Goal: Task Accomplishment & Management: Manage account settings

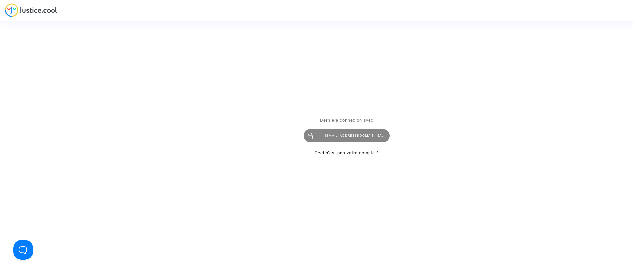
drag, startPoint x: 356, startPoint y: 145, endPoint x: 354, endPoint y: 138, distance: 7.8
click at [356, 145] on div "Dernière connexion avec claracoulon.pitcher@gmail.com Ceci n’est pas votre comp…" at bounding box center [347, 136] width 86 height 40
click at [354, 138] on div "claracoulon.pitcher@gmail.com" at bounding box center [347, 135] width 86 height 13
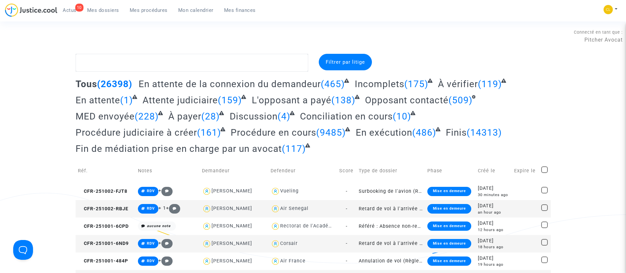
drag, startPoint x: 73, startPoint y: 10, endPoint x: 86, endPoint y: 25, distance: 20.8
click at [72, 10] on span "Actus" at bounding box center [70, 10] width 14 height 6
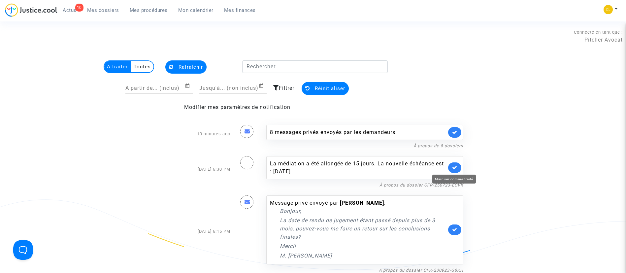
click at [452, 165] on icon at bounding box center [454, 167] width 5 height 5
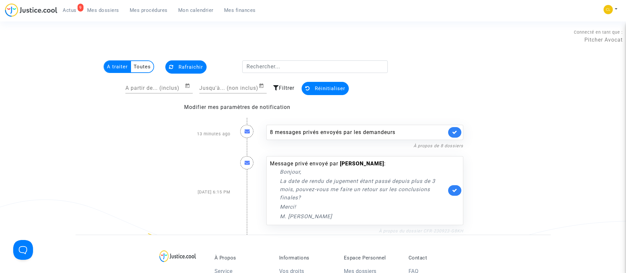
click at [414, 230] on link "À propos du dossier CFR-230923-G8KH" at bounding box center [421, 230] width 84 height 5
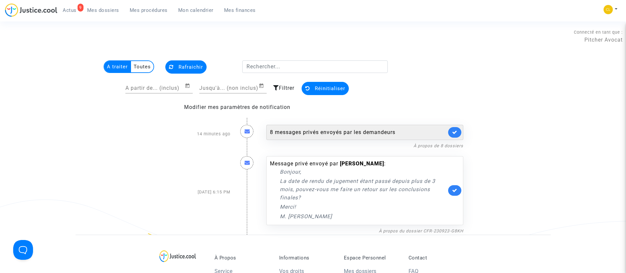
click at [352, 131] on div "8 messages privés envoyés par les demandeurs" at bounding box center [358, 132] width 177 height 8
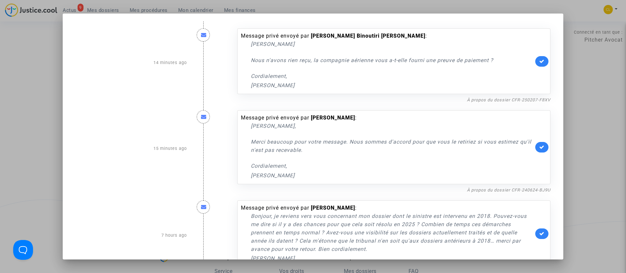
click at [487, 102] on nf-filterlink "À propos du dossier CFR-250207-F8XV" at bounding box center [508, 99] width 83 height 6
click at [483, 98] on link "À propos du dossier CFR-250207-F8XV" at bounding box center [508, 99] width 83 height 5
click at [574, 88] on div at bounding box center [313, 136] width 626 height 273
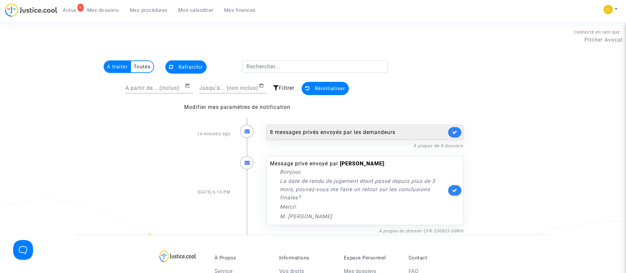
click at [384, 129] on div "8 messages privés envoyés par les demandeurs" at bounding box center [358, 132] width 177 height 8
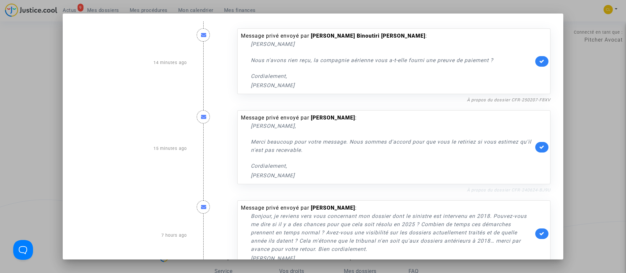
click at [499, 189] on link "À propos du dossier CFR-240624-BJ9U" at bounding box center [508, 189] width 83 height 5
click at [535, 150] on link at bounding box center [541, 147] width 13 height 11
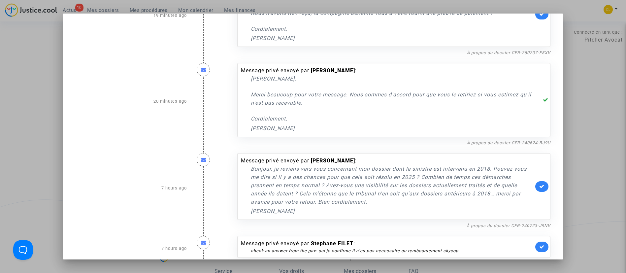
scroll to position [99, 0]
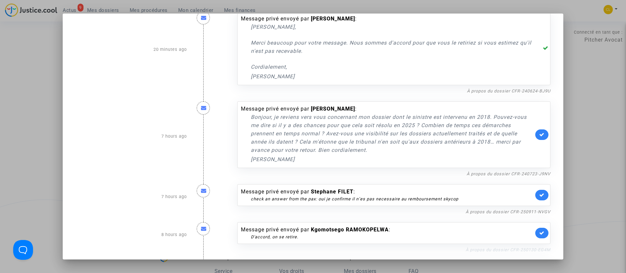
click at [529, 250] on link "À propos du dossier CFR-250130-EG4M" at bounding box center [508, 249] width 85 height 5
click at [544, 234] on link at bounding box center [541, 233] width 13 height 11
click at [520, 211] on link "À propos du dossier CFR-250911-NVGV" at bounding box center [508, 211] width 85 height 5
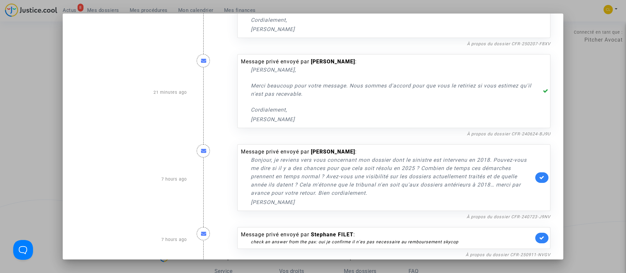
scroll to position [0, 0]
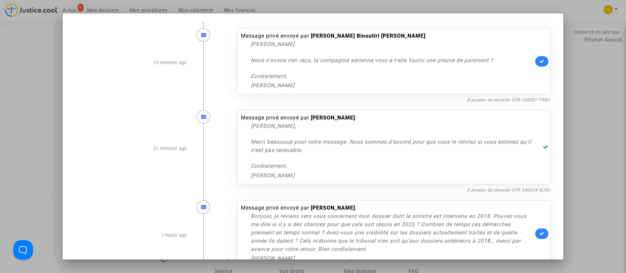
click at [592, 102] on div at bounding box center [313, 136] width 626 height 273
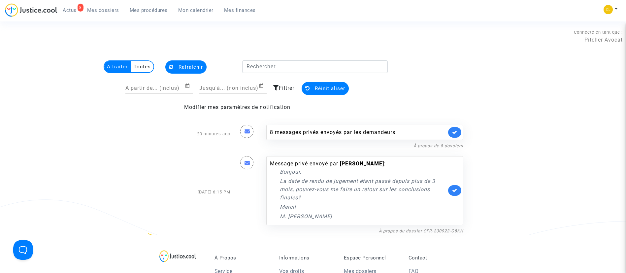
click at [188, 63] on button "Rafraichir" at bounding box center [185, 66] width 41 height 13
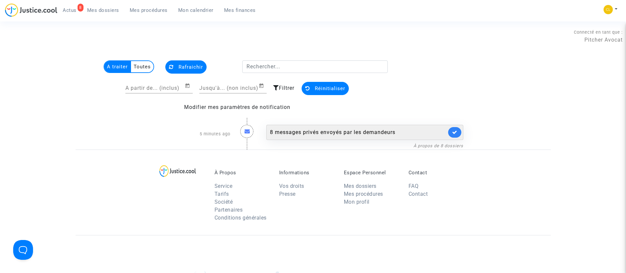
click at [386, 132] on div "8 messages privés envoyés par les demandeurs" at bounding box center [358, 132] width 177 height 8
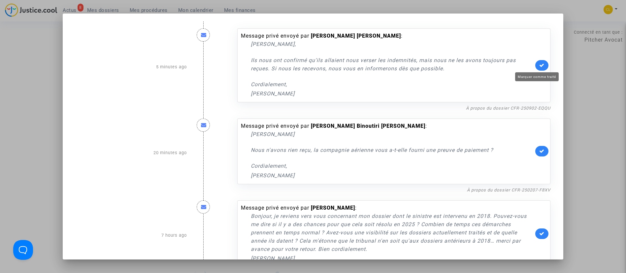
click at [540, 64] on icon at bounding box center [541, 65] width 5 height 5
click at [606, 91] on div at bounding box center [313, 136] width 626 height 273
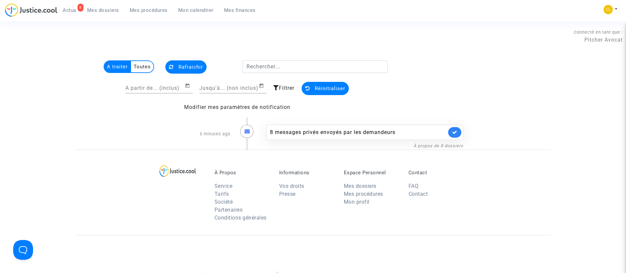
click at [187, 68] on span "Rafraichir" at bounding box center [191, 67] width 24 height 6
click at [143, 11] on span "Mes procédures" at bounding box center [149, 10] width 38 height 6
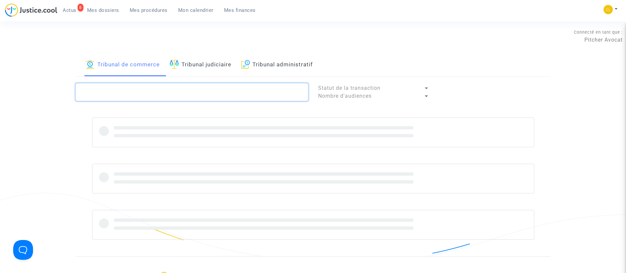
click at [237, 91] on textarea at bounding box center [192, 92] width 233 height 18
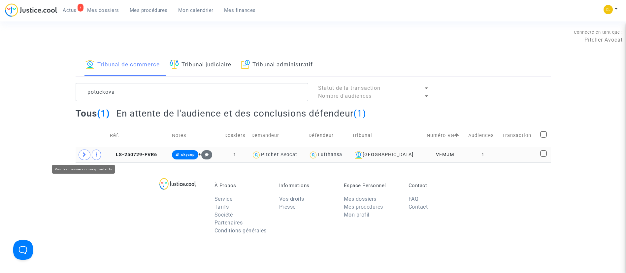
click at [85, 155] on icon at bounding box center [85, 154] width 4 height 5
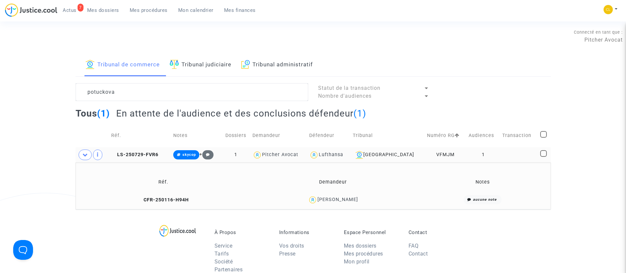
click at [512, 157] on td at bounding box center [519, 154] width 38 height 15
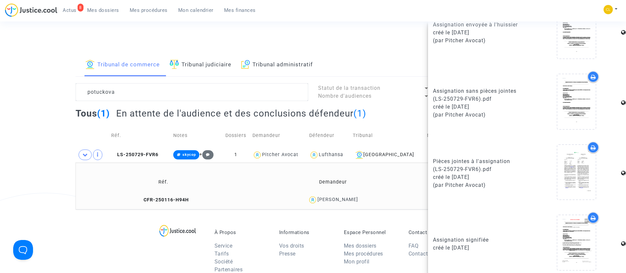
scroll to position [405, 0]
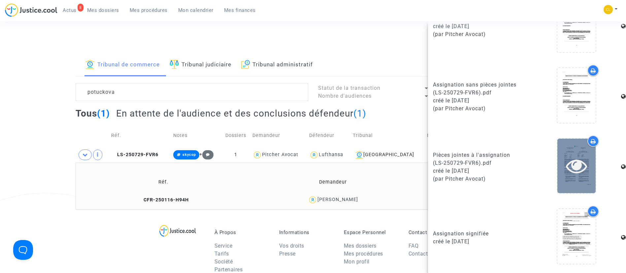
click at [568, 166] on icon at bounding box center [576, 165] width 21 height 21
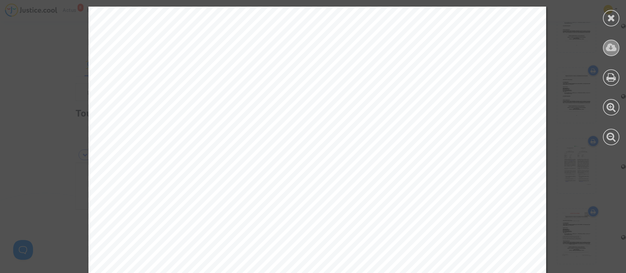
click at [608, 48] on icon at bounding box center [611, 48] width 11 height 10
click at [607, 19] on div at bounding box center [611, 18] width 17 height 17
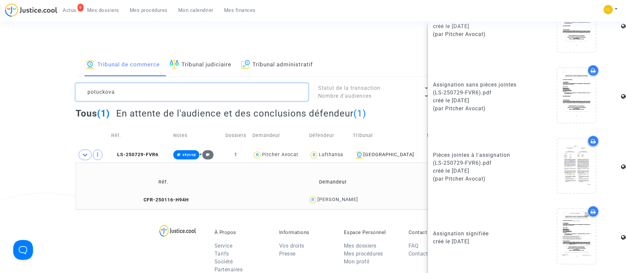
click at [130, 97] on textarea at bounding box center [192, 92] width 233 height 18
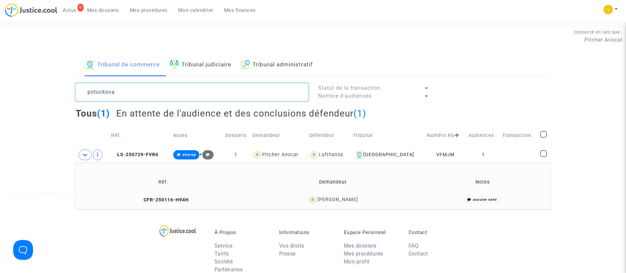
scroll to position [0, 0]
click at [130, 97] on textarea at bounding box center [192, 92] width 233 height 18
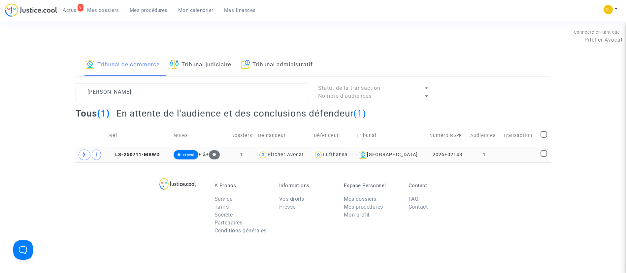
click at [516, 155] on td at bounding box center [519, 154] width 37 height 15
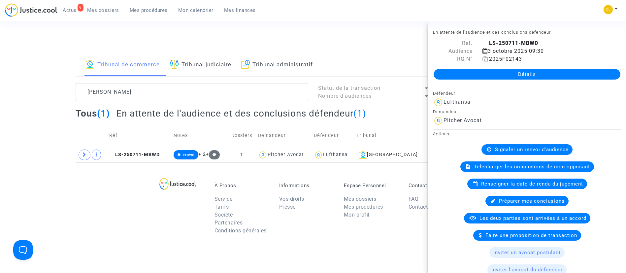
click at [485, 58] on icon at bounding box center [485, 58] width 6 height 5
click at [483, 59] on icon at bounding box center [485, 58] width 6 height 5
click at [178, 93] on textarea at bounding box center [192, 92] width 233 height 18
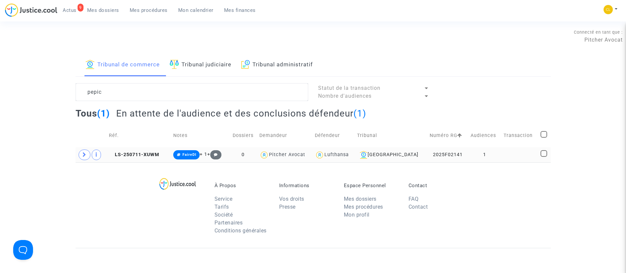
click at [513, 152] on td at bounding box center [519, 154] width 37 height 15
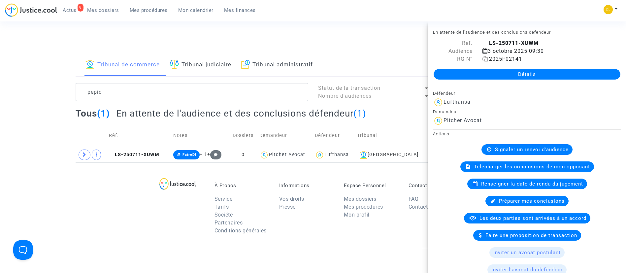
click at [485, 57] on icon at bounding box center [485, 58] width 6 height 5
click at [147, 101] on textarea at bounding box center [192, 92] width 233 height 18
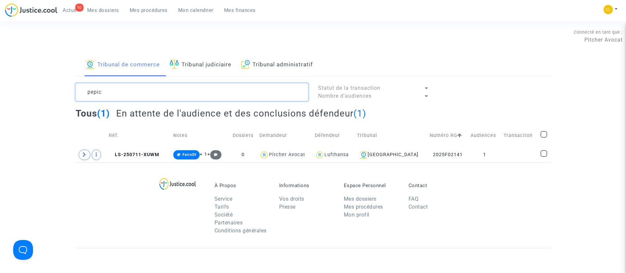
paste textarea "B9EQ"
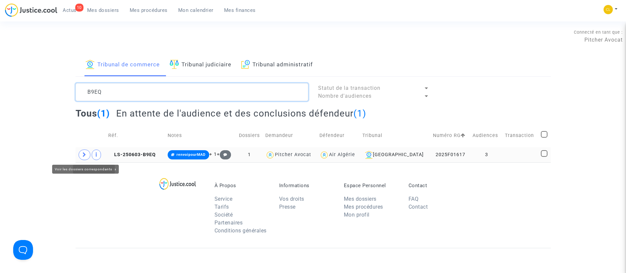
type textarea "B9EQ"
click at [83, 154] on span at bounding box center [85, 154] width 12 height 11
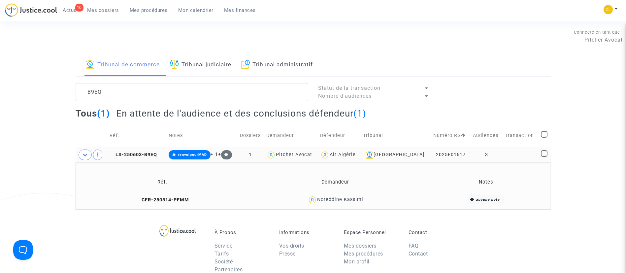
drag, startPoint x: 342, startPoint y: 201, endPoint x: 334, endPoint y: 197, distance: 9.3
click at [343, 203] on div "Noreddine Kassimi" at bounding box center [335, 200] width 172 height 10
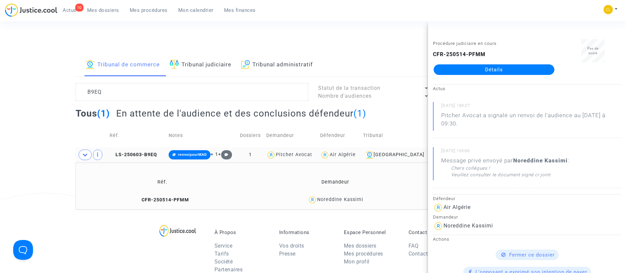
drag, startPoint x: 522, startPoint y: 67, endPoint x: 526, endPoint y: 67, distance: 3.7
click at [522, 67] on link "Détails" at bounding box center [494, 69] width 121 height 11
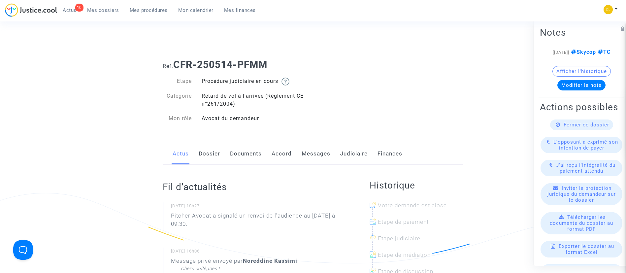
drag, startPoint x: 318, startPoint y: 158, endPoint x: 304, endPoint y: 150, distance: 16.7
click at [318, 158] on link "Messages" at bounding box center [316, 154] width 29 height 22
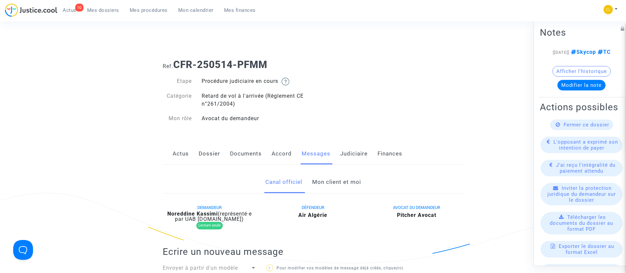
drag, startPoint x: 339, startPoint y: 181, endPoint x: 341, endPoint y: 177, distance: 5.0
click at [339, 181] on link "Mon client et moi" at bounding box center [336, 182] width 49 height 22
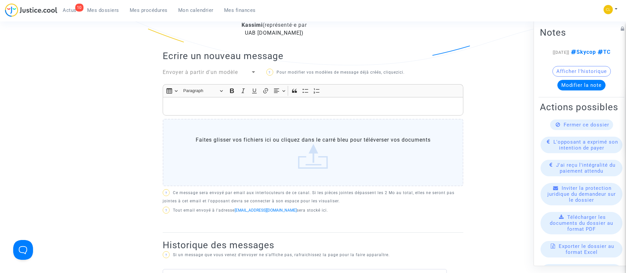
scroll to position [396, 0]
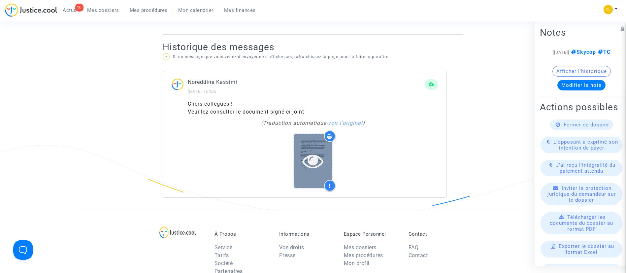
click at [302, 161] on icon at bounding box center [312, 160] width 21 height 21
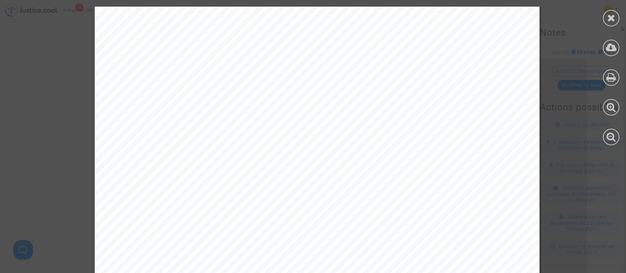
scroll to position [347, 0]
drag, startPoint x: 613, startPoint y: 78, endPoint x: 617, endPoint y: 84, distance: 7.9
click at [613, 77] on icon at bounding box center [612, 77] width 10 height 10
drag, startPoint x: 609, startPoint y: 19, endPoint x: 572, endPoint y: 21, distance: 37.4
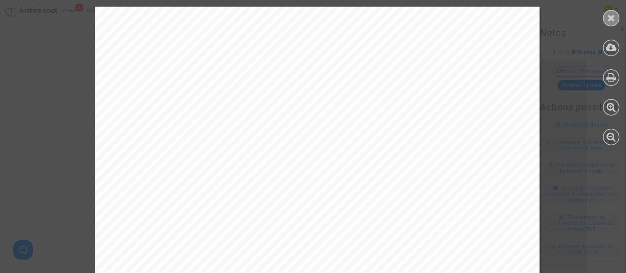
click at [615, 19] on icon at bounding box center [611, 18] width 8 height 10
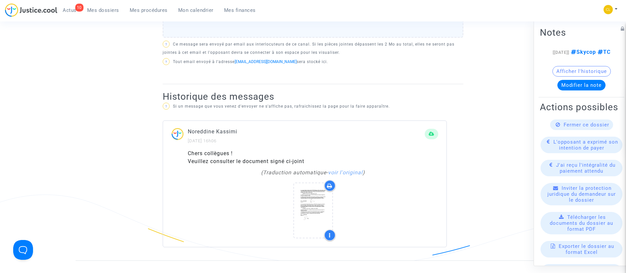
click at [356, 142] on div "Noreddine Kassimi 18/09/2025 - 16h06" at bounding box center [306, 135] width 237 height 17
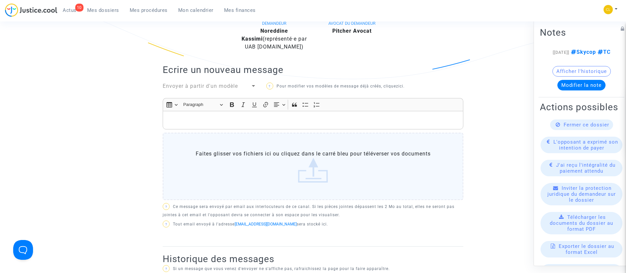
scroll to position [0, 0]
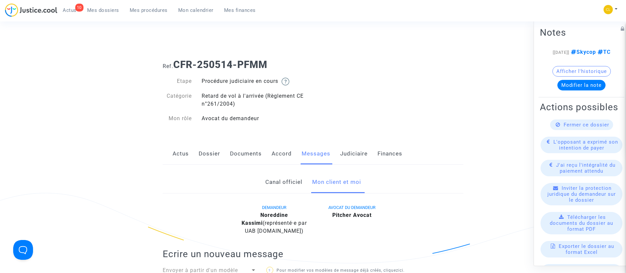
click at [358, 150] on link "Judiciaire" at bounding box center [353, 154] width 27 height 22
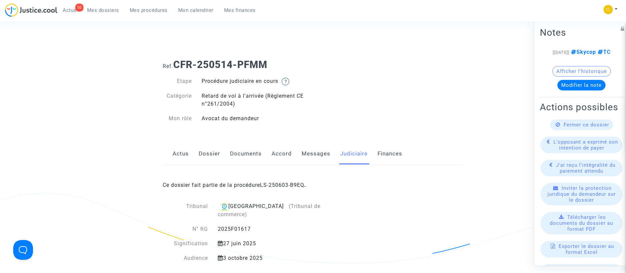
click at [140, 12] on span "Mes procédures" at bounding box center [149, 10] width 38 height 6
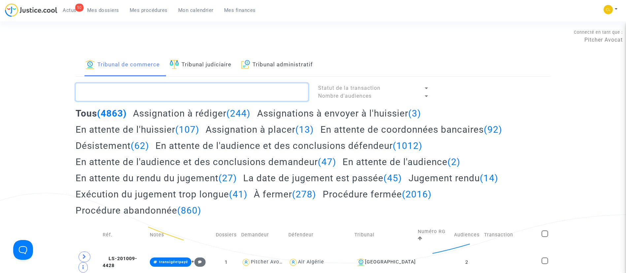
click at [234, 90] on textarea at bounding box center [192, 92] width 233 height 18
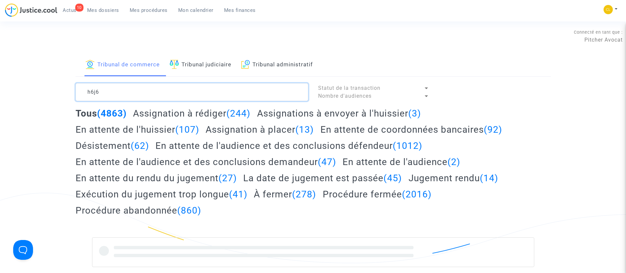
type textarea "h6j6"
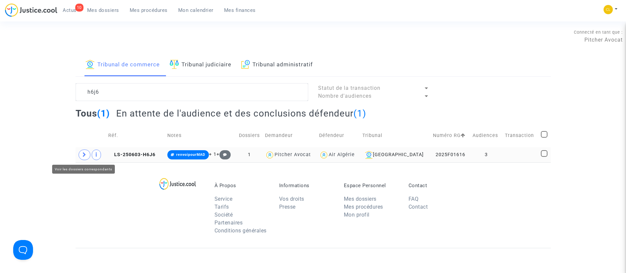
click at [83, 155] on icon at bounding box center [85, 154] width 4 height 5
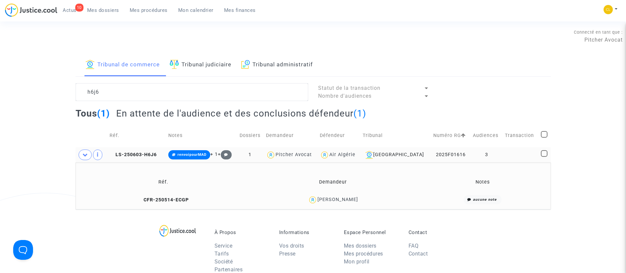
click at [337, 197] on div "KAMAL ABBES" at bounding box center [337, 200] width 41 height 6
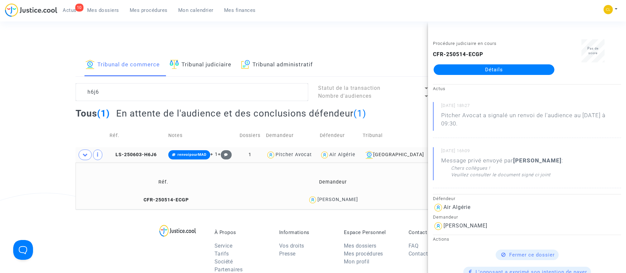
click at [476, 71] on link "Détails" at bounding box center [494, 69] width 121 height 11
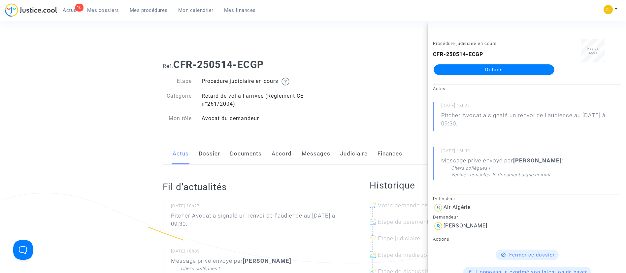
click at [317, 154] on link "Messages" at bounding box center [316, 154] width 29 height 22
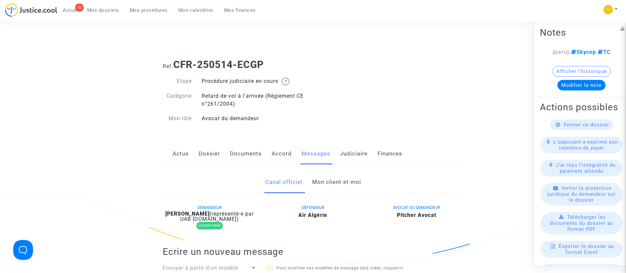
click at [340, 178] on link "Mon client et moi" at bounding box center [336, 182] width 49 height 22
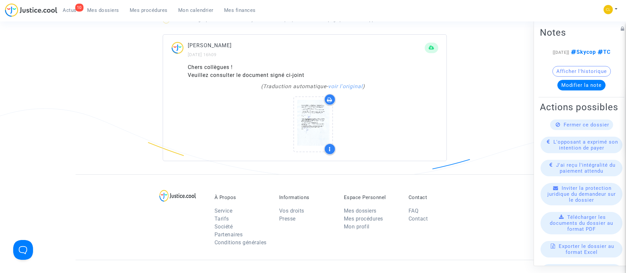
scroll to position [446, 0]
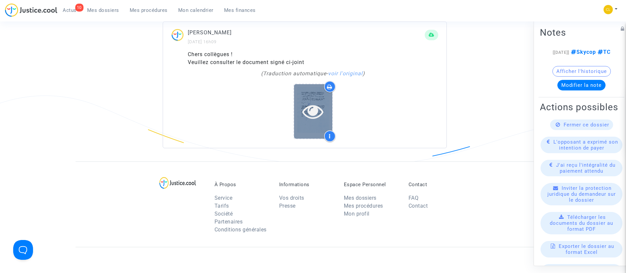
click at [307, 117] on icon at bounding box center [312, 111] width 21 height 21
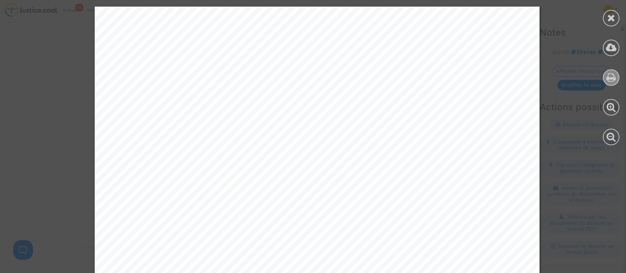
click at [607, 76] on icon at bounding box center [612, 77] width 10 height 10
click at [612, 18] on icon at bounding box center [611, 18] width 8 height 10
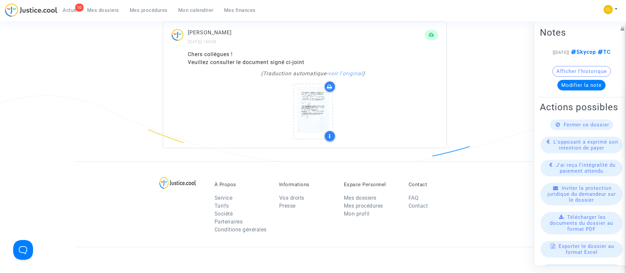
drag, startPoint x: 151, startPoint y: 11, endPoint x: 145, endPoint y: 4, distance: 9.6
click at [151, 11] on span "Mes procédures" at bounding box center [149, 10] width 38 height 6
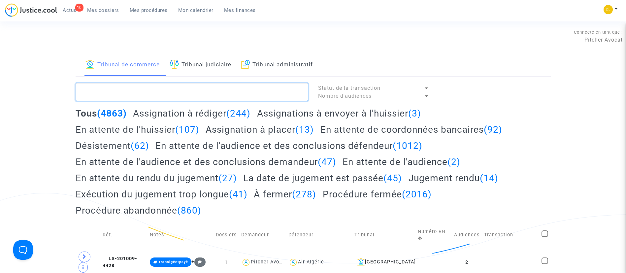
click at [185, 92] on textarea at bounding box center [192, 92] width 233 height 18
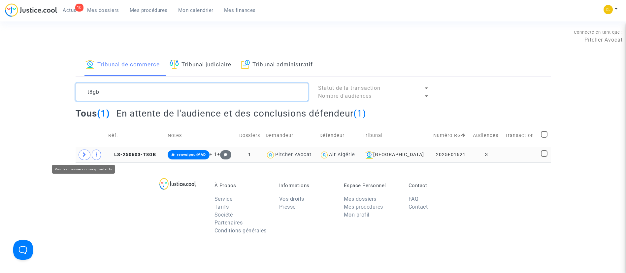
type textarea "t8gb"
click at [83, 155] on icon at bounding box center [85, 154] width 4 height 5
click at [88, 155] on span at bounding box center [85, 154] width 12 height 11
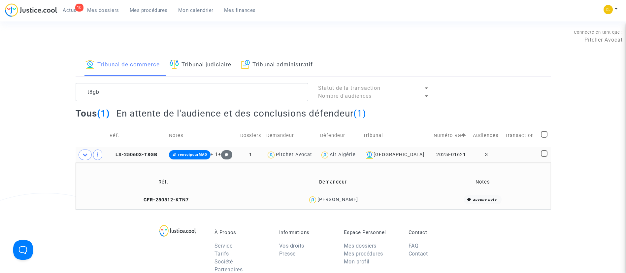
click at [352, 201] on div "Amine Amrous" at bounding box center [337, 200] width 41 height 6
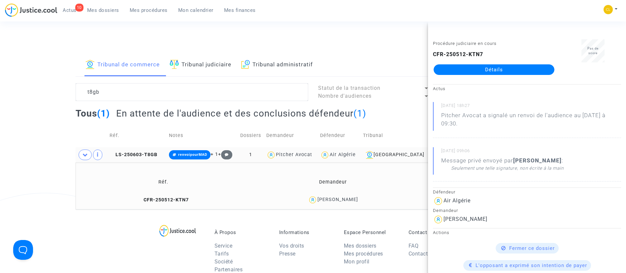
click at [506, 67] on link "Détails" at bounding box center [494, 69] width 121 height 11
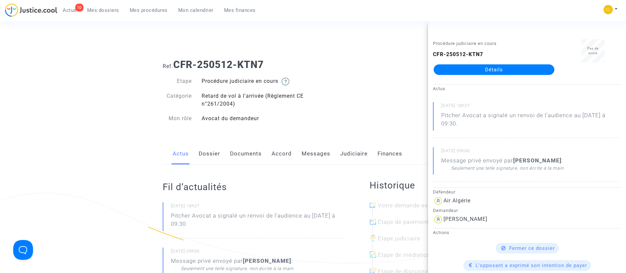
click at [470, 67] on link "Détails" at bounding box center [494, 69] width 121 height 11
click at [315, 155] on link "Messages" at bounding box center [316, 154] width 29 height 22
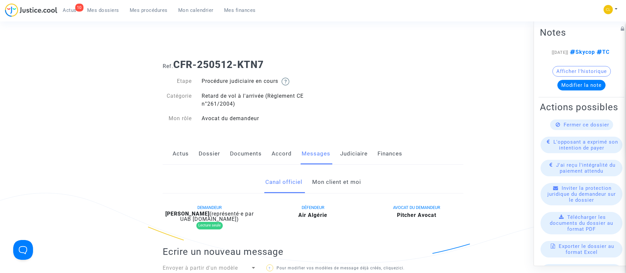
click at [319, 183] on link "Mon client et moi" at bounding box center [336, 182] width 49 height 22
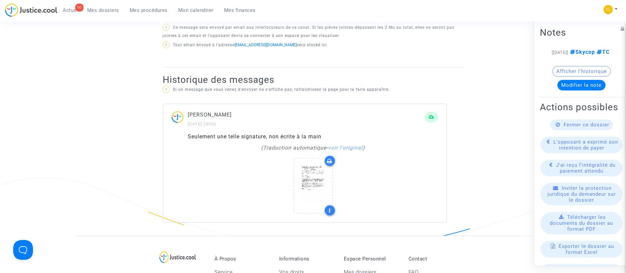
scroll to position [297, 0]
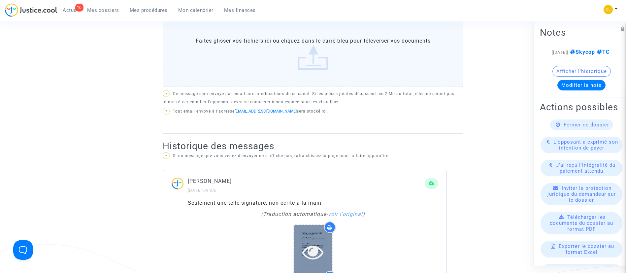
click at [319, 246] on icon at bounding box center [312, 251] width 21 height 21
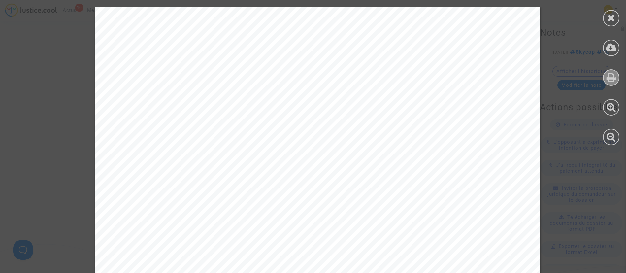
click at [613, 79] on icon at bounding box center [612, 77] width 10 height 10
click at [609, 20] on icon at bounding box center [611, 18] width 8 height 10
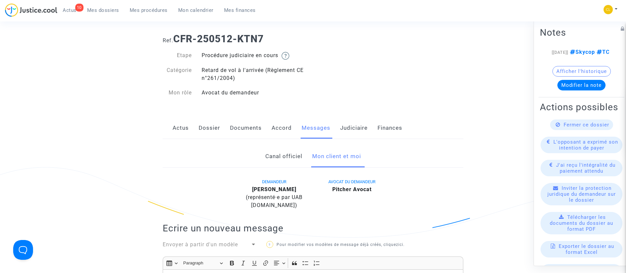
scroll to position [0, 0]
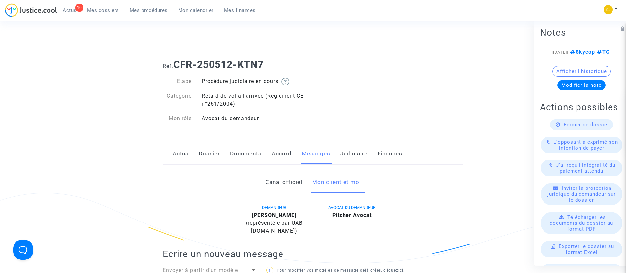
click at [160, 9] on span "Mes procédures" at bounding box center [149, 10] width 38 height 6
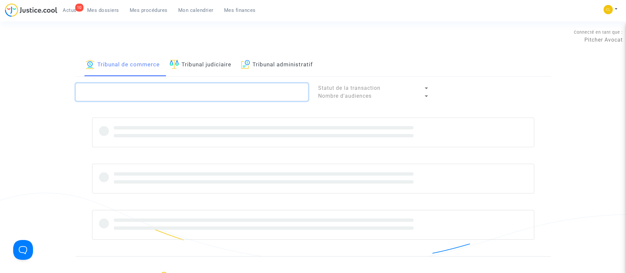
drag, startPoint x: 178, startPoint y: 93, endPoint x: 182, endPoint y: 89, distance: 5.8
click at [182, 89] on textarea at bounding box center [192, 92] width 233 height 18
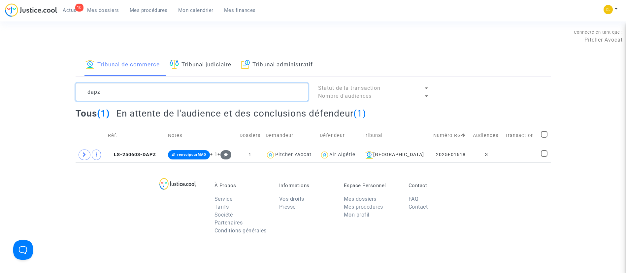
type textarea "dapz"
click at [80, 157] on span at bounding box center [85, 154] width 12 height 11
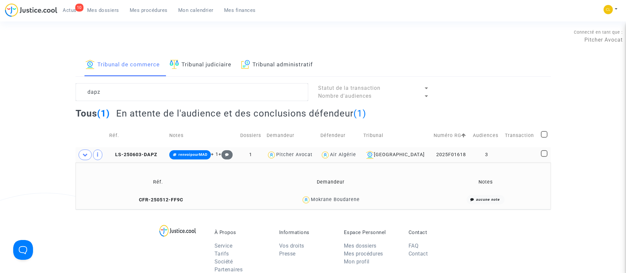
click at [336, 207] on td "Mokrane Boudarene" at bounding box center [330, 200] width 184 height 14
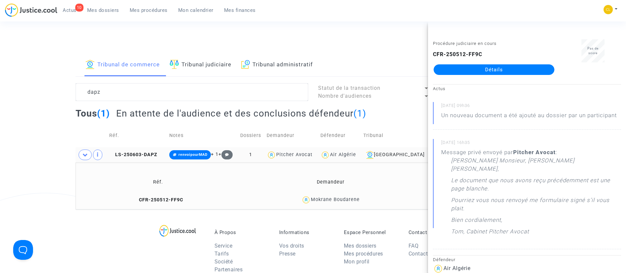
click at [506, 65] on link "Détails" at bounding box center [494, 69] width 121 height 11
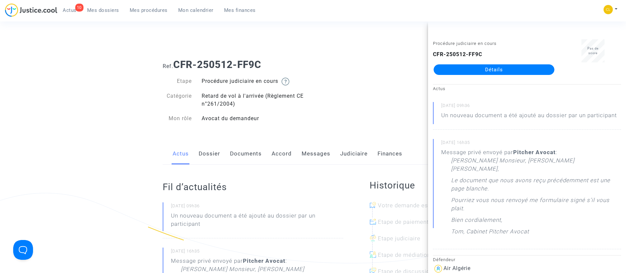
click at [276, 154] on link "Accord" at bounding box center [282, 154] width 20 height 22
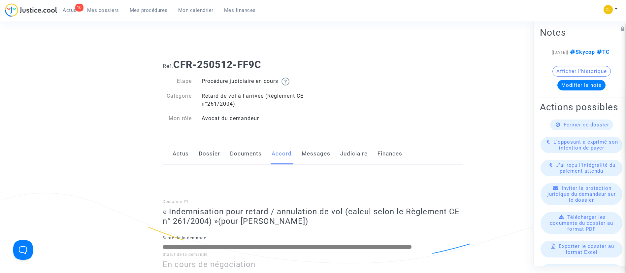
click at [250, 154] on link "Documents" at bounding box center [246, 154] width 32 height 22
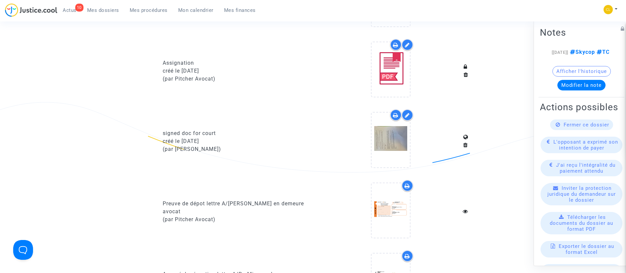
scroll to position [495, 0]
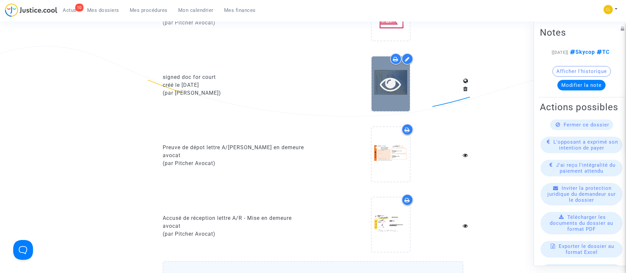
click at [400, 92] on icon at bounding box center [390, 83] width 21 height 21
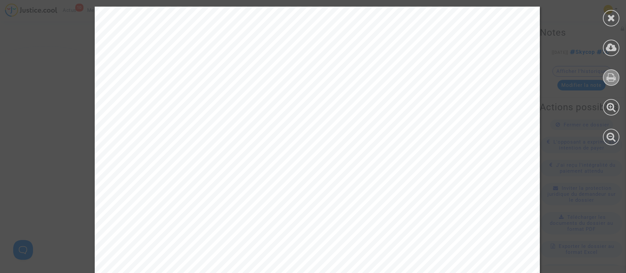
click at [613, 73] on icon at bounding box center [612, 77] width 10 height 10
click at [609, 18] on icon at bounding box center [611, 18] width 8 height 10
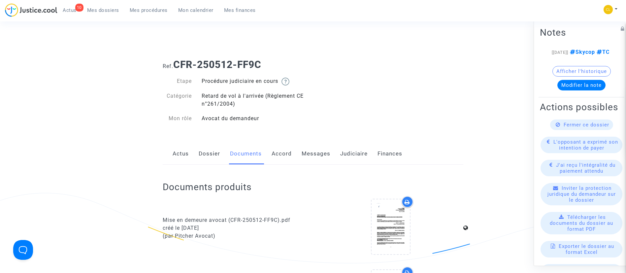
click at [359, 153] on link "Judiciaire" at bounding box center [353, 154] width 27 height 22
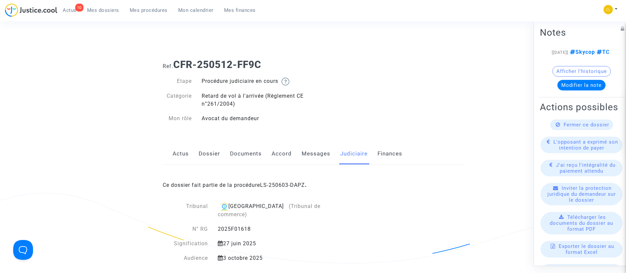
click at [138, 12] on span "Mes procédures" at bounding box center [149, 10] width 38 height 6
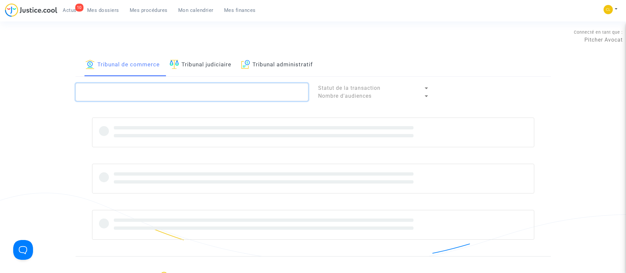
click at [171, 91] on textarea at bounding box center [192, 92] width 233 height 18
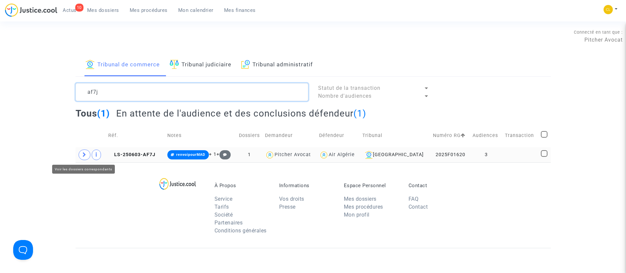
type textarea "af7j"
click at [84, 154] on icon at bounding box center [85, 154] width 4 height 5
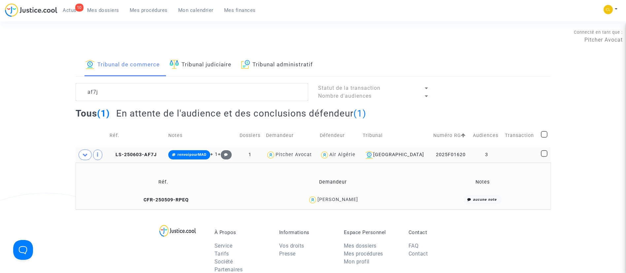
drag, startPoint x: 345, startPoint y: 199, endPoint x: 347, endPoint y: 193, distance: 6.1
click at [346, 198] on div "Marouane Rezzik" at bounding box center [337, 200] width 41 height 6
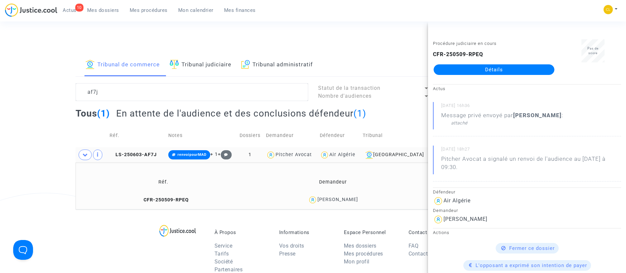
drag, startPoint x: 504, startPoint y: 70, endPoint x: 520, endPoint y: 72, distance: 16.6
click at [504, 70] on link "Détails" at bounding box center [494, 69] width 121 height 11
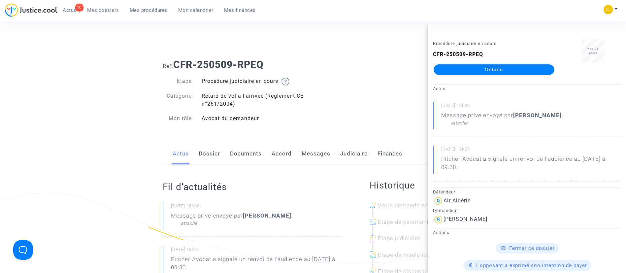
click at [314, 155] on link "Messages" at bounding box center [316, 154] width 29 height 22
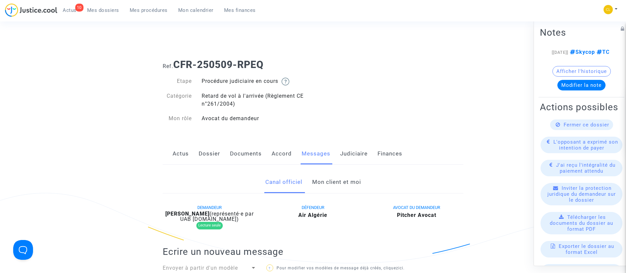
click at [346, 187] on link "Mon client et moi" at bounding box center [336, 182] width 49 height 22
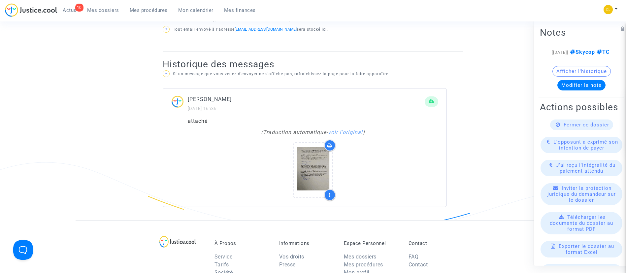
scroll to position [396, 0]
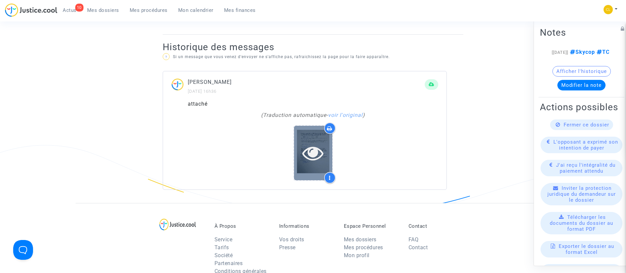
click at [329, 161] on div at bounding box center [313, 152] width 38 height 21
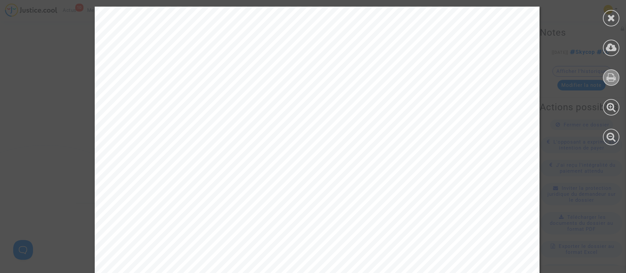
click at [608, 75] on icon at bounding box center [612, 77] width 10 height 10
click at [608, 20] on icon at bounding box center [611, 18] width 8 height 10
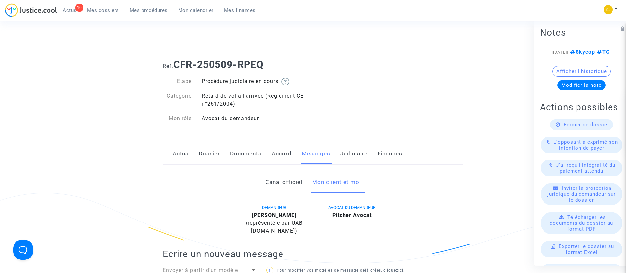
click at [153, 16] on div "10 Actus Mes dossiers Mes procédures Mon calendrier Mes finances" at bounding box center [133, 12] width 256 height 18
click at [152, 9] on span "Mes procédures" at bounding box center [149, 10] width 38 height 6
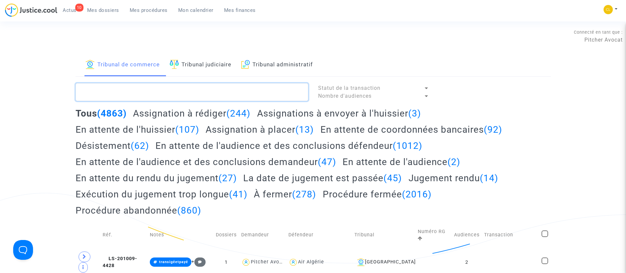
click at [181, 92] on textarea at bounding box center [192, 92] width 233 height 18
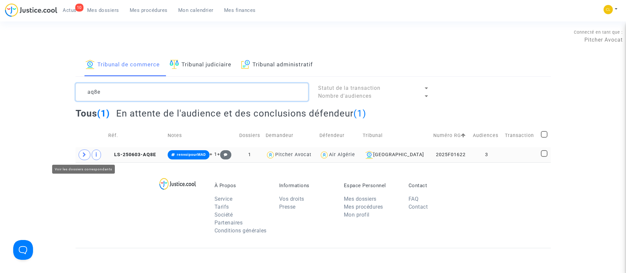
type textarea "aq8e"
click at [83, 154] on icon at bounding box center [85, 154] width 4 height 5
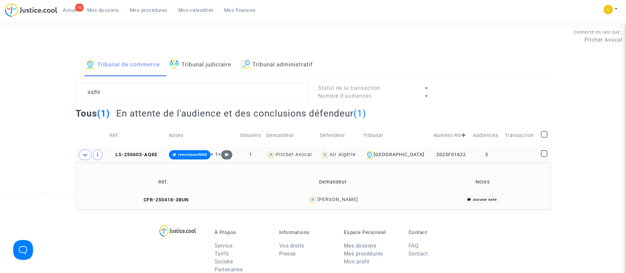
click at [338, 200] on div "Walid Khellas" at bounding box center [337, 200] width 41 height 6
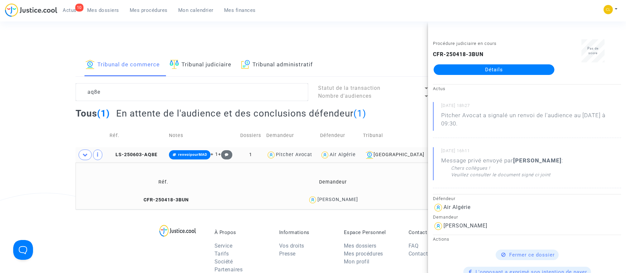
click at [501, 67] on link "Détails" at bounding box center [494, 69] width 121 height 11
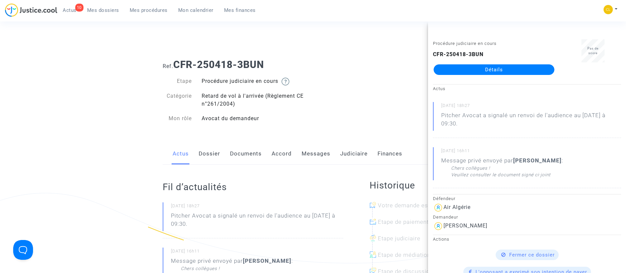
click at [325, 153] on link "Messages" at bounding box center [316, 154] width 29 height 22
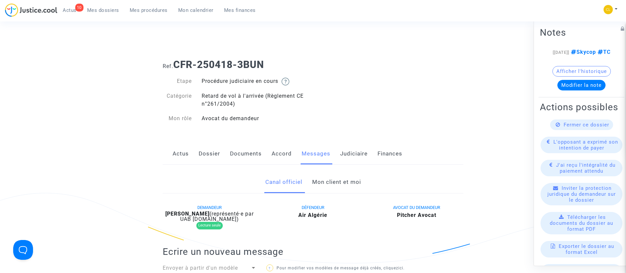
click at [337, 176] on link "Mon client et moi" at bounding box center [336, 182] width 49 height 22
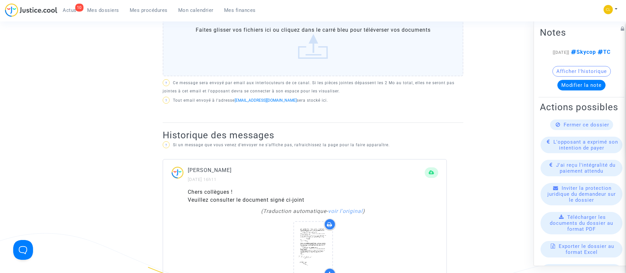
scroll to position [396, 0]
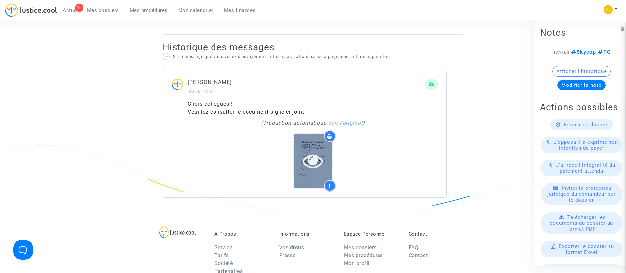
click at [318, 165] on icon at bounding box center [312, 160] width 21 height 21
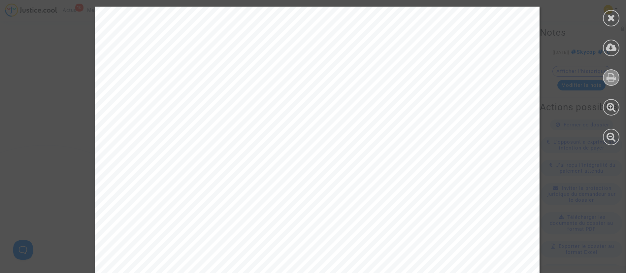
click at [614, 75] on icon at bounding box center [612, 77] width 10 height 10
click at [616, 22] on div at bounding box center [611, 18] width 17 height 17
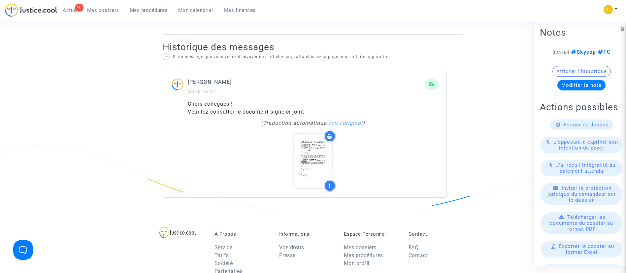
scroll to position [50, 0]
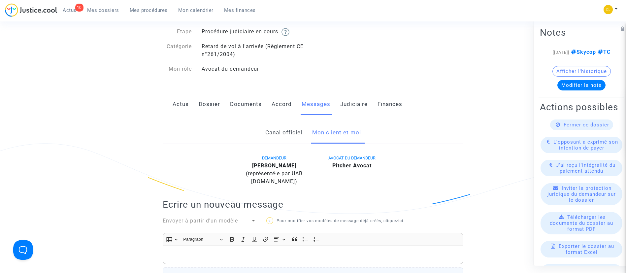
click at [163, 10] on span "Mes procédures" at bounding box center [149, 10] width 38 height 6
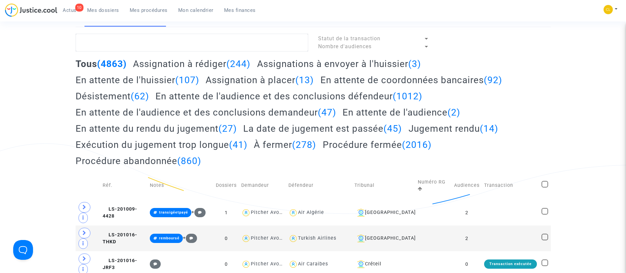
drag, startPoint x: 567, startPoint y: 85, endPoint x: 525, endPoint y: 104, distance: 46.8
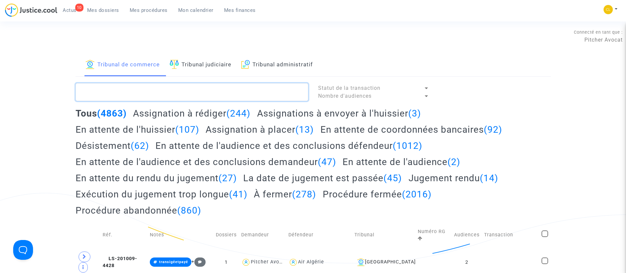
click at [116, 88] on textarea at bounding box center [192, 92] width 233 height 18
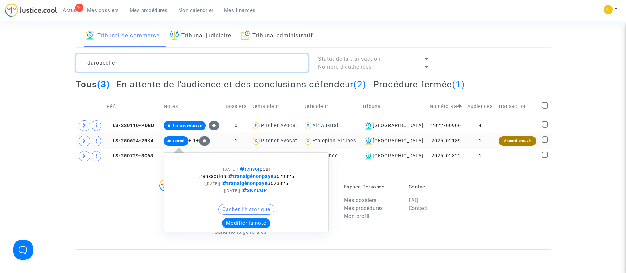
scroll to position [50, 0]
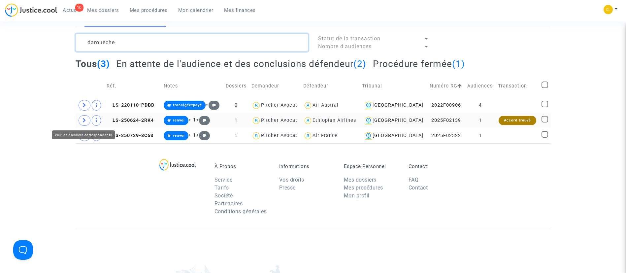
type textarea "daroueche"
click at [80, 120] on span at bounding box center [85, 120] width 12 height 11
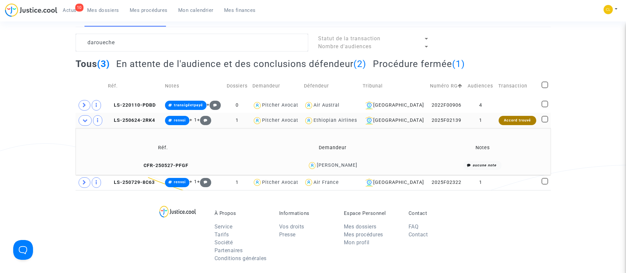
drag, startPoint x: 159, startPoint y: 11, endPoint x: 204, endPoint y: 24, distance: 46.9
click at [159, 11] on span "Mes procédures" at bounding box center [149, 10] width 38 height 6
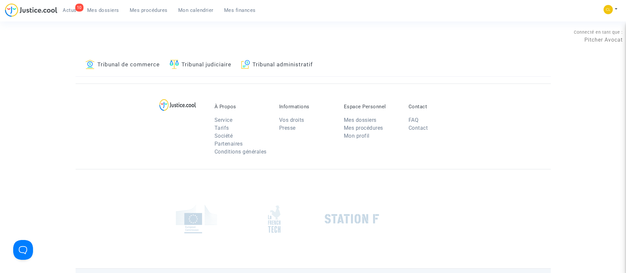
drag, startPoint x: 206, startPoint y: 64, endPoint x: 212, endPoint y: 67, distance: 6.1
click at [207, 64] on link "Tribunal judiciaire" at bounding box center [201, 65] width 62 height 22
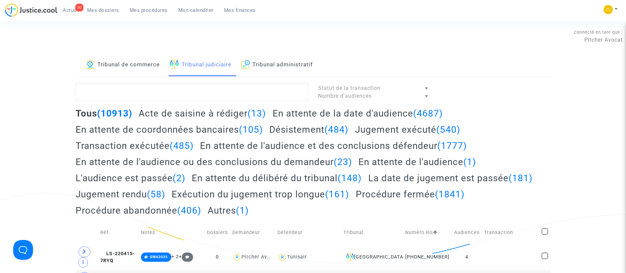
click at [112, 66] on link "Tribunal de commerce" at bounding box center [122, 65] width 74 height 22
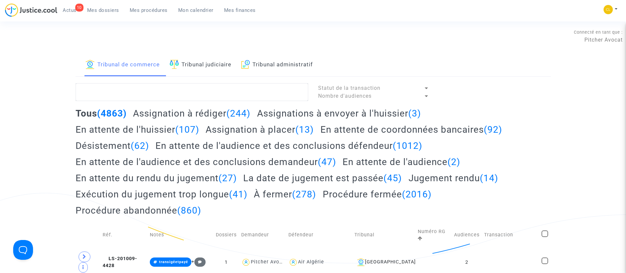
click at [186, 10] on span "Mon calendrier" at bounding box center [195, 10] width 35 height 6
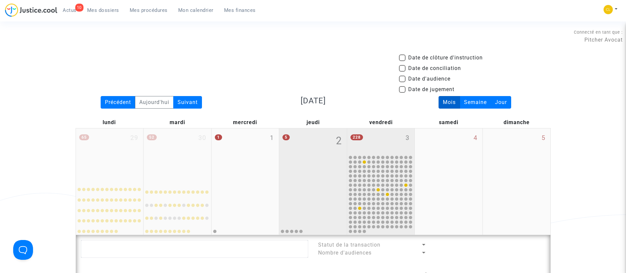
click at [396, 139] on div "228 3" at bounding box center [381, 141] width 68 height 26
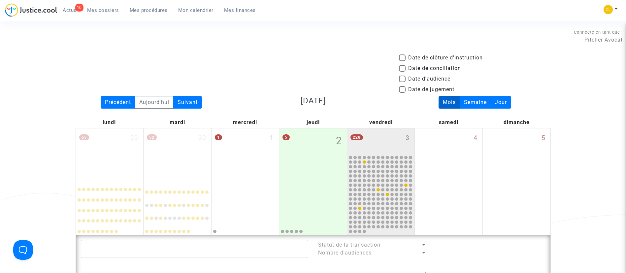
click at [441, 80] on span "Date d'audience" at bounding box center [429, 79] width 42 height 8
click at [402, 82] on input "Date d'audience" at bounding box center [402, 82] width 0 height 0
checkbox input "true"
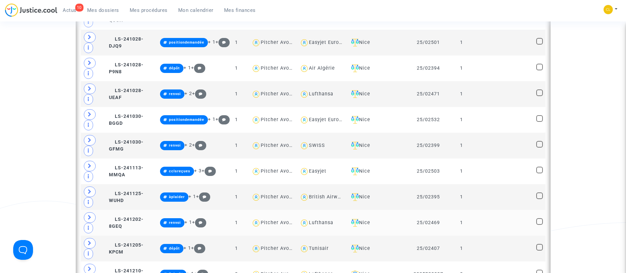
scroll to position [347, 0]
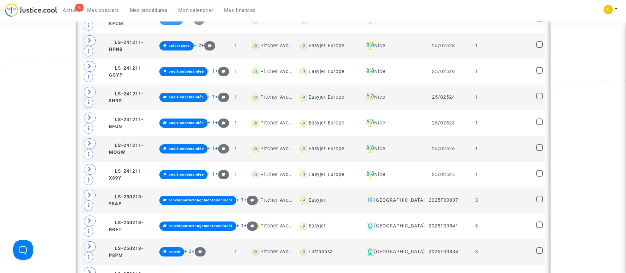
scroll to position [743, 0]
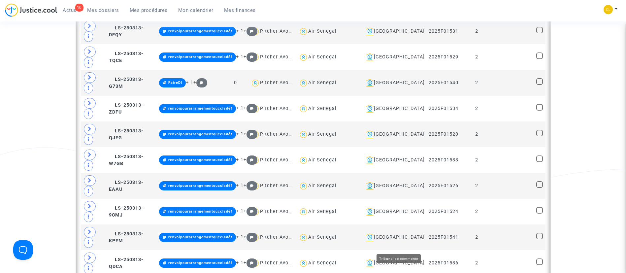
scroll to position [99, 0]
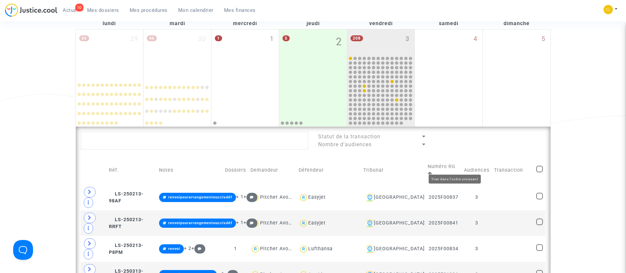
click at [432, 171] on icon at bounding box center [430, 173] width 5 height 5
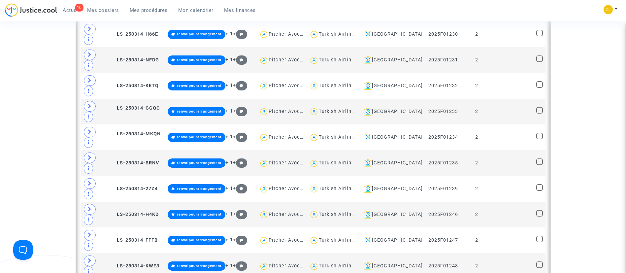
scroll to position [891, 0]
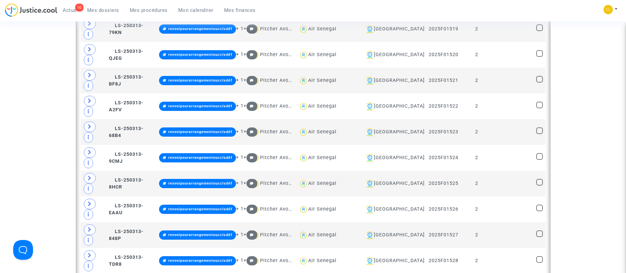
scroll to position [1634, 0]
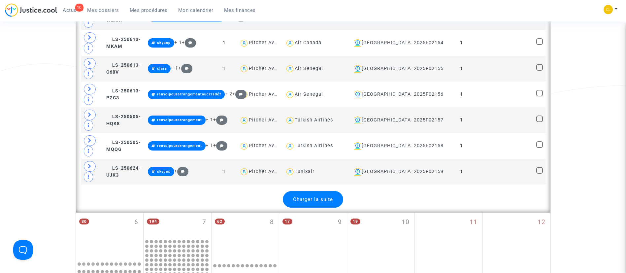
scroll to position [4109, 0]
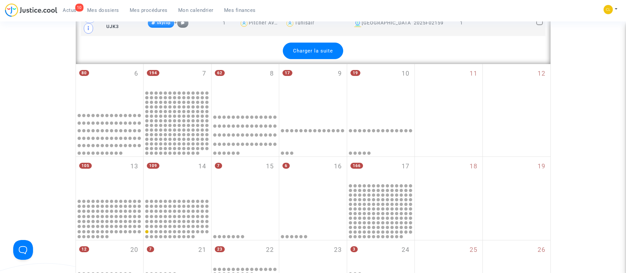
click at [324, 50] on span "Charger la suite" at bounding box center [313, 51] width 40 height 6
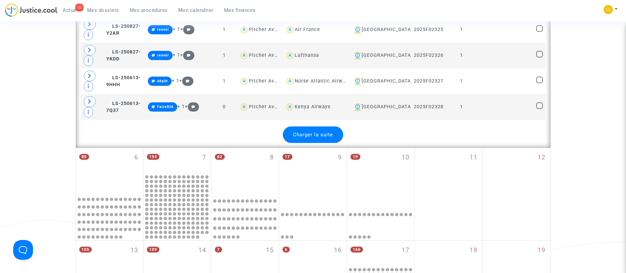
scroll to position [4901, 0]
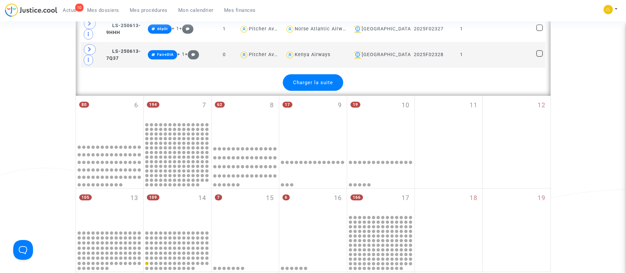
click at [330, 79] on div "Charger la suite" at bounding box center [313, 82] width 60 height 17
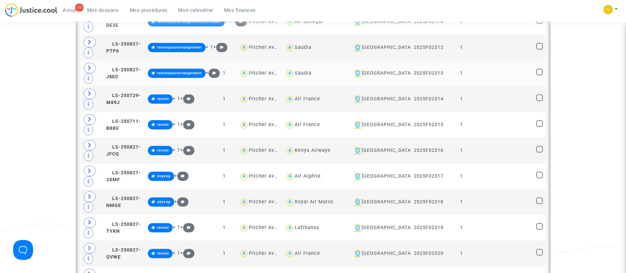
scroll to position [4505, 0]
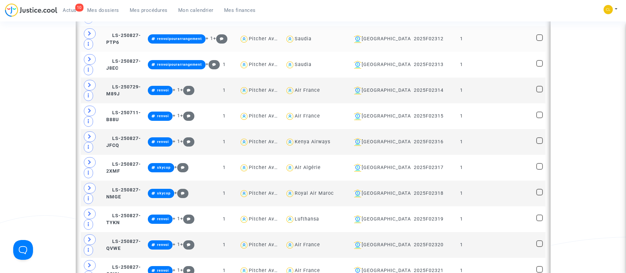
click at [540, 35] on span at bounding box center [539, 37] width 7 height 7
click at [540, 41] on input "checkbox" at bounding box center [539, 41] width 0 height 0
checkbox input "true"
click at [542, 64] on span at bounding box center [539, 63] width 7 height 7
click at [540, 67] on input "checkbox" at bounding box center [539, 67] width 0 height 0
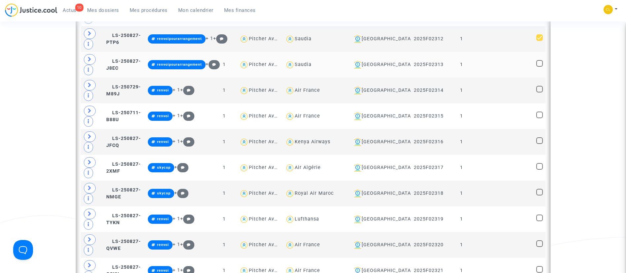
checkbox input "true"
click at [538, 137] on span at bounding box center [539, 140] width 7 height 7
click at [539, 144] on input "checkbox" at bounding box center [539, 144] width 0 height 0
checkbox input "true"
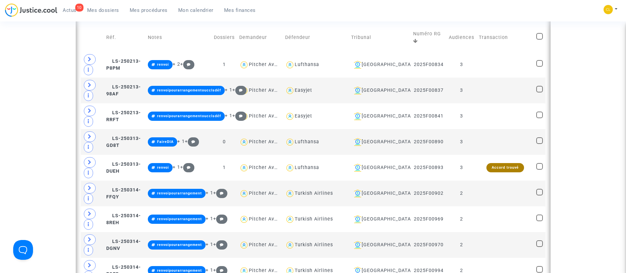
scroll to position [50, 0]
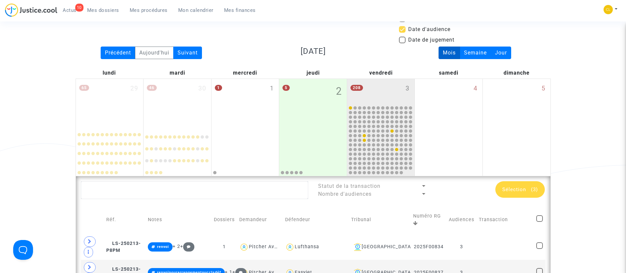
click at [514, 194] on div "Sélection (3)" at bounding box center [520, 189] width 50 height 17
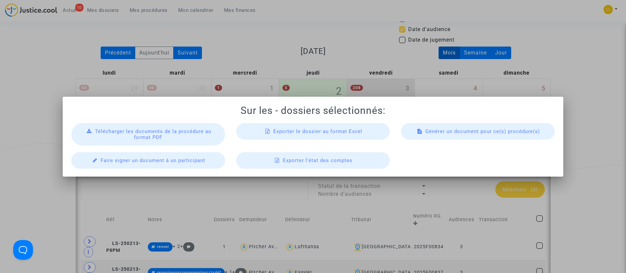
scroll to position [0, 0]
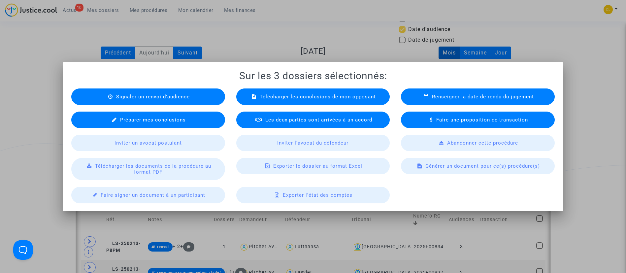
click at [148, 168] on span "Télécharger les documents de la procédure au format PDF" at bounding box center [153, 169] width 116 height 12
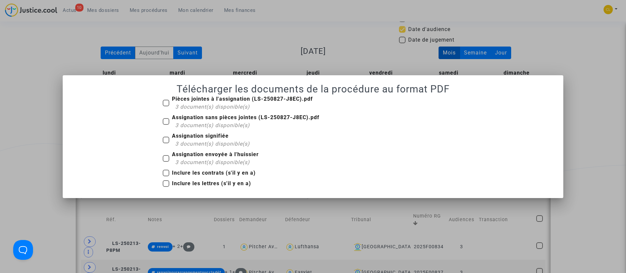
click at [214, 99] on b "Pièces jointes à l'assignation (LS-250827-J8EC).pdf" at bounding box center [242, 99] width 141 height 6
click at [166, 106] on input "Pièces jointes à l'assignation (LS-250827-J8EC).pdf 3 document(s) disponible(s)" at bounding box center [166, 106] width 0 height 0
checkbox input "true"
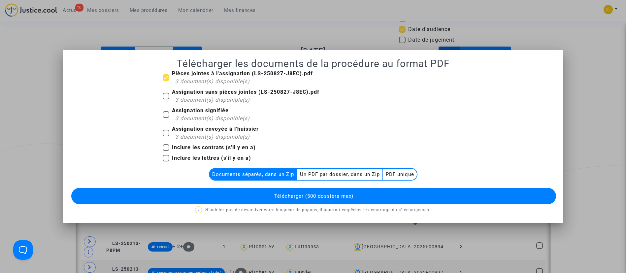
click at [400, 169] on multi-toggle-item "PDF unique" at bounding box center [400, 174] width 34 height 11
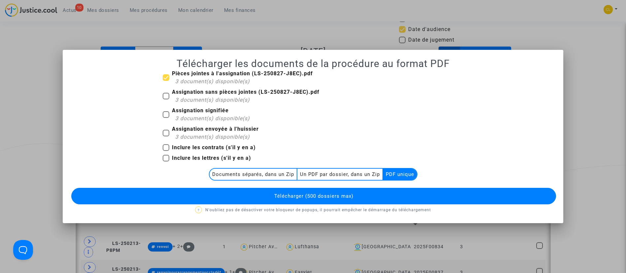
click at [323, 177] on multi-toggle-item "Un PDF par dossier, dans un Zip" at bounding box center [340, 174] width 86 height 11
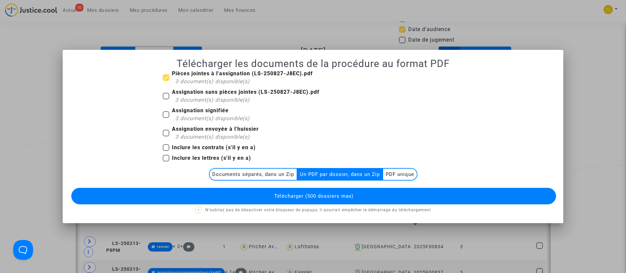
click at [319, 199] on span "Télécharger (500 dossiers max)" at bounding box center [313, 196] width 79 height 6
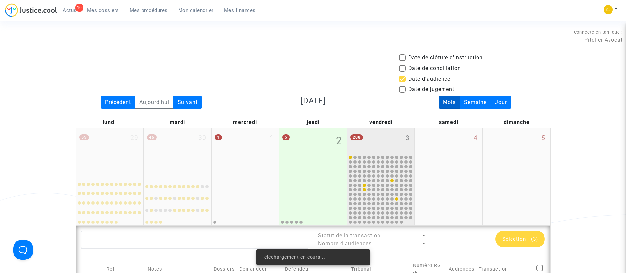
scroll to position [50, 0]
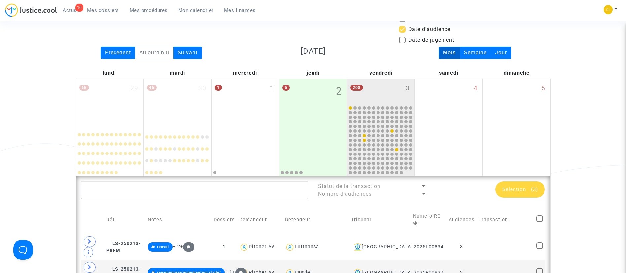
drag, startPoint x: 185, startPoint y: 51, endPoint x: 169, endPoint y: 32, distance: 25.1
click at [185, 51] on div "Suivant" at bounding box center [187, 53] width 29 height 13
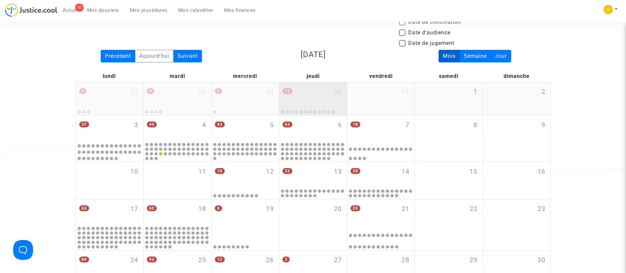
scroll to position [0, 0]
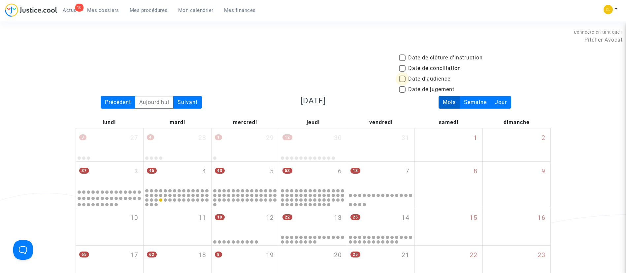
click at [443, 77] on span "Date d'audience" at bounding box center [429, 79] width 42 height 8
click at [402, 82] on input "Date d'audience" at bounding box center [402, 82] width 0 height 0
checkbox input "true"
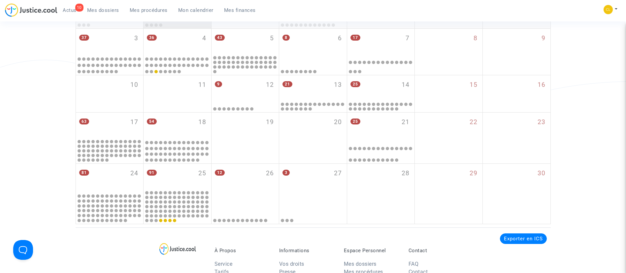
scroll to position [149, 0]
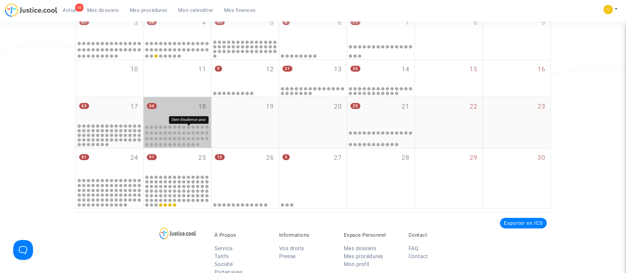
click at [188, 128] on div at bounding box center [188, 126] width 3 height 3
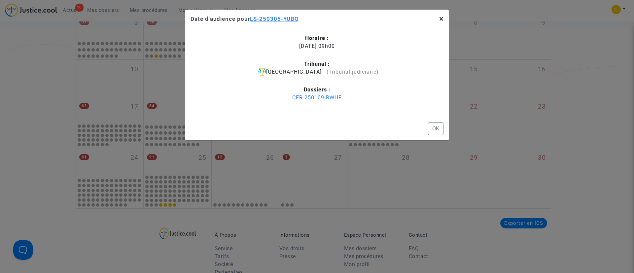
click at [439, 19] on button "×" at bounding box center [441, 19] width 15 height 18
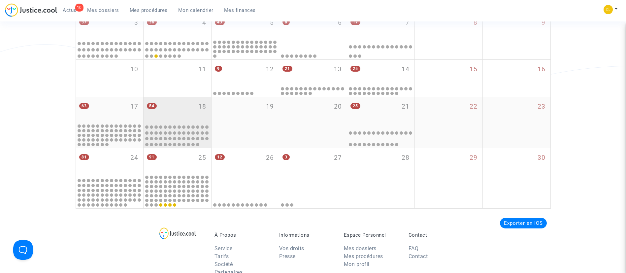
click at [183, 116] on div "54 18" at bounding box center [178, 110] width 68 height 26
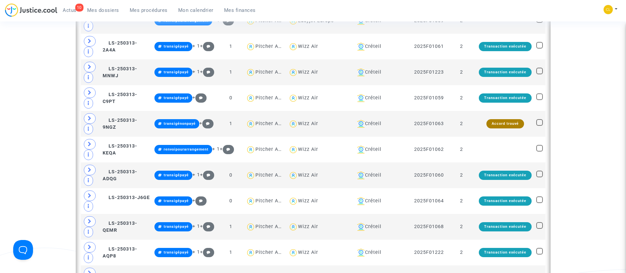
scroll to position [1238, 0]
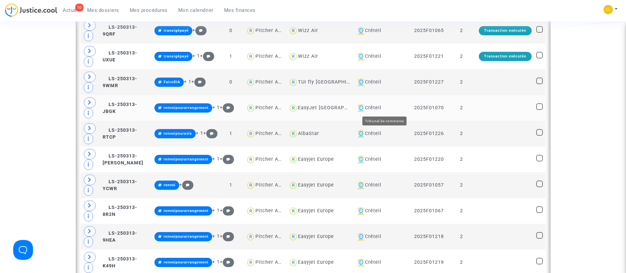
click at [382, 106] on div "Créteil" at bounding box center [381, 108] width 55 height 8
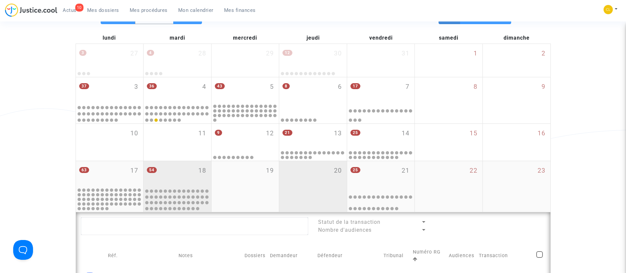
scroll to position [149, 0]
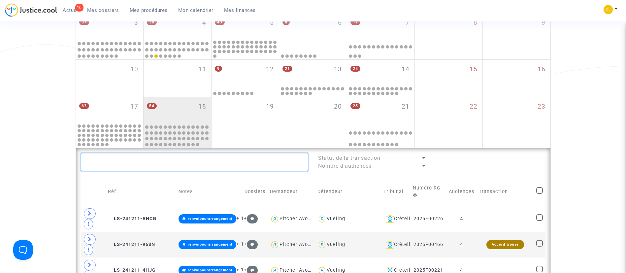
click at [215, 165] on textarea at bounding box center [194, 162] width 227 height 18
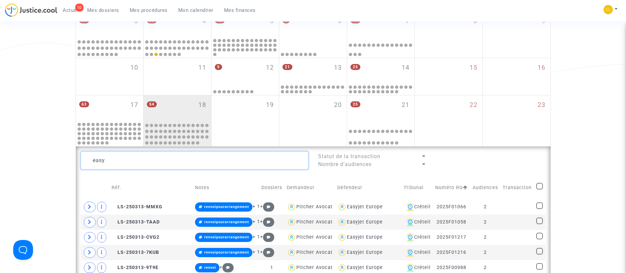
scroll to position [149, 0]
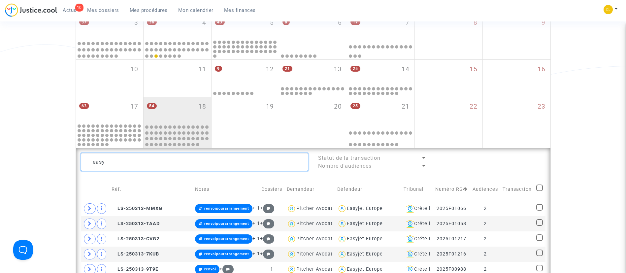
type textarea "easy"
click at [538, 190] on span at bounding box center [539, 187] width 7 height 7
click at [539, 191] on input "checkbox" at bounding box center [539, 191] width 0 height 0
checkbox input "true"
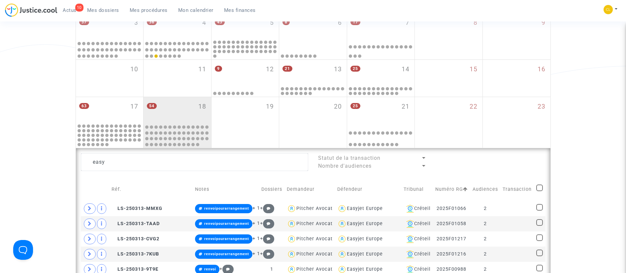
checkbox input "true"
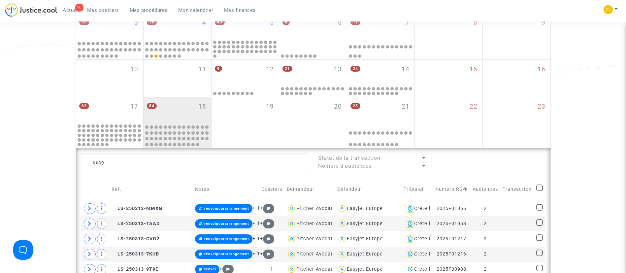
checkbox input "true"
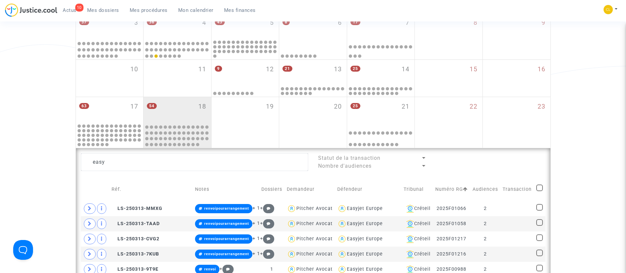
checkbox input "true"
click at [533, 167] on div "Sélection (12)" at bounding box center [518, 161] width 52 height 17
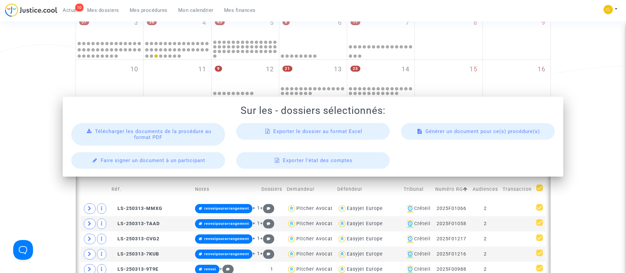
scroll to position [0, 0]
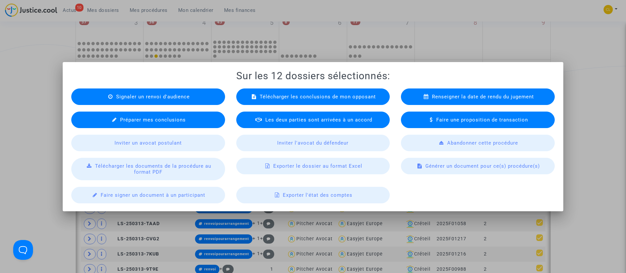
click at [309, 166] on span "Exporter le dossier au format Excel" at bounding box center [317, 166] width 89 height 6
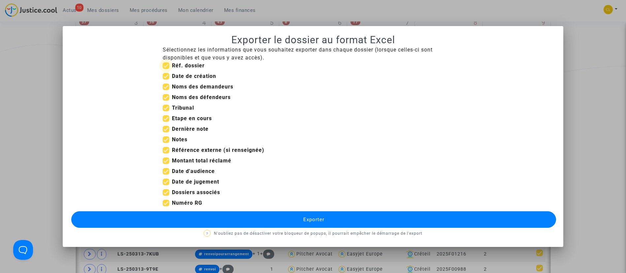
click at [184, 67] on b "Réf. dossier" at bounding box center [188, 65] width 33 height 6
click at [166, 69] on input "Réf. dossier" at bounding box center [166, 69] width 0 height 0
checkbox input "false"
click at [184, 77] on b "Date de création" at bounding box center [194, 76] width 44 height 6
click at [166, 80] on input "Date de création" at bounding box center [166, 80] width 0 height 0
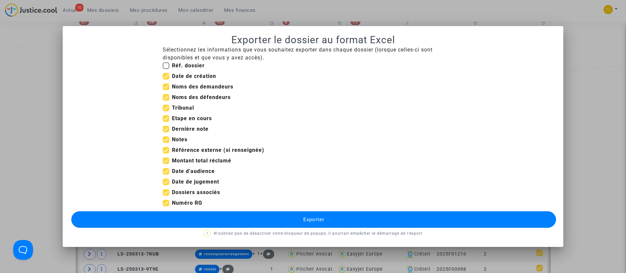
checkbox input "false"
click at [191, 85] on b "Noms des demandeurs" at bounding box center [202, 86] width 61 height 6
click at [166, 90] on input "Noms des demandeurs" at bounding box center [166, 90] width 0 height 0
click at [194, 87] on b "Noms des demandeurs" at bounding box center [202, 86] width 61 height 6
click at [166, 90] on input "Noms des demandeurs" at bounding box center [166, 90] width 0 height 0
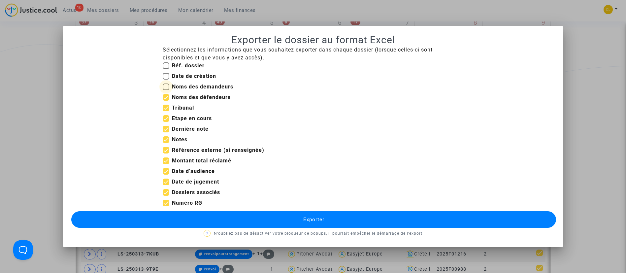
checkbox input "true"
click at [185, 110] on b "Tribunal" at bounding box center [183, 108] width 22 height 6
click at [166, 111] on input "Tribunal" at bounding box center [166, 111] width 0 height 0
checkbox input "false"
click at [189, 118] on b "Etape en cours" at bounding box center [192, 118] width 40 height 6
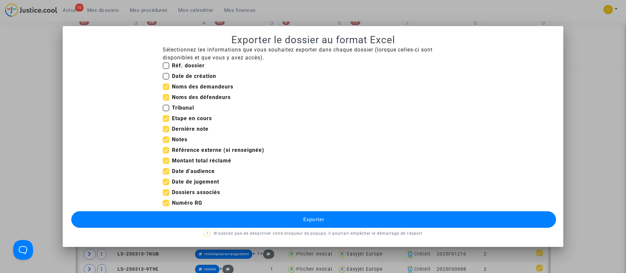
click at [166, 122] on input "Etape en cours" at bounding box center [166, 122] width 0 height 0
checkbox input "false"
click at [183, 141] on b "Notes" at bounding box center [180, 139] width 16 height 6
click at [166, 143] on input "Notes" at bounding box center [166, 143] width 0 height 0
checkbox input "false"
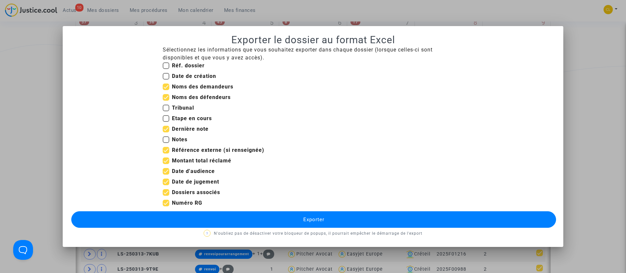
click at [208, 148] on b "Référence externe (si renseignée)" at bounding box center [218, 150] width 92 height 6
click at [166, 153] on input "Référence externe (si renseignée)" at bounding box center [166, 153] width 0 height 0
checkbox input "false"
click at [212, 160] on b "Montant total réclamé" at bounding box center [201, 160] width 59 height 6
click at [166, 164] on input "Montant total réclamé" at bounding box center [166, 164] width 0 height 0
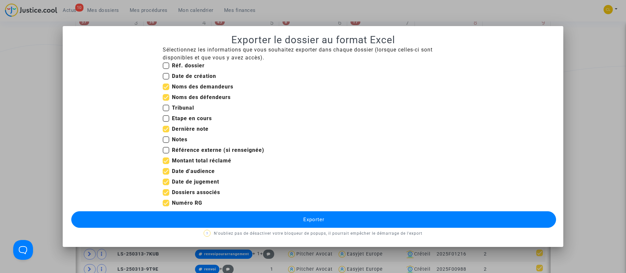
checkbox input "false"
click at [200, 182] on b "Date de jugement" at bounding box center [195, 182] width 47 height 6
click at [166, 185] on input "Date de jugement" at bounding box center [166, 185] width 0 height 0
checkbox input "false"
click at [389, 216] on button "Exporter" at bounding box center [313, 219] width 485 height 17
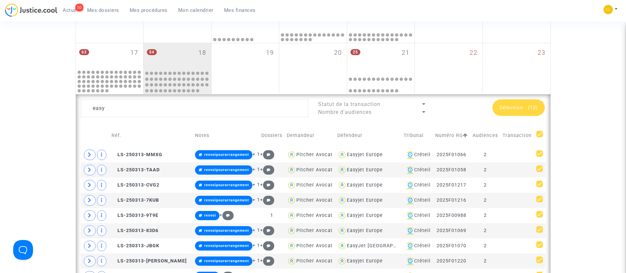
scroll to position [198, 0]
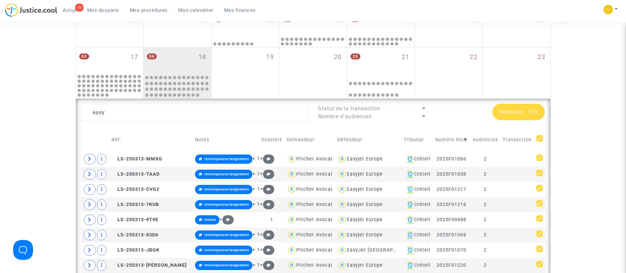
drag, startPoint x: 139, startPoint y: 7, endPoint x: 160, endPoint y: 54, distance: 51.7
click at [139, 7] on link "Mes procédures" at bounding box center [148, 10] width 49 height 10
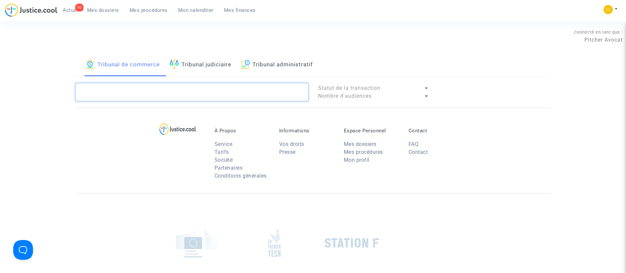
click at [197, 95] on textarea at bounding box center [192, 92] width 233 height 18
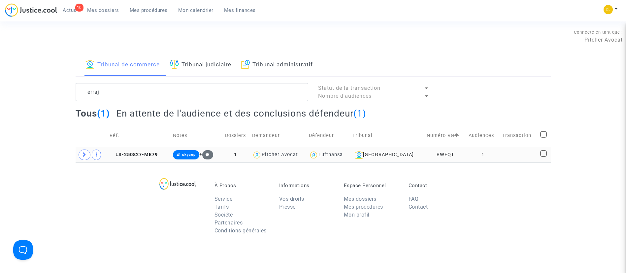
click at [518, 154] on td at bounding box center [519, 154] width 38 height 15
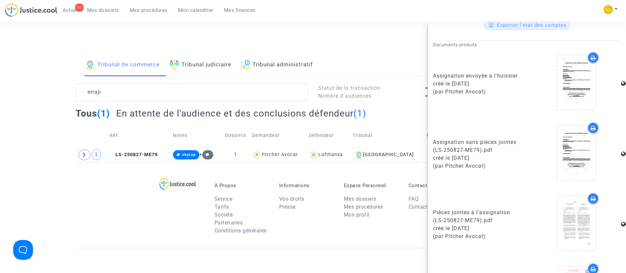
scroll to position [405, 0]
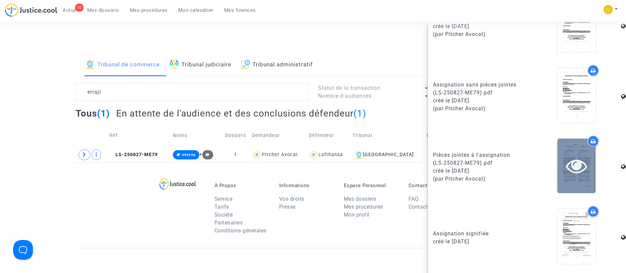
click at [581, 174] on icon at bounding box center [576, 165] width 21 height 21
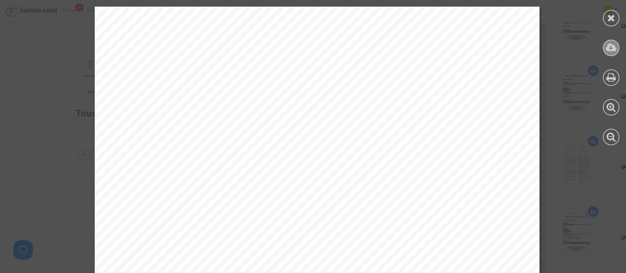
click at [606, 46] on icon at bounding box center [611, 48] width 11 height 10
drag, startPoint x: 609, startPoint y: 20, endPoint x: 418, endPoint y: 80, distance: 199.7
click at [609, 18] on icon at bounding box center [611, 18] width 8 height 10
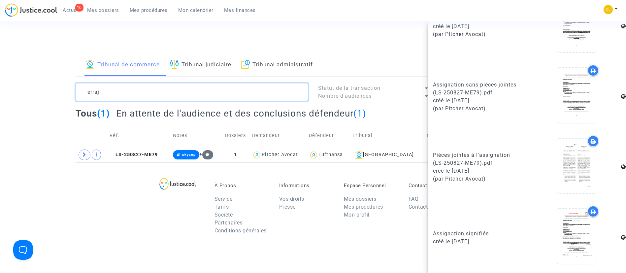
click at [130, 91] on textarea at bounding box center [192, 92] width 233 height 18
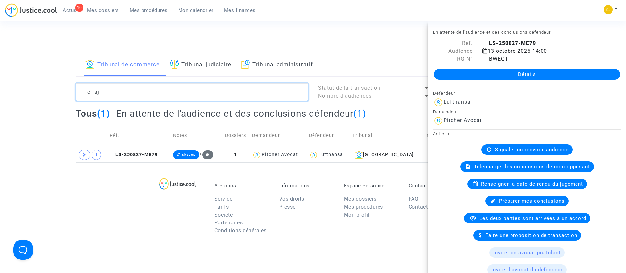
click at [130, 91] on textarea at bounding box center [192, 92] width 233 height 18
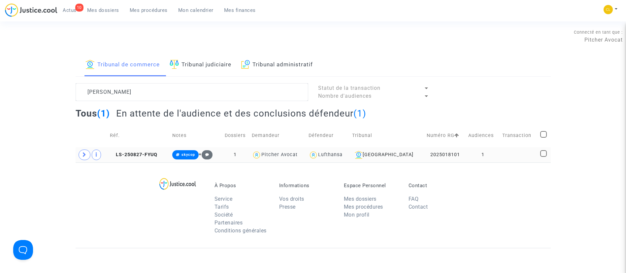
click at [520, 153] on td at bounding box center [519, 154] width 38 height 15
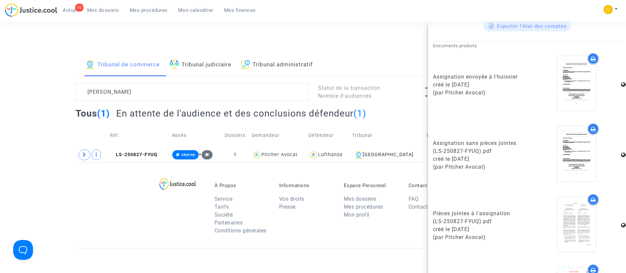
scroll to position [396, 0]
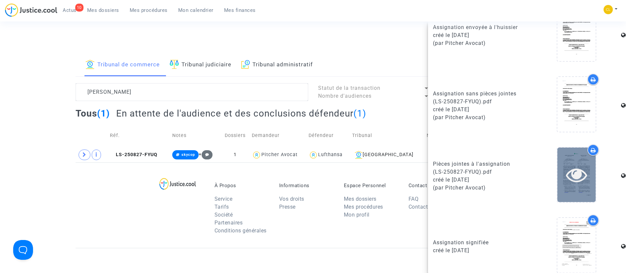
click at [572, 164] on div at bounding box center [576, 175] width 38 height 54
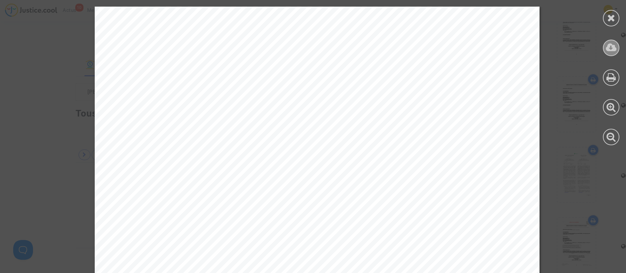
click at [612, 48] on icon at bounding box center [611, 48] width 11 height 10
click at [613, 12] on div at bounding box center [611, 18] width 17 height 17
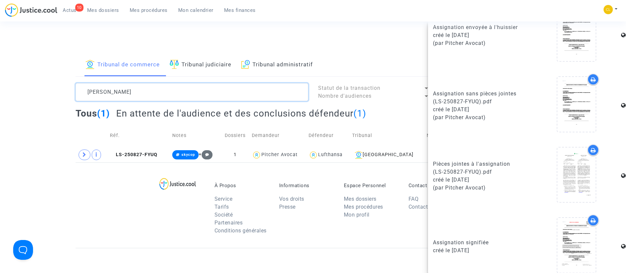
click at [162, 87] on textarea at bounding box center [192, 92] width 233 height 18
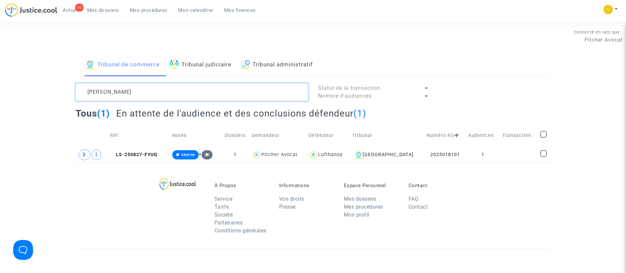
scroll to position [0, 0]
click at [162, 87] on textarea at bounding box center [192, 92] width 233 height 18
type textarea "sammataro"
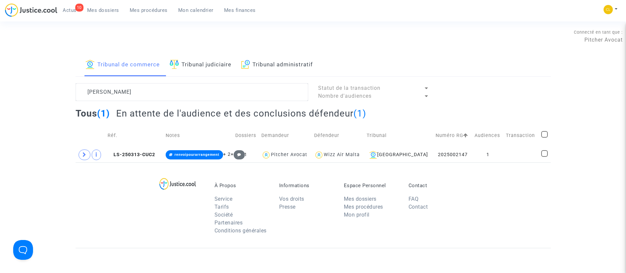
drag, startPoint x: 506, startPoint y: 152, endPoint x: 506, endPoint y: 145, distance: 7.6
click at [506, 152] on td at bounding box center [521, 154] width 35 height 15
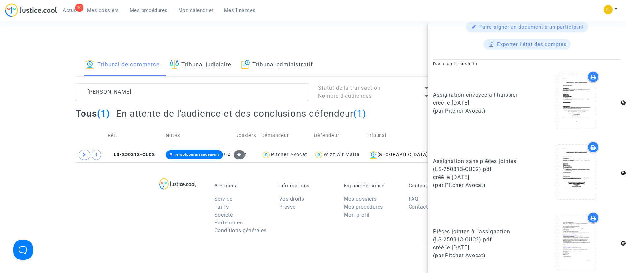
scroll to position [405, 0]
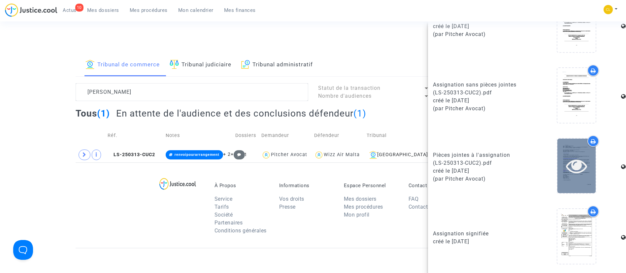
click at [573, 168] on icon at bounding box center [576, 165] width 21 height 21
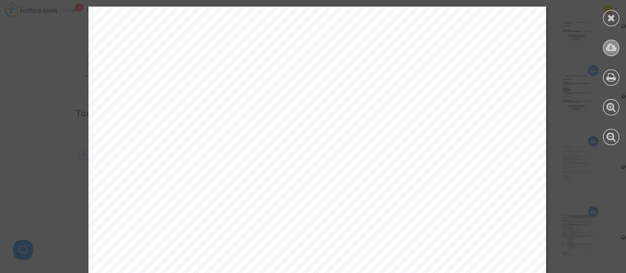
click at [614, 47] on icon at bounding box center [611, 48] width 11 height 10
click at [614, 17] on div at bounding box center [611, 18] width 17 height 17
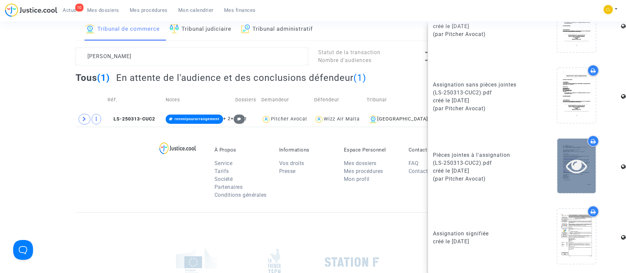
click at [566, 168] on icon at bounding box center [576, 165] width 21 height 21
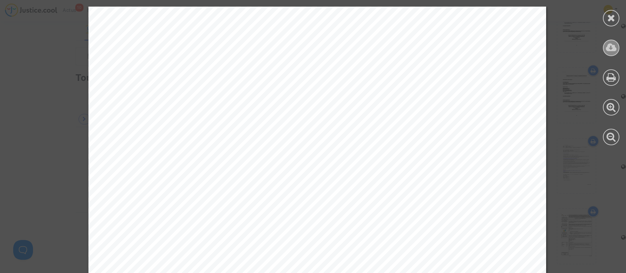
click at [616, 43] on icon at bounding box center [611, 48] width 11 height 10
click at [608, 15] on icon at bounding box center [611, 18] width 8 height 10
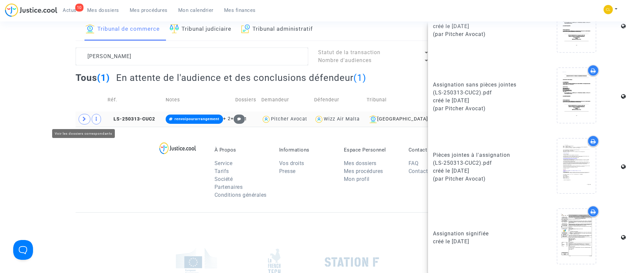
click at [83, 120] on icon at bounding box center [85, 118] width 4 height 5
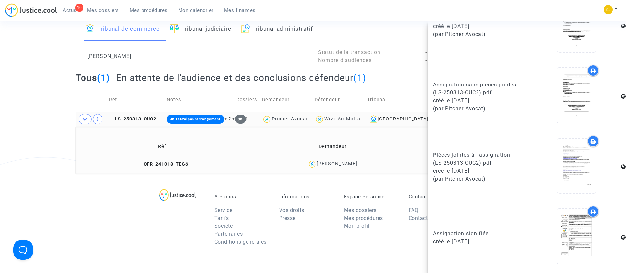
click at [344, 161] on div "Rachele Sammataro" at bounding box center [337, 164] width 41 height 6
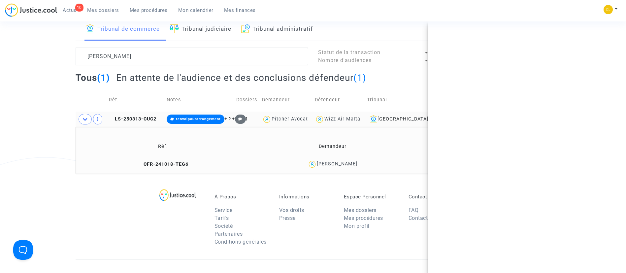
scroll to position [0, 0]
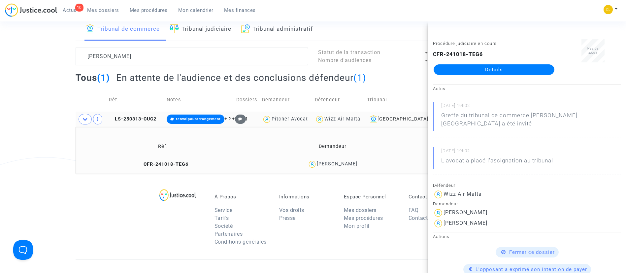
click at [505, 73] on link "Détails" at bounding box center [494, 69] width 121 height 11
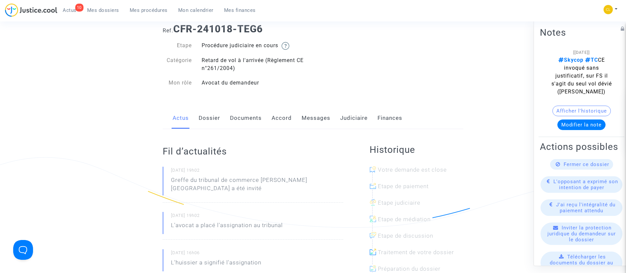
click at [272, 120] on link "Accord" at bounding box center [282, 118] width 20 height 22
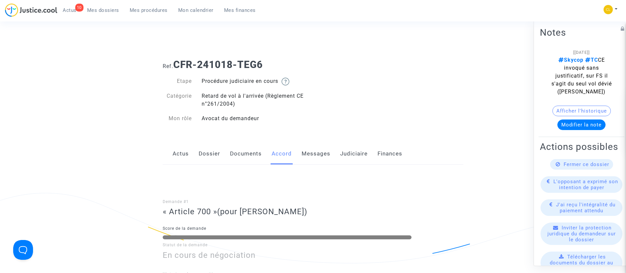
drag, startPoint x: 349, startPoint y: 159, endPoint x: 354, endPoint y: 161, distance: 5.0
click at [349, 159] on link "Judiciaire" at bounding box center [353, 154] width 27 height 22
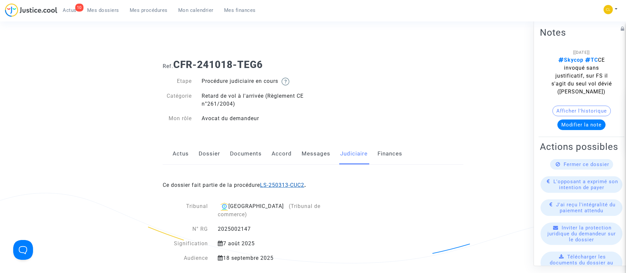
click at [282, 183] on link "LS-250313-CUC2" at bounding box center [282, 185] width 44 height 6
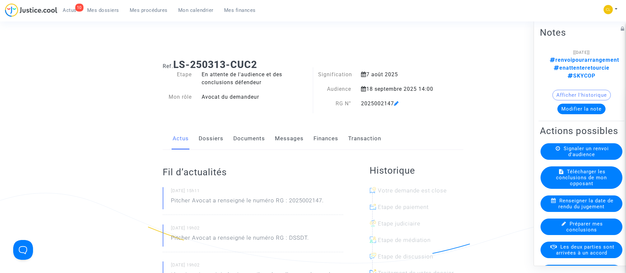
click at [366, 141] on link "Transaction" at bounding box center [364, 139] width 33 height 22
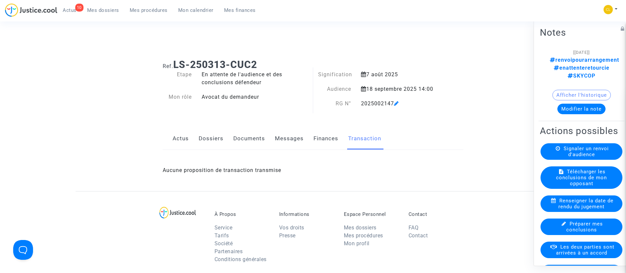
click at [323, 136] on link "Finances" at bounding box center [326, 139] width 25 height 22
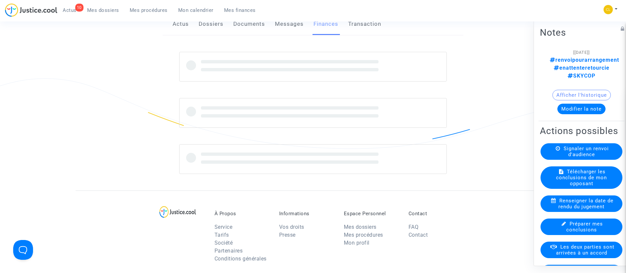
scroll to position [99, 0]
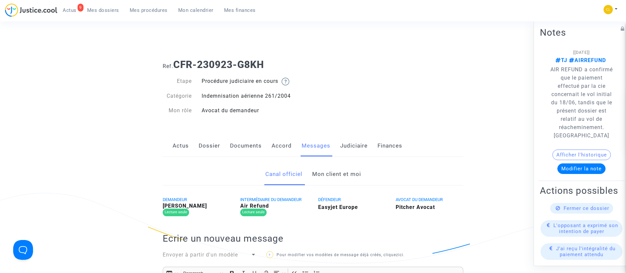
click at [352, 175] on link "Mon client et moi" at bounding box center [336, 174] width 49 height 22
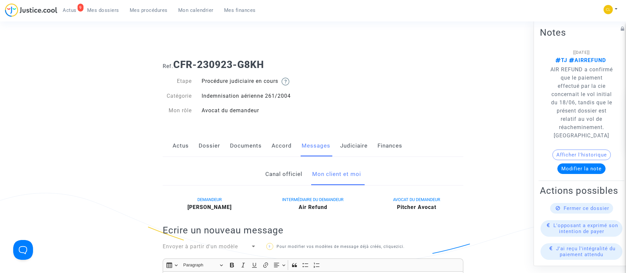
click at [342, 165] on link "Mon client et moi" at bounding box center [336, 174] width 49 height 22
click at [351, 141] on link "Judiciaire" at bounding box center [353, 146] width 27 height 22
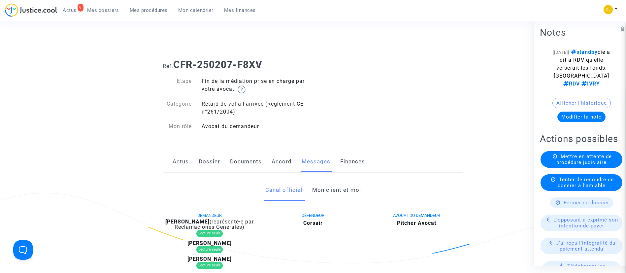
drag, startPoint x: 332, startPoint y: 181, endPoint x: 331, endPoint y: 187, distance: 6.7
click at [332, 181] on link "Mon client et moi" at bounding box center [336, 190] width 49 height 22
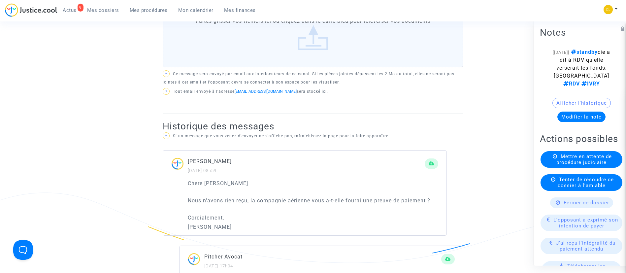
scroll to position [347, 0]
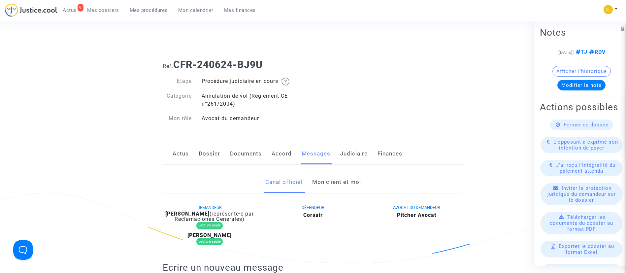
click at [571, 127] on span "Fermer ce dossier" at bounding box center [587, 124] width 46 height 6
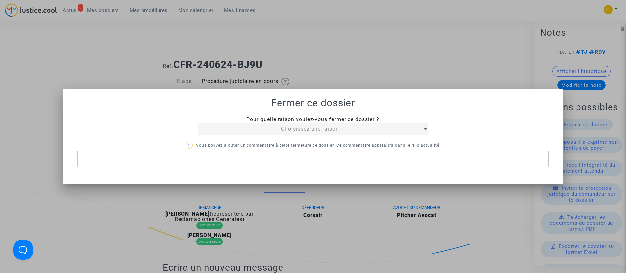
click at [335, 133] on mat-select "Choisissez une raison" at bounding box center [313, 128] width 231 height 11
click at [335, 129] on span "Choisissez une raison" at bounding box center [310, 129] width 58 height 6
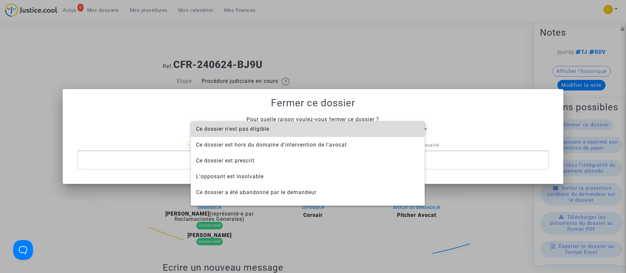
click at [335, 129] on span "Ce dossier n'est pas éligible" at bounding box center [307, 129] width 223 height 16
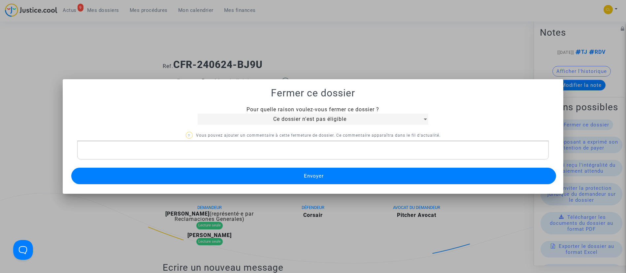
click at [345, 175] on button "Envoyer" at bounding box center [313, 176] width 485 height 17
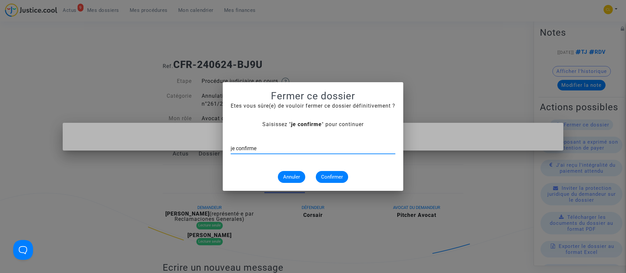
type input "je confirme"
click at [329, 175] on span "Confirmer" at bounding box center [332, 177] width 22 height 6
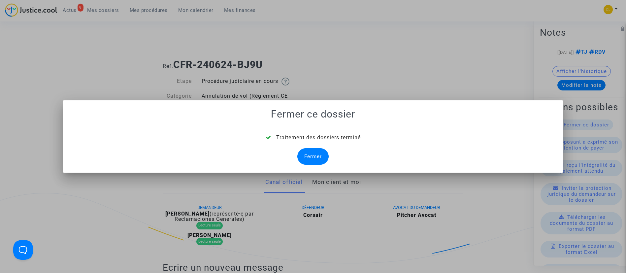
click at [321, 158] on div "Fermer" at bounding box center [312, 156] width 31 height 17
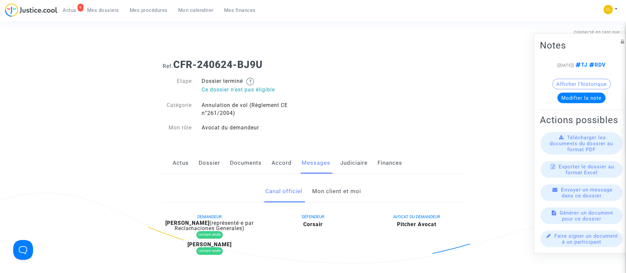
drag, startPoint x: 361, startPoint y: 162, endPoint x: 360, endPoint y: 154, distance: 8.0
click at [361, 162] on link "Judiciaire" at bounding box center [353, 163] width 27 height 22
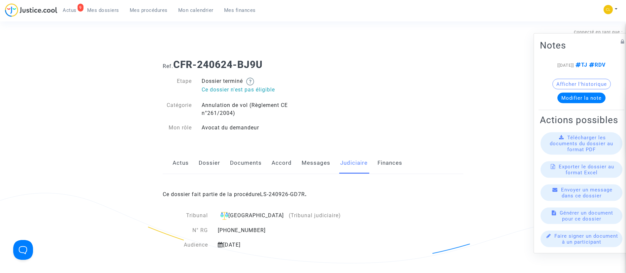
click at [296, 190] on div "Ce dossier fait partie de la procédure LS-240926-GD7R ." at bounding box center [313, 189] width 301 height 31
click at [295, 194] on link "LS-240926-GD7R" at bounding box center [282, 194] width 45 height 6
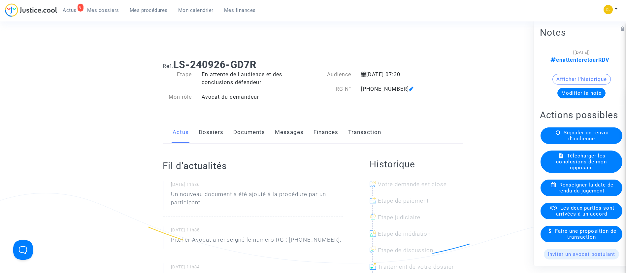
click at [576, 98] on button "Modifier la note" at bounding box center [581, 92] width 48 height 11
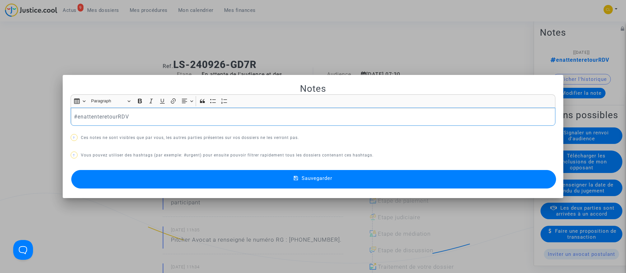
click at [109, 117] on p "#enattenteretourRDV" at bounding box center [313, 117] width 478 height 8
click at [336, 177] on button "Sauvegarder" at bounding box center [313, 179] width 485 height 18
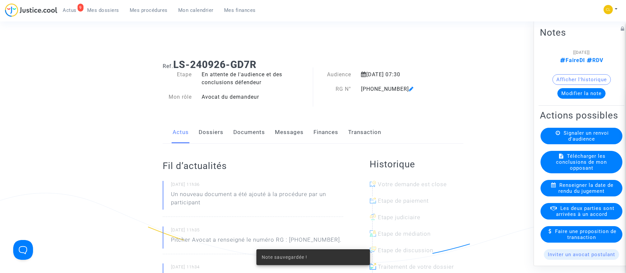
click at [204, 133] on link "Dossiers" at bounding box center [211, 132] width 25 height 22
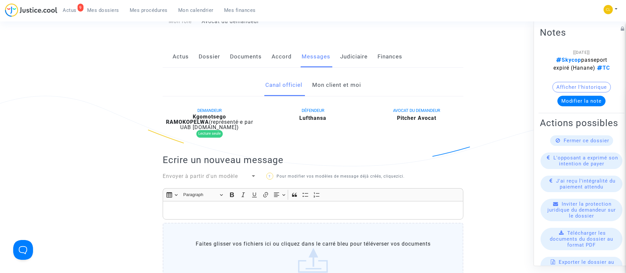
scroll to position [99, 0]
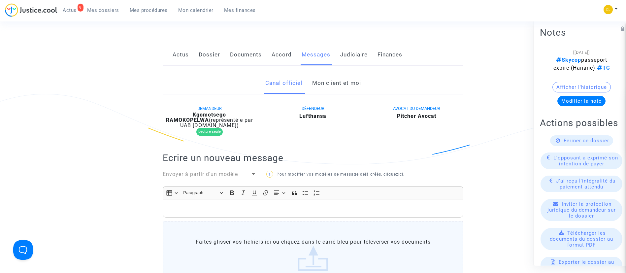
click at [335, 83] on link "Mon client et moi" at bounding box center [336, 83] width 49 height 22
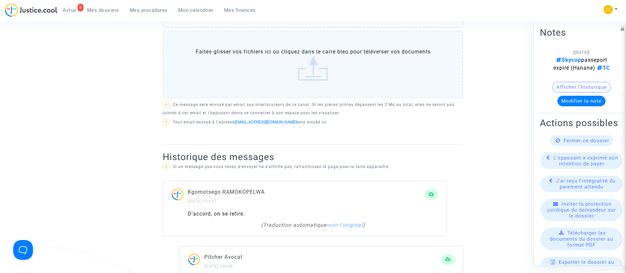
scroll to position [446, 0]
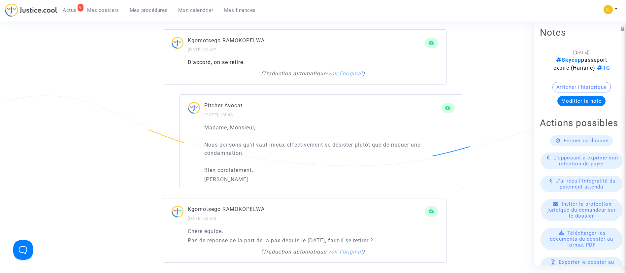
click at [592, 146] on div "Fermer ce dossier" at bounding box center [581, 140] width 63 height 11
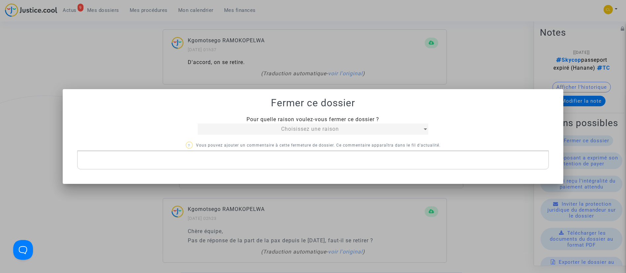
click at [364, 128] on div "Choisissez une raison" at bounding box center [310, 129] width 225 height 8
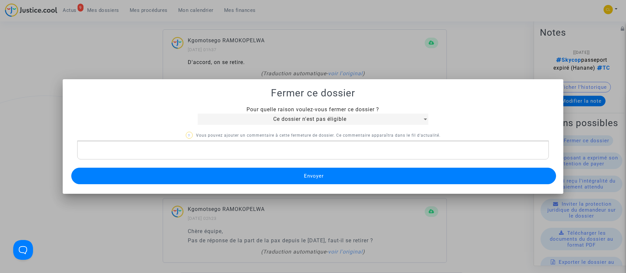
click at [349, 178] on button "Envoyer" at bounding box center [313, 176] width 485 height 17
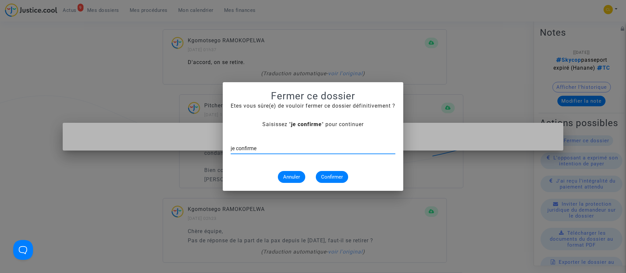
type input "je confirme"
click at [324, 178] on span "Confirmer" at bounding box center [332, 177] width 22 height 6
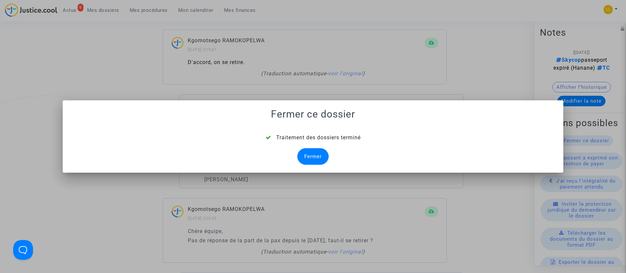
click at [317, 153] on div "Fermer" at bounding box center [312, 156] width 31 height 17
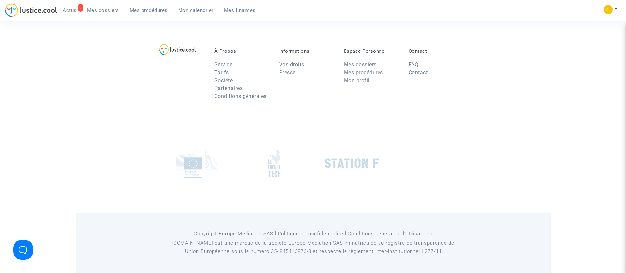
scroll to position [181, 0]
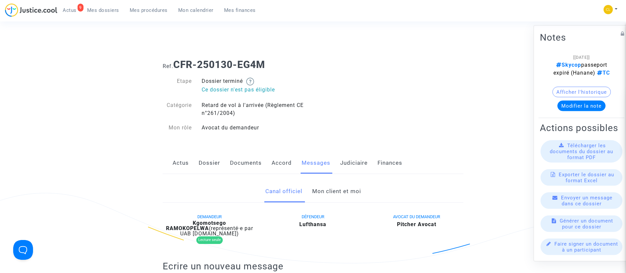
drag, startPoint x: 351, startPoint y: 157, endPoint x: 349, endPoint y: 168, distance: 10.9
click at [351, 157] on link "Judiciaire" at bounding box center [353, 163] width 27 height 22
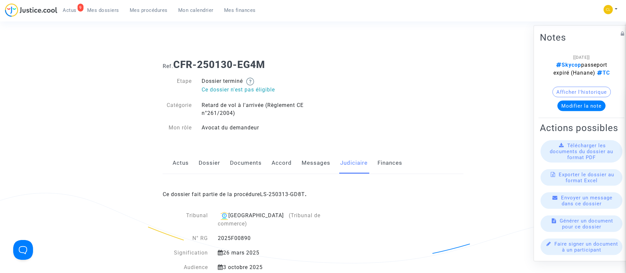
click at [282, 194] on link "LS-250313-GD8T" at bounding box center [282, 194] width 45 height 6
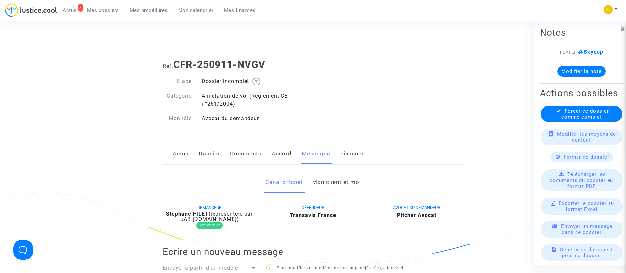
click at [349, 181] on link "Mon client et moi" at bounding box center [336, 182] width 49 height 22
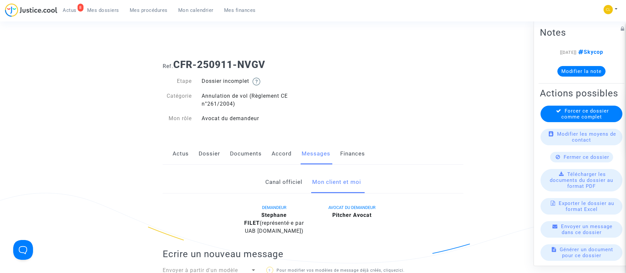
click at [213, 152] on link "Dossier" at bounding box center [209, 154] width 21 height 22
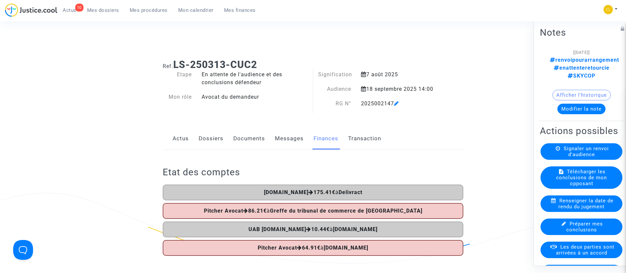
click at [194, 14] on link "Mon calendrier" at bounding box center [196, 10] width 46 height 10
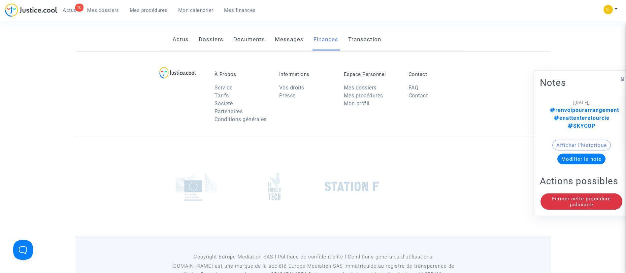
scroll to position [83, 0]
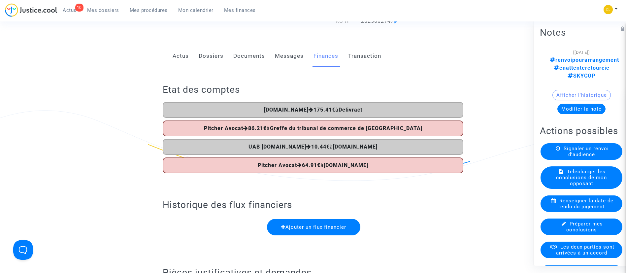
drag, startPoint x: 205, startPoint y: 53, endPoint x: 200, endPoint y: 21, distance: 32.4
click at [205, 53] on link "Dossiers" at bounding box center [211, 56] width 25 height 22
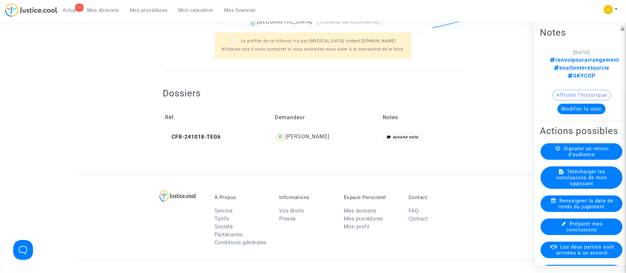
scroll to position [231, 0]
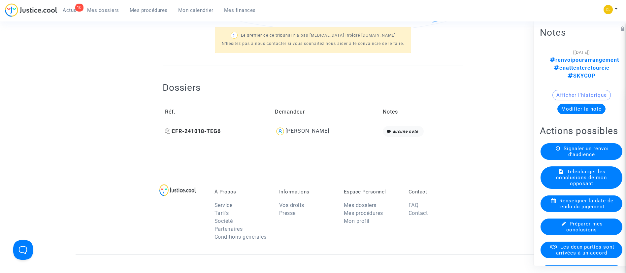
click at [167, 132] on icon at bounding box center [168, 130] width 6 height 5
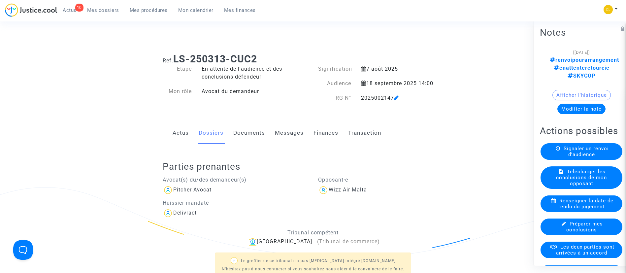
scroll to position [0, 0]
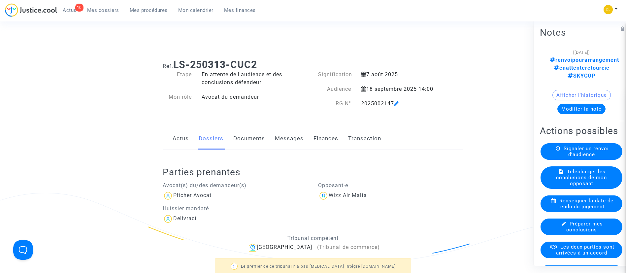
click at [566, 103] on button "Modifier la note" at bounding box center [581, 108] width 48 height 11
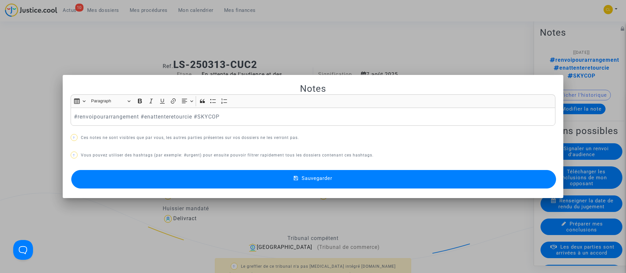
click at [112, 118] on p "#renvoipourarrangement #enattenteretourcie #SKYCOP" at bounding box center [313, 117] width 478 height 8
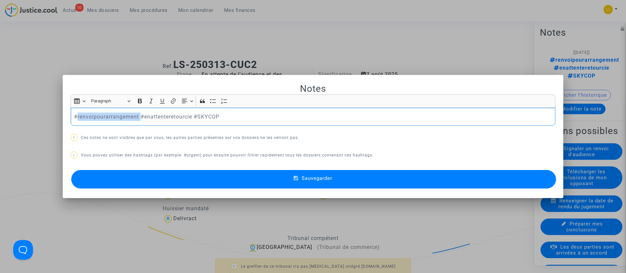
click at [112, 118] on p "#renvoipourarrangement #enattenteretourcie #SKYCOP" at bounding box center [313, 117] width 478 height 8
click at [112, 118] on p "#enattenteretourcie #SKYCOP" at bounding box center [313, 117] width 478 height 8
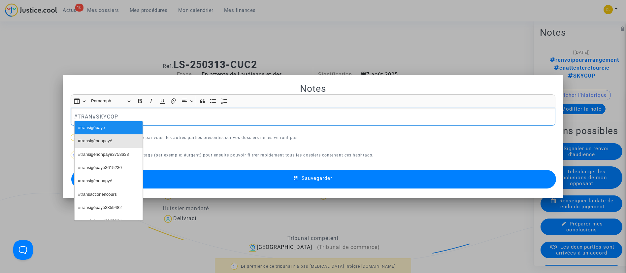
click at [95, 138] on span "#transigénonpayé" at bounding box center [95, 141] width 34 height 10
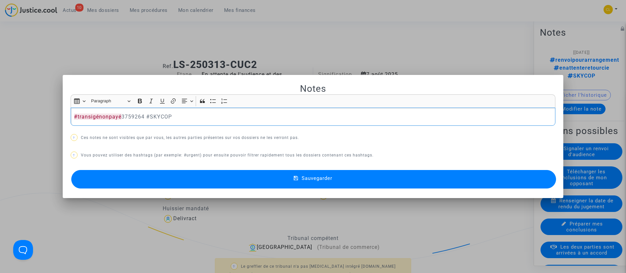
click at [459, 181] on button "Sauvegarder" at bounding box center [313, 179] width 485 height 18
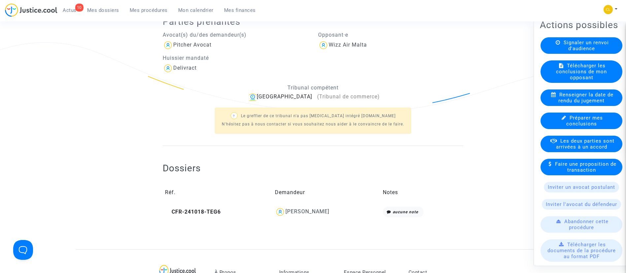
scroll to position [99, 0]
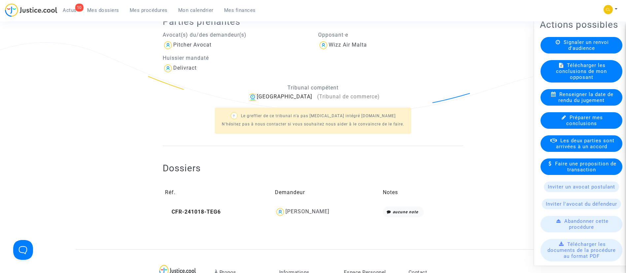
click at [586, 147] on span "Les deux parties sont arrivées à un accord" at bounding box center [585, 143] width 58 height 12
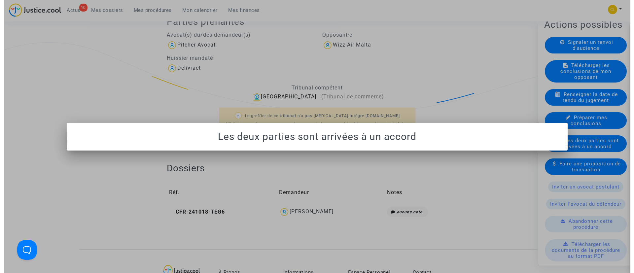
scroll to position [0, 0]
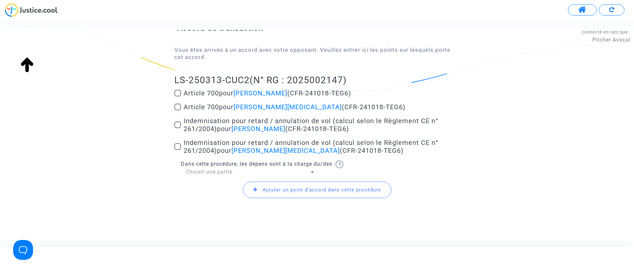
scroll to position [67, 0]
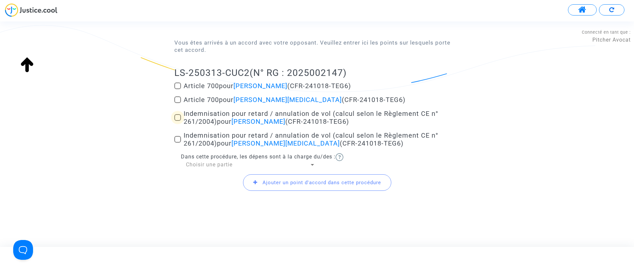
click at [191, 114] on span "Indemnisation pour retard / annulation de vol (calcul selon le Règlement CE n° …" at bounding box center [310, 118] width 254 height 16
click at [178, 121] on input "Indemnisation pour retard / annulation de vol (calcul selon le Règlement CE n° …" at bounding box center [177, 121] width 0 height 0
checkbox input "true"
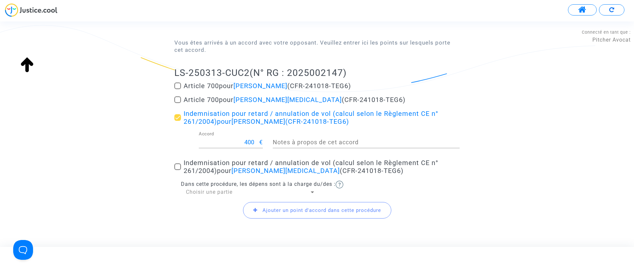
click at [206, 166] on span "Indemnisation pour retard / annulation de vol (calcul selon le Règlement CE n° …" at bounding box center [310, 167] width 254 height 16
click at [178, 170] on input "Indemnisation pour retard / annulation de vol (calcul selon le Règlement CE n° …" at bounding box center [177, 170] width 0 height 0
checkbox input "true"
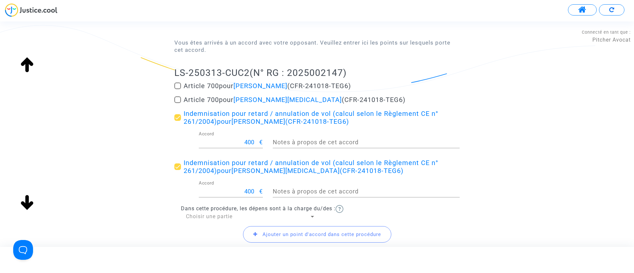
click at [211, 98] on span "Article 700 pour Federico Senna (CFR-241018-TEG6)" at bounding box center [294, 100] width 222 height 8
click at [178, 103] on input "Article 700 pour Federico Senna (CFR-241018-TEG6)" at bounding box center [177, 103] width 0 height 0
checkbox input "true"
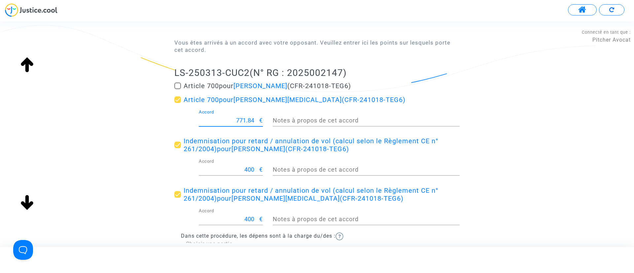
drag, startPoint x: 226, startPoint y: 120, endPoint x: 289, endPoint y: 121, distance: 63.4
click at [289, 121] on div "771.84 Accord € Notes à propos de cet accord" at bounding box center [316, 122] width 295 height 24
type input "200"
click at [136, 132] on div "Accord de transaction Vous êtes arrivés à un accord avec votre opposant. Veuill…" at bounding box center [317, 139] width 634 height 300
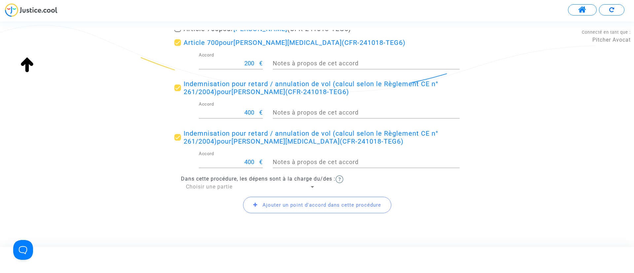
scroll to position [147, 0]
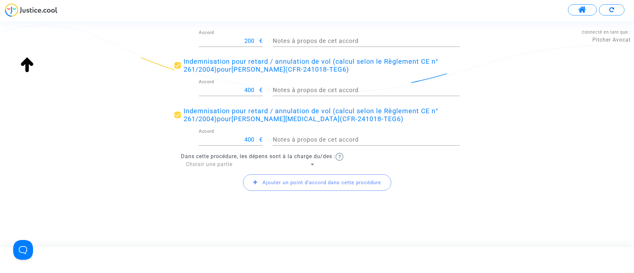
click at [204, 157] on span "Dans cette procédure, les dépens sont à la charge du/des :" at bounding box center [258, 156] width 154 height 6
click at [204, 165] on span "Choisir une partie" at bounding box center [209, 164] width 47 height 6
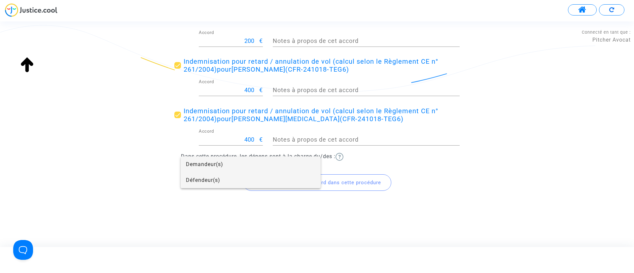
click at [204, 176] on span "Défendeur(s)" at bounding box center [250, 180] width 129 height 16
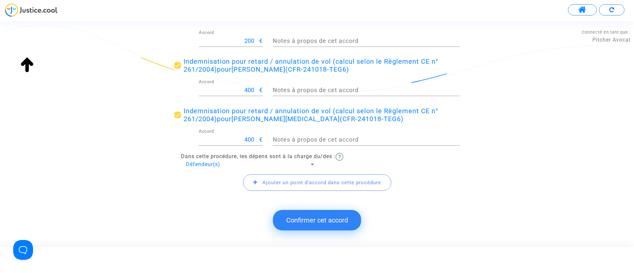
drag, startPoint x: 310, startPoint y: 216, endPoint x: 300, endPoint y: 208, distance: 13.1
click at [309, 213] on button "Confirmer cet accord" at bounding box center [317, 220] width 88 height 20
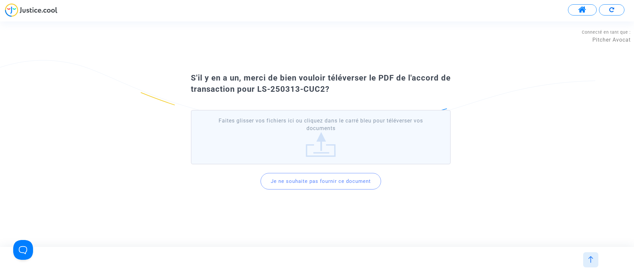
click at [344, 182] on button "Je ne souhaite pas fournir ce document" at bounding box center [320, 181] width 120 height 17
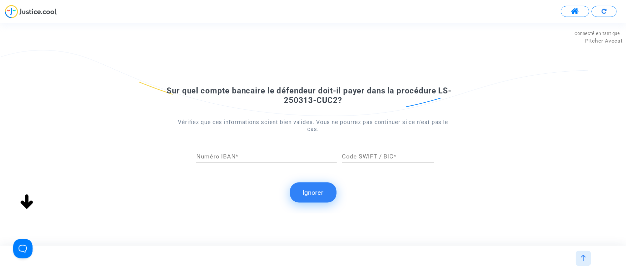
scroll to position [0, 0]
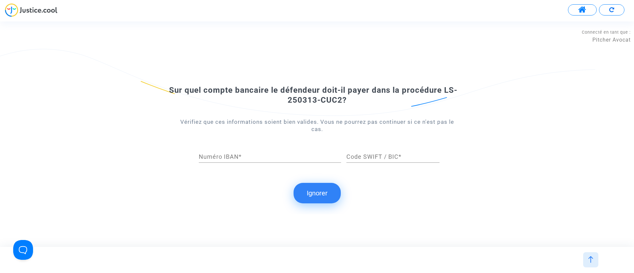
click at [322, 184] on button "Ignorer" at bounding box center [316, 193] width 47 height 20
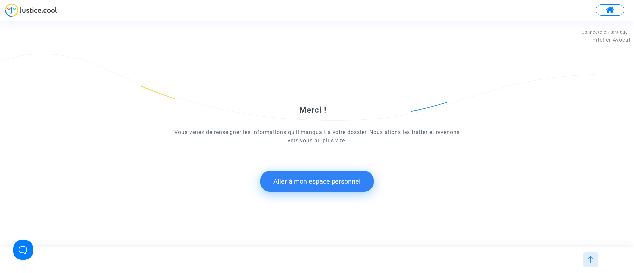
click at [325, 180] on button "Aller à mon espace personnel" at bounding box center [317, 181] width 114 height 20
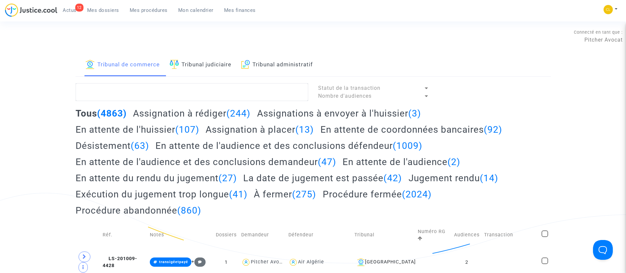
drag, startPoint x: 578, startPoint y: 123, endPoint x: 461, endPoint y: 115, distance: 117.1
click at [205, 65] on link "Tribunal judiciaire" at bounding box center [201, 65] width 62 height 22
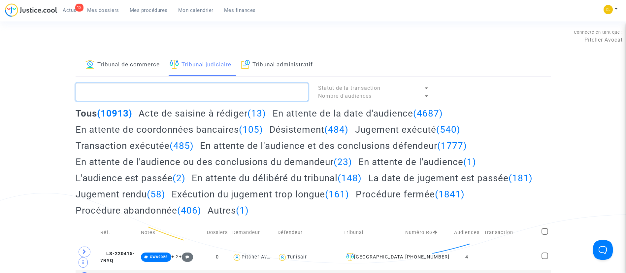
drag, startPoint x: 205, startPoint y: 87, endPoint x: 171, endPoint y: 91, distance: 34.2
click at [201, 87] on textarea at bounding box center [192, 92] width 233 height 18
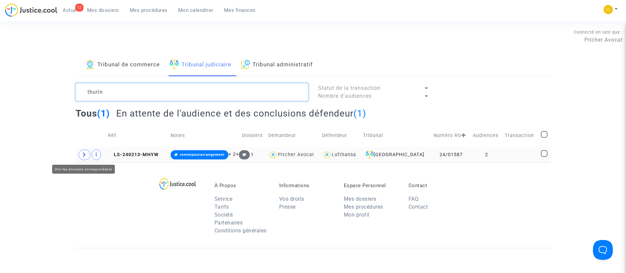
type textarea "thurin"
click at [82, 156] on span at bounding box center [85, 154] width 12 height 11
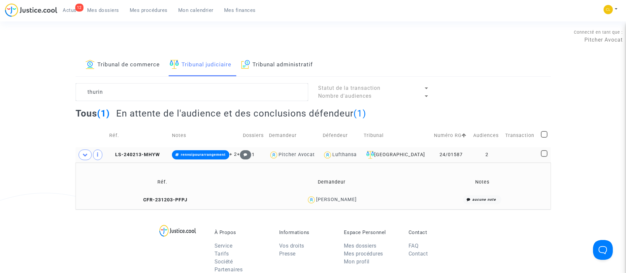
click at [524, 156] on td at bounding box center [521, 154] width 36 height 15
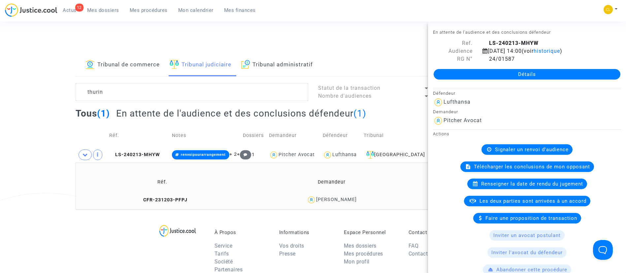
drag, startPoint x: 519, startPoint y: 77, endPoint x: 531, endPoint y: 75, distance: 12.5
click at [520, 78] on link "Détails" at bounding box center [527, 74] width 187 height 11
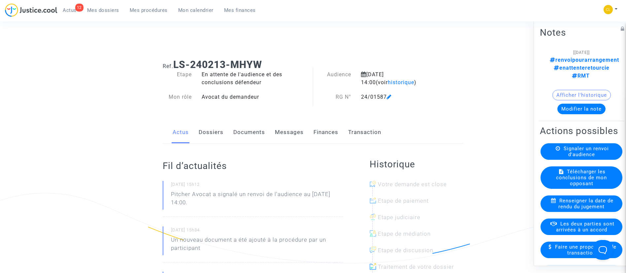
click at [360, 132] on link "Transaction" at bounding box center [364, 132] width 33 height 22
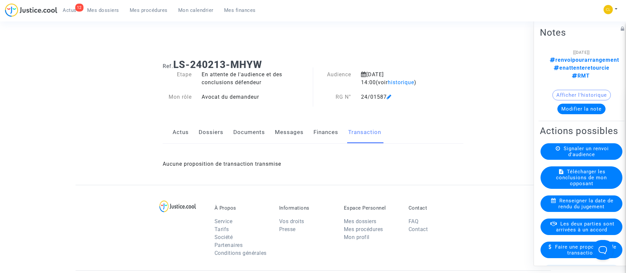
click at [207, 129] on link "Dossiers" at bounding box center [211, 132] width 25 height 22
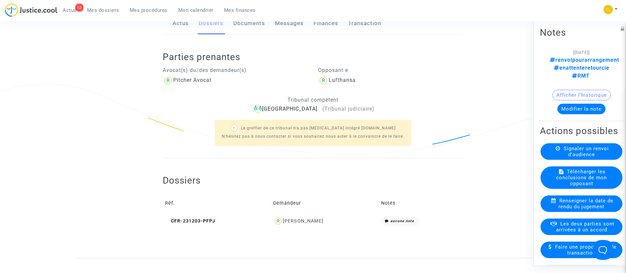
scroll to position [198, 0]
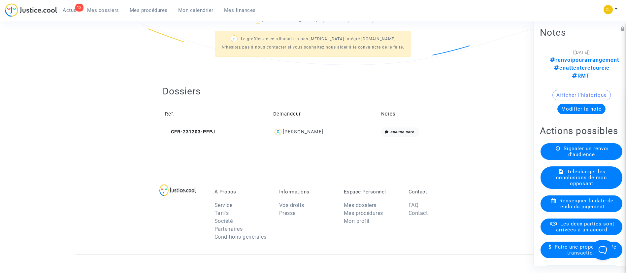
click at [304, 130] on div "Nicolas Thurin" at bounding box center [303, 132] width 41 height 6
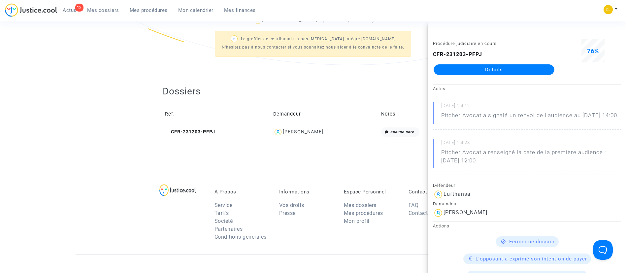
click at [530, 71] on link "Détails" at bounding box center [494, 69] width 121 height 11
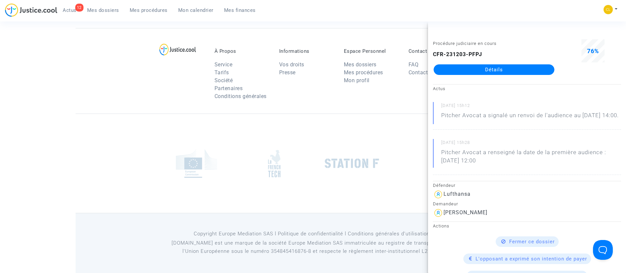
scroll to position [198, 0]
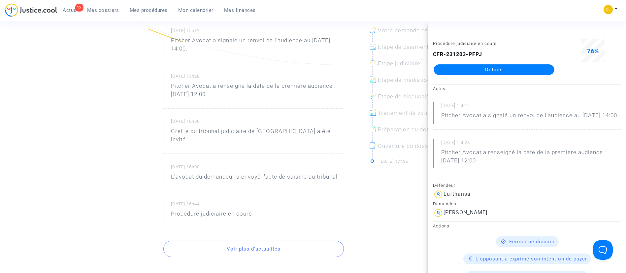
click at [282, 126] on small "15/02/2024 - 16h00" at bounding box center [257, 122] width 172 height 9
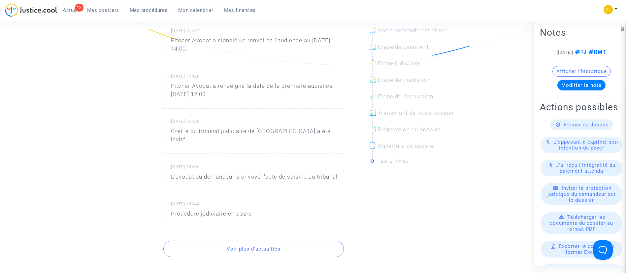
scroll to position [0, 0]
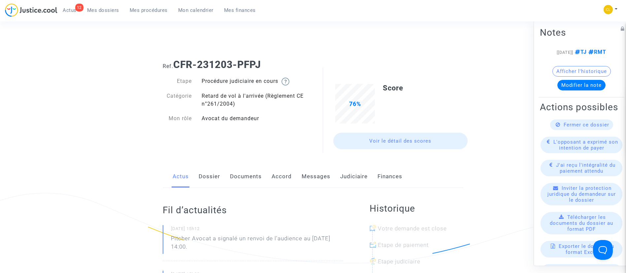
click at [280, 176] on link "Accord" at bounding box center [282, 177] width 20 height 22
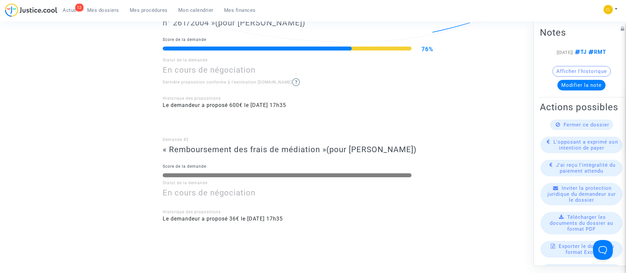
scroll to position [198, 0]
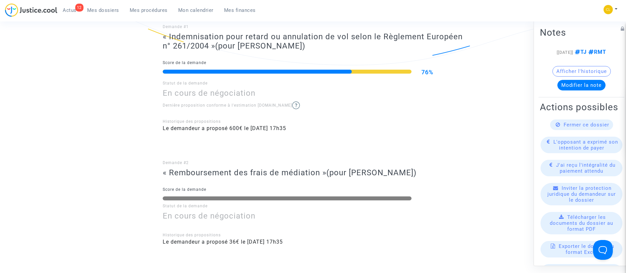
click at [39, 124] on div "Ref. CFR-231203-PFPJ Etape Procédure judiciaire en cours Catégorie Retard de vo…" at bounding box center [313, 80] width 626 height 449
drag, startPoint x: 135, startPoint y: 13, endPoint x: 132, endPoint y: 40, distance: 27.2
click at [135, 13] on link "Mes procédures" at bounding box center [148, 10] width 49 height 10
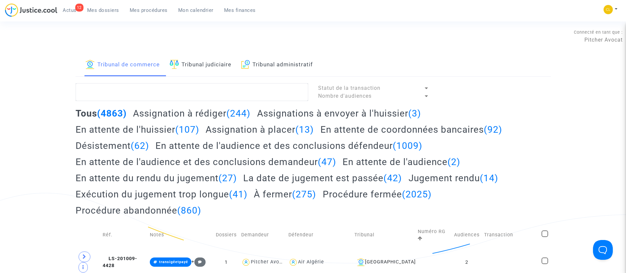
click at [103, 9] on span "Mes dossiers" at bounding box center [103, 10] width 32 height 6
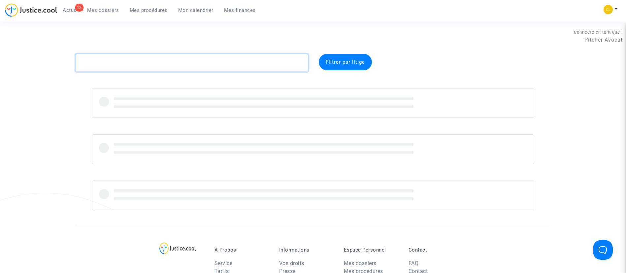
click at [132, 67] on textarea at bounding box center [192, 63] width 233 height 18
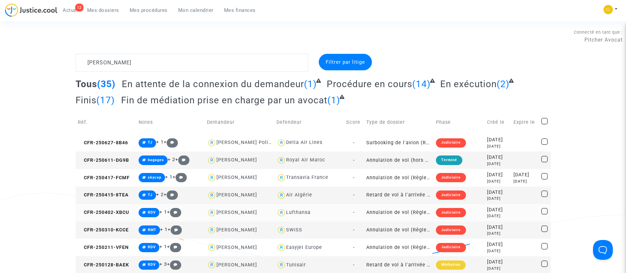
click at [305, 215] on div "Lufthansa" at bounding box center [298, 213] width 24 height 6
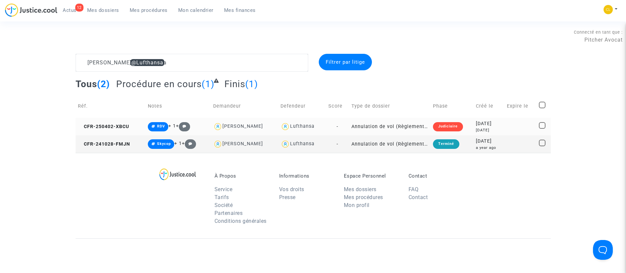
click at [485, 125] on div "2025-04-02" at bounding box center [489, 123] width 26 height 7
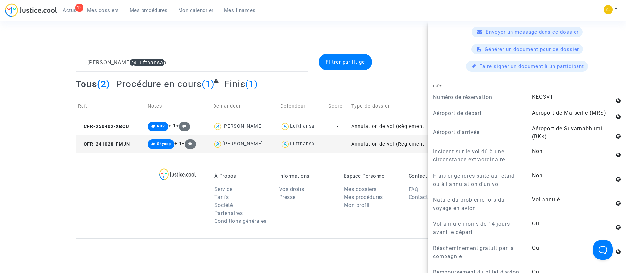
scroll to position [495, 0]
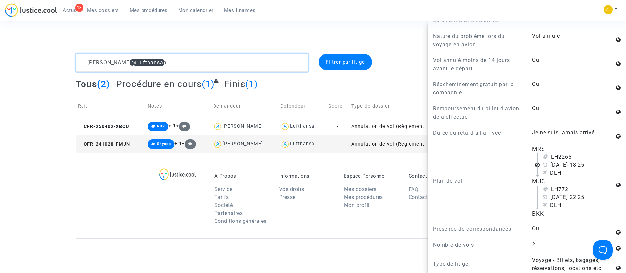
drag, startPoint x: 176, startPoint y: 64, endPoint x: -5, endPoint y: 51, distance: 181.6
click at [0, 51] on html "13 Actus Mes dossiers Mes procédures Mon calendrier Mes finances Mon profil Cha…" at bounding box center [313, 199] width 626 height 398
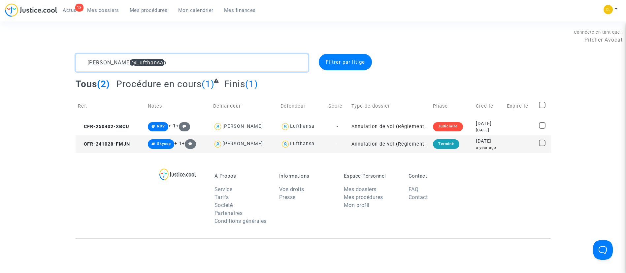
paste textarea "• KOURAYCHI"
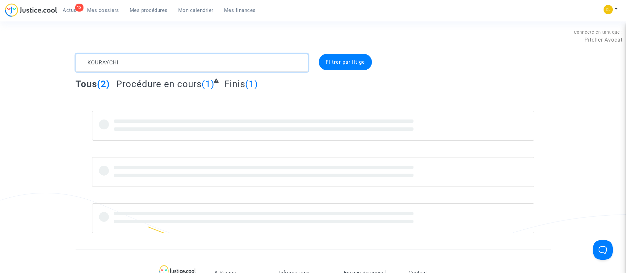
type textarea "KOURAYCHI"
click at [589, 101] on div "KOURAYCHI Filtrer par litige Tous (2) Procédure en cours (1) Finis (1)" at bounding box center [313, 143] width 626 height 179
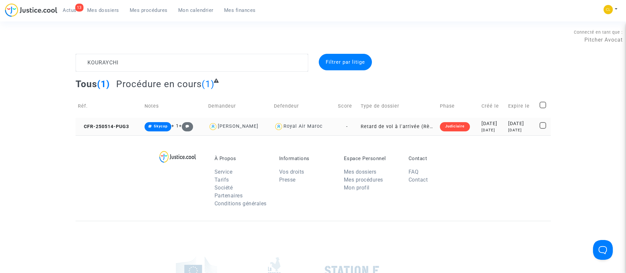
click at [525, 127] on div "4 months ago" at bounding box center [521, 130] width 27 height 6
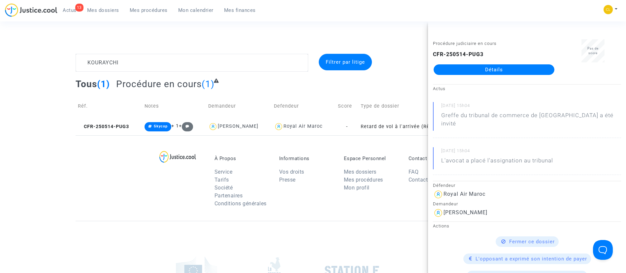
click at [503, 73] on link "Détails" at bounding box center [494, 69] width 121 height 11
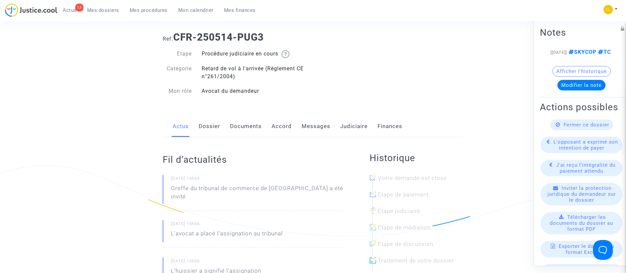
scroll to position [50, 0]
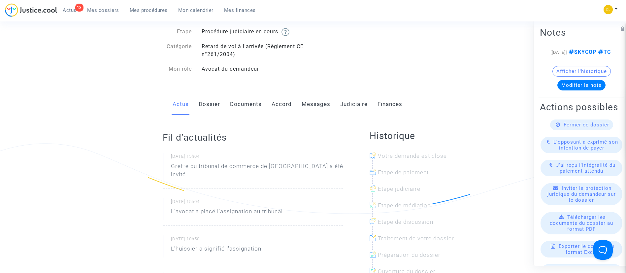
click at [212, 109] on link "Dossier" at bounding box center [209, 104] width 21 height 22
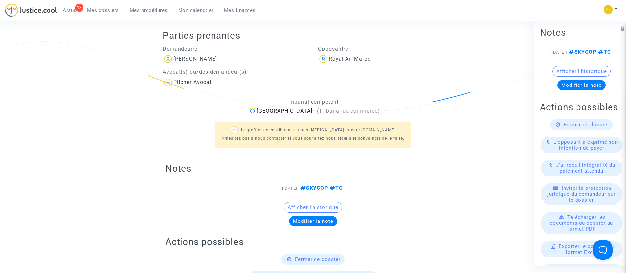
scroll to position [50, 0]
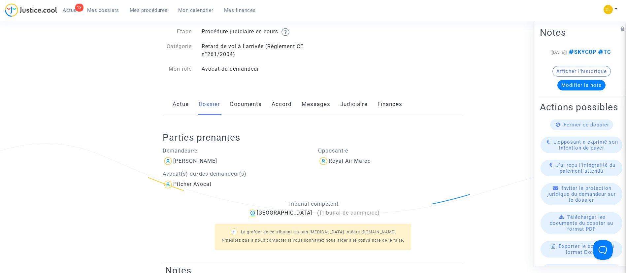
click at [289, 103] on link "Accord" at bounding box center [282, 104] width 20 height 22
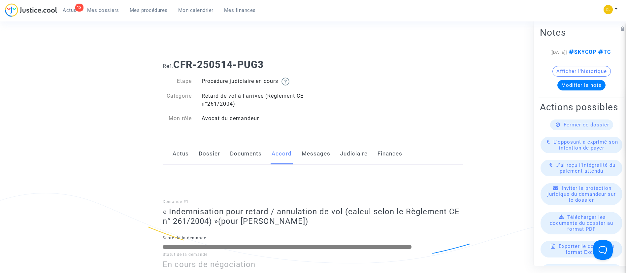
click at [350, 152] on link "Judiciaire" at bounding box center [353, 154] width 27 height 22
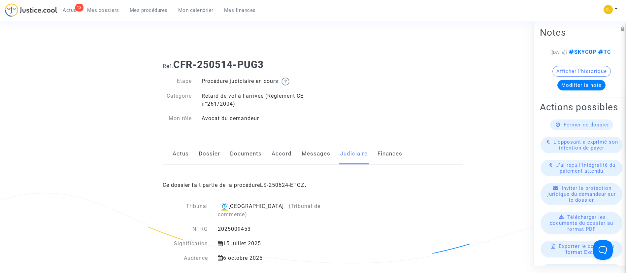
click at [292, 185] on link "LS-250624-ETGZ" at bounding box center [282, 185] width 45 height 6
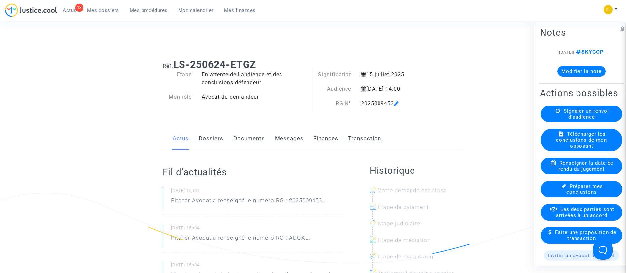
click at [324, 138] on link "Finances" at bounding box center [326, 139] width 25 height 22
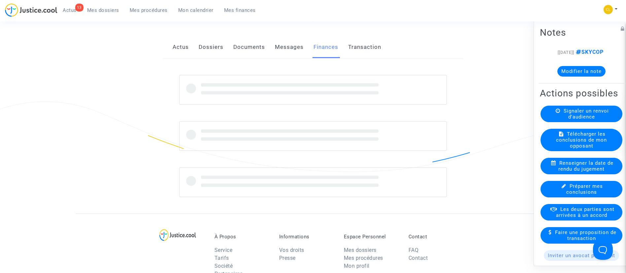
scroll to position [99, 0]
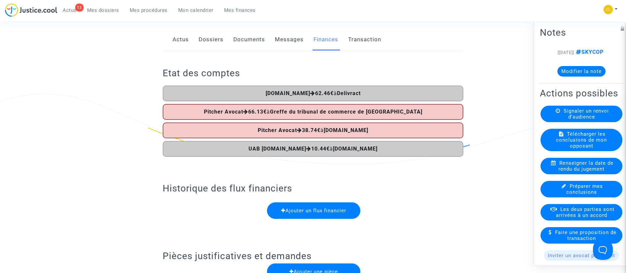
click at [209, 44] on link "Dossiers" at bounding box center [211, 40] width 25 height 22
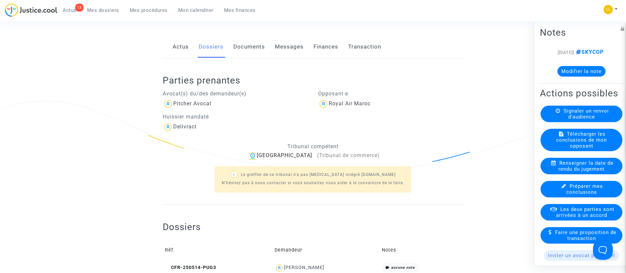
scroll to position [149, 0]
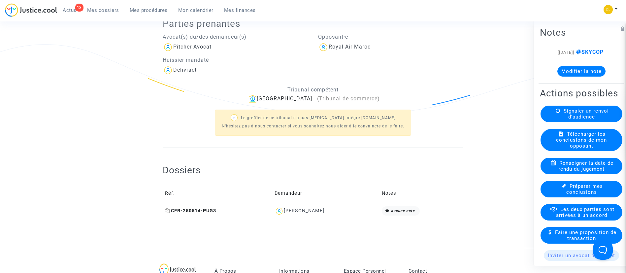
click at [165, 208] on icon at bounding box center [167, 210] width 5 height 5
click at [583, 75] on button "Modifier la note" at bounding box center [581, 71] width 48 height 11
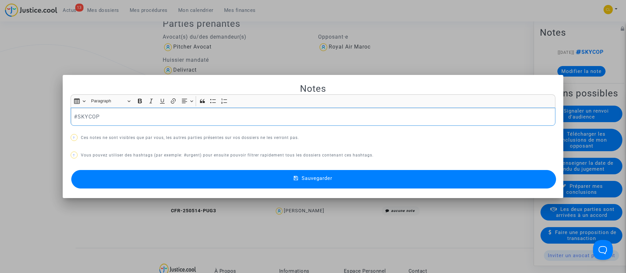
scroll to position [0, 0]
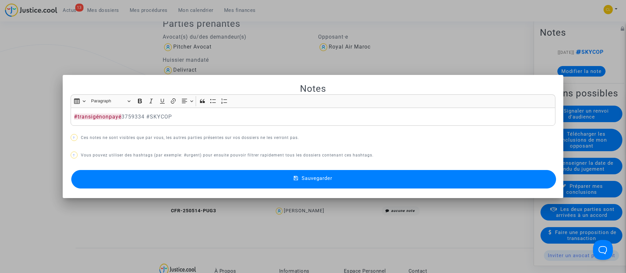
click at [411, 178] on button "Sauvegarder" at bounding box center [313, 179] width 485 height 18
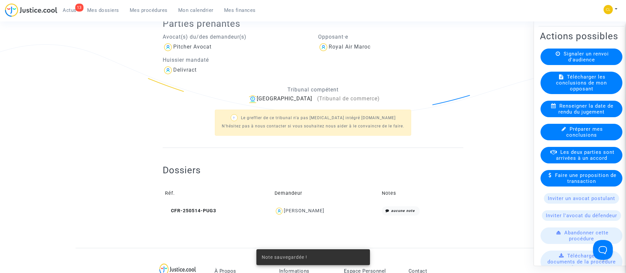
scroll to position [99, 0]
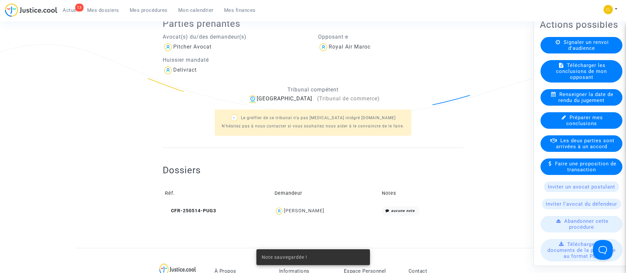
click at [588, 143] on span "Les deux parties sont arrivées à un accord" at bounding box center [585, 143] width 58 height 12
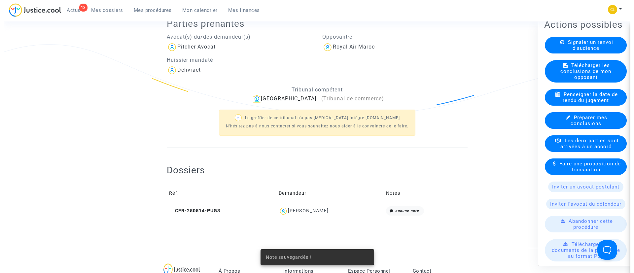
scroll to position [0, 0]
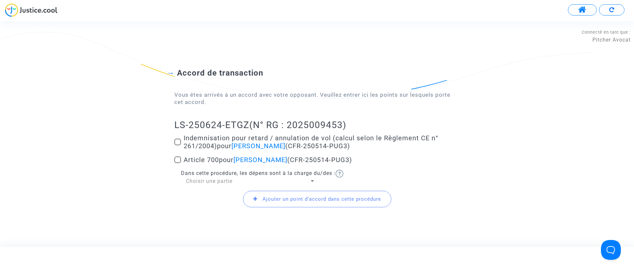
click at [218, 141] on span "Indemnisation pour retard / annulation de vol (calcul selon le Règlement CE n° …" at bounding box center [310, 142] width 254 height 16
click at [178, 145] on input "Indemnisation pour retard / annulation de vol (calcul selon le Règlement CE n° …" at bounding box center [177, 145] width 0 height 0
checkbox input "true"
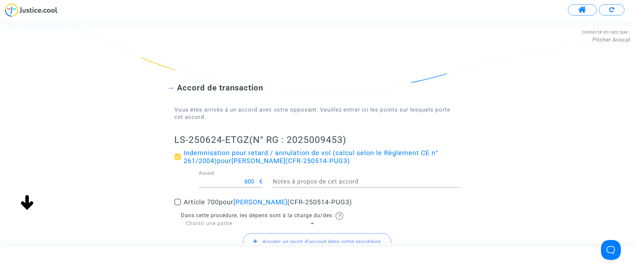
scroll to position [59, 0]
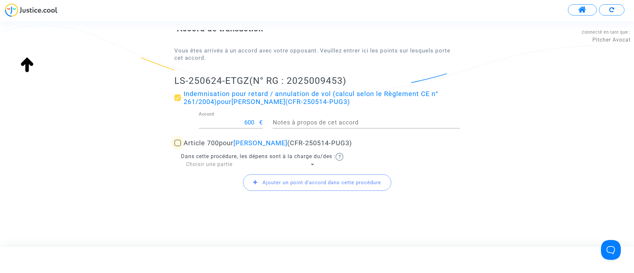
click at [213, 142] on span "Article 700 pour Kouraychi Ali mohamed (CFR-250514-PUG3)" at bounding box center [267, 143] width 168 height 8
click at [178, 146] on input "Article 700 pour Kouraychi Ali mohamed (CFR-250514-PUG3)" at bounding box center [177, 146] width 0 height 0
checkbox input "true"
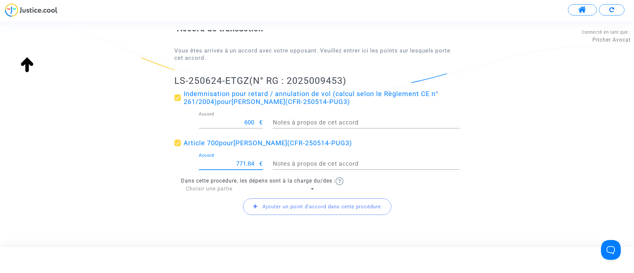
click at [290, 164] on div "771.84 Accord € Notes à propos de cet accord" at bounding box center [316, 165] width 295 height 24
type input "300"
click at [230, 187] on span "Choisir une partie" at bounding box center [209, 188] width 47 height 6
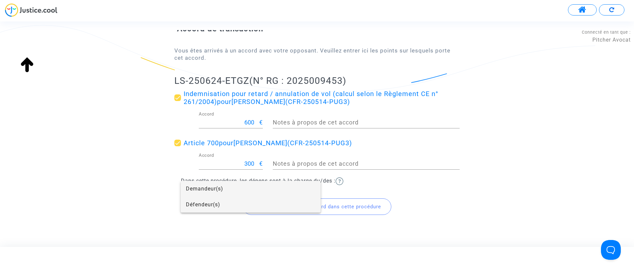
click at [222, 208] on span "Défendeur(s)" at bounding box center [250, 205] width 129 height 16
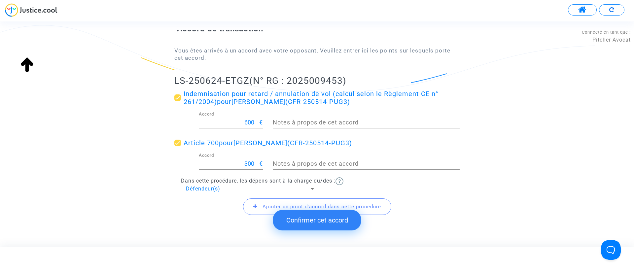
click at [331, 221] on button "Confirmer cet accord" at bounding box center [317, 220] width 88 height 20
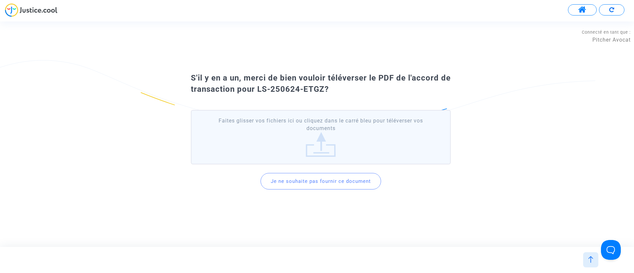
click at [326, 180] on button "Je ne souhaite pas fournir ce document" at bounding box center [320, 181] width 120 height 17
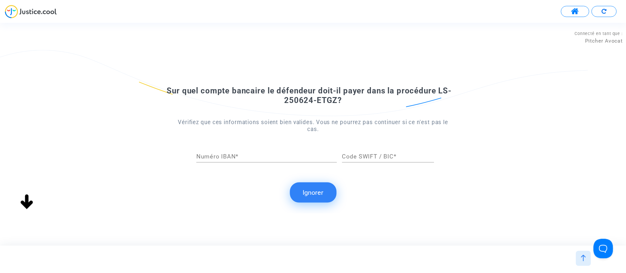
scroll to position [0, 0]
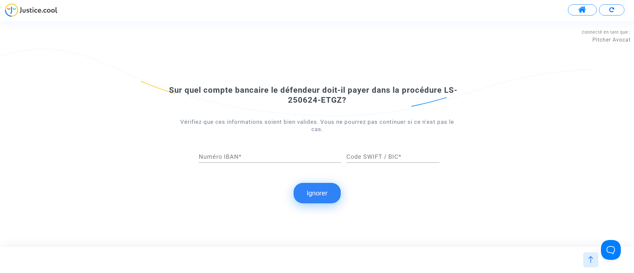
click at [312, 183] on button "Ignorer" at bounding box center [316, 193] width 47 height 20
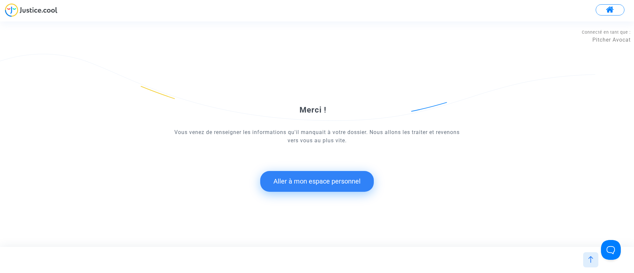
click at [323, 181] on button "Aller à mon espace personnel" at bounding box center [317, 181] width 114 height 20
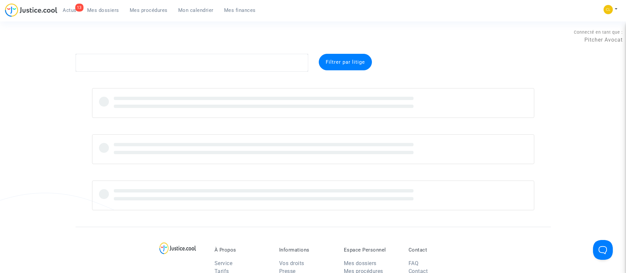
drag, startPoint x: 192, startPoint y: 12, endPoint x: 234, endPoint y: 50, distance: 56.3
click at [192, 12] on span "Mon calendrier" at bounding box center [195, 10] width 35 height 6
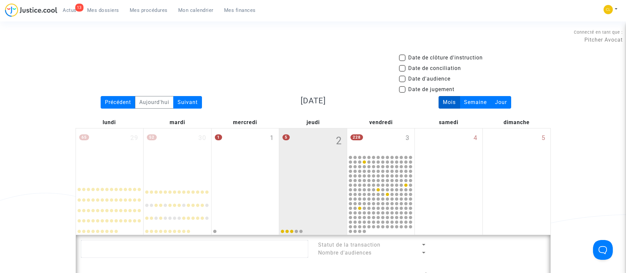
click at [420, 77] on span "Date d'audience" at bounding box center [429, 79] width 42 height 8
click at [402, 82] on input "Date d'audience" at bounding box center [402, 82] width 0 height 0
checkbox input "true"
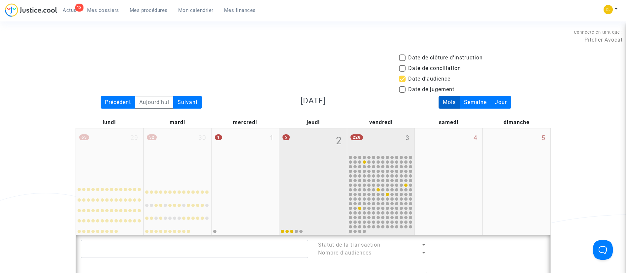
click at [383, 134] on div "228 3" at bounding box center [381, 141] width 68 height 26
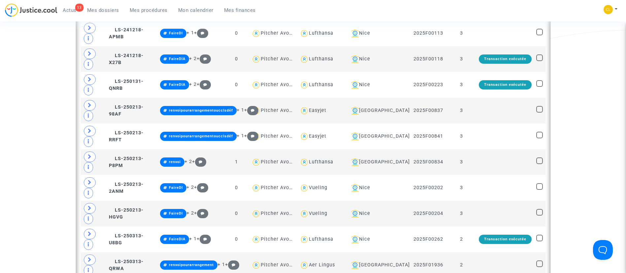
scroll to position [941, 0]
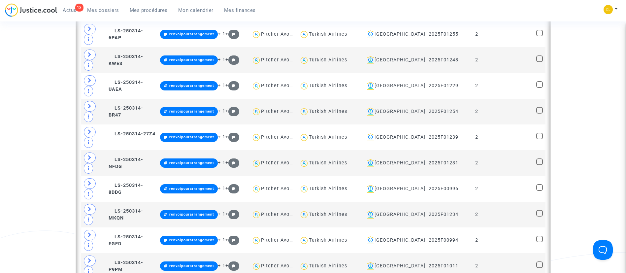
scroll to position [1733, 0]
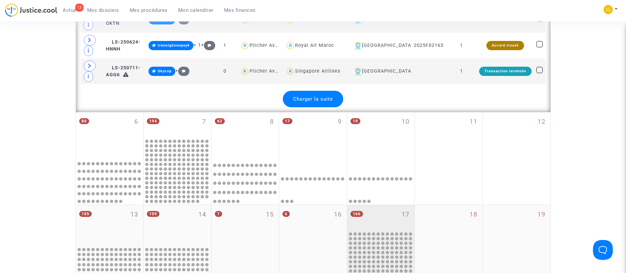
scroll to position [4059, 0]
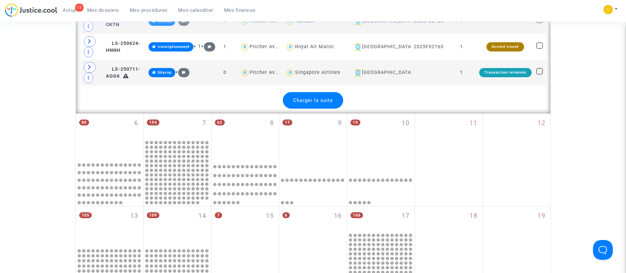
click at [319, 96] on div "Charger la suite" at bounding box center [313, 100] width 60 height 17
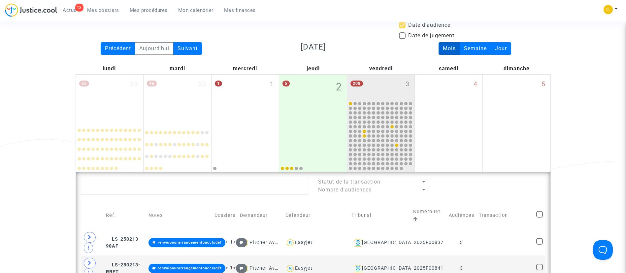
scroll to position [50, 0]
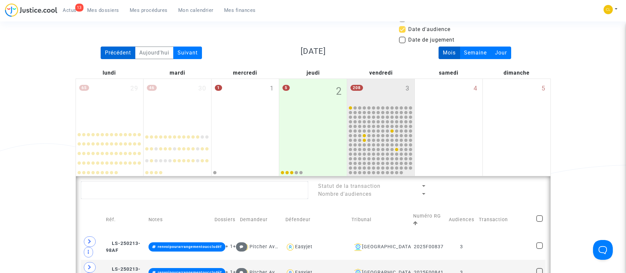
click at [118, 52] on div "Précédent" at bounding box center [118, 53] width 35 height 13
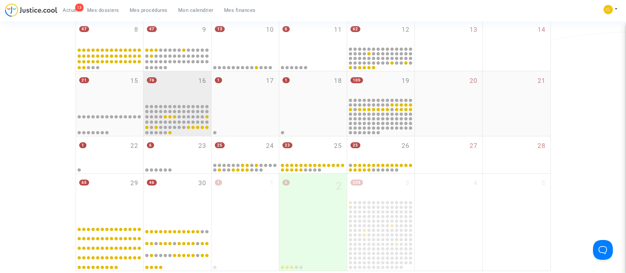
scroll to position [198, 0]
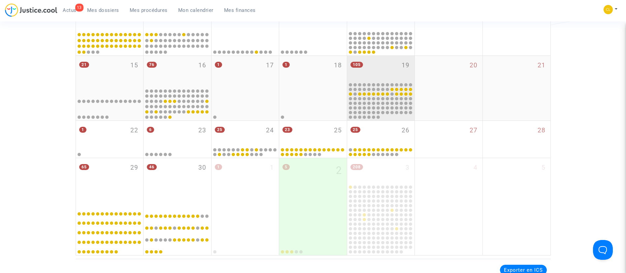
click at [383, 63] on div "105 19" at bounding box center [381, 69] width 68 height 26
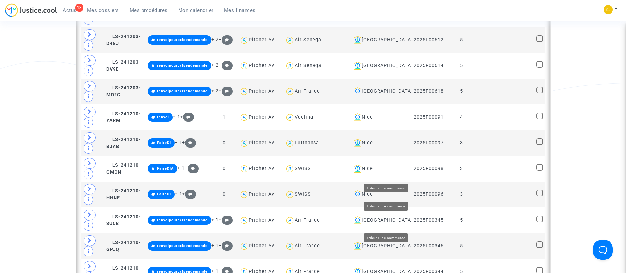
scroll to position [792, 0]
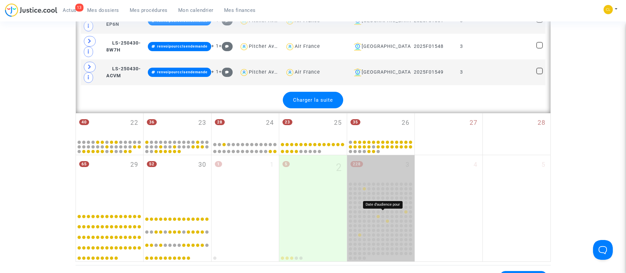
scroll to position [1634, 0]
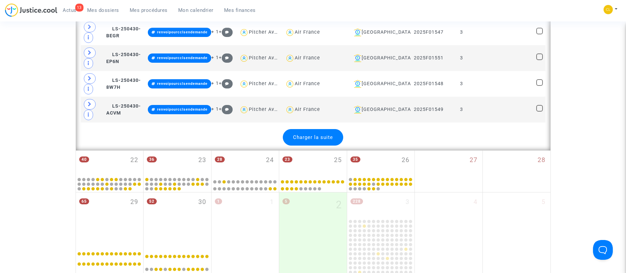
drag, startPoint x: 300, startPoint y: 131, endPoint x: 312, endPoint y: 133, distance: 12.4
click at [301, 131] on div "Charger la suite" at bounding box center [313, 137] width 60 height 17
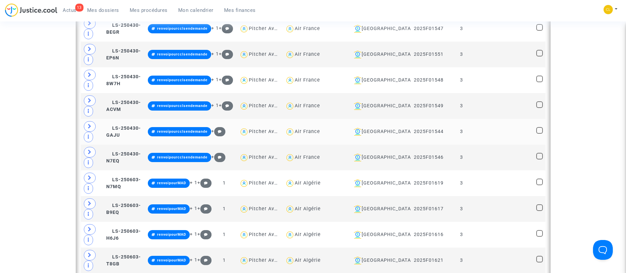
scroll to position [1832, 0]
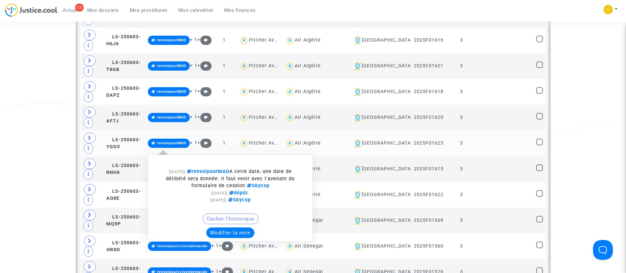
click at [229, 171] on span "renvoipourMAD" at bounding box center [207, 172] width 44 height 6
type textarea "#renvoipourMAD"
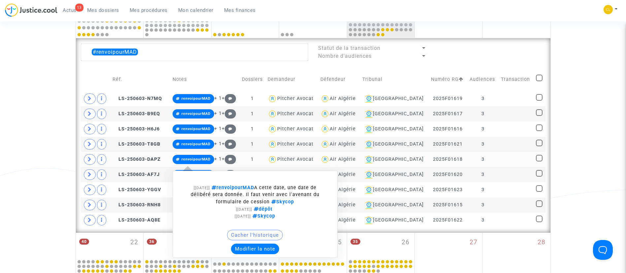
scroll to position [333, 0]
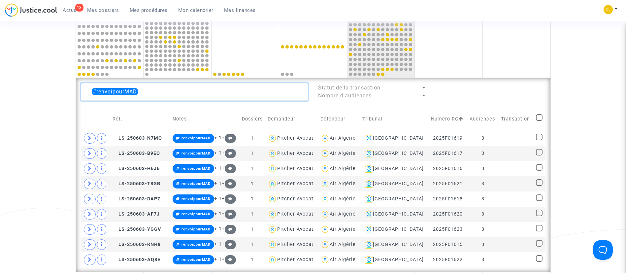
drag, startPoint x: 156, startPoint y: 87, endPoint x: 40, endPoint y: 98, distance: 116.1
click at [40, 98] on div "Date de clôture d'instruction Date de conciliation Date d'audience Date de juge…" at bounding box center [313, 70] width 626 height 700
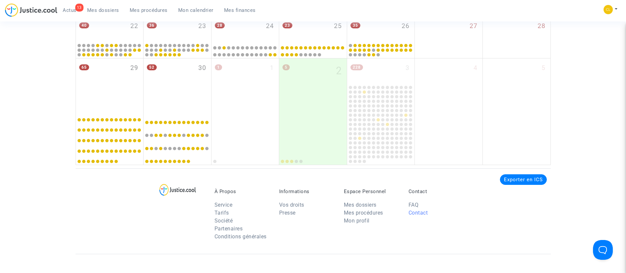
scroll to position [1719, 0]
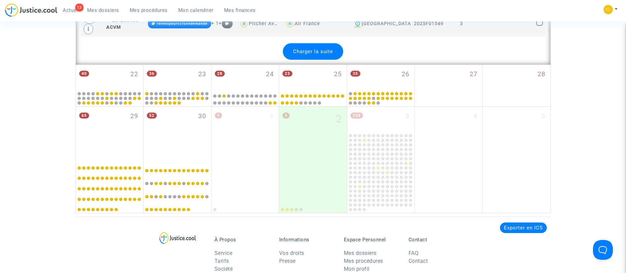
drag, startPoint x: 297, startPoint y: 52, endPoint x: 309, endPoint y: 54, distance: 12.3
click at [297, 52] on span "Charger la suite" at bounding box center [313, 52] width 40 height 6
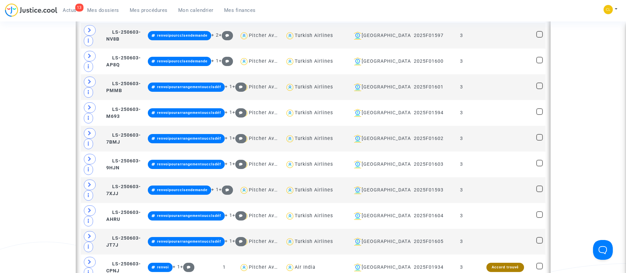
scroll to position [2808, 0]
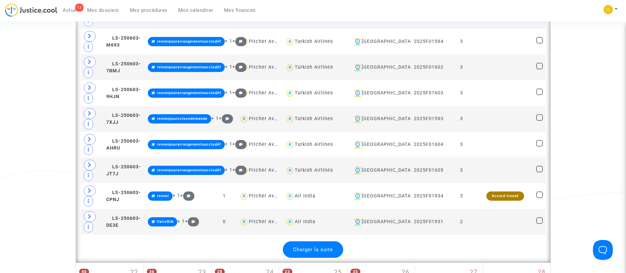
click at [310, 253] on div "Charger la suite" at bounding box center [313, 249] width 60 height 17
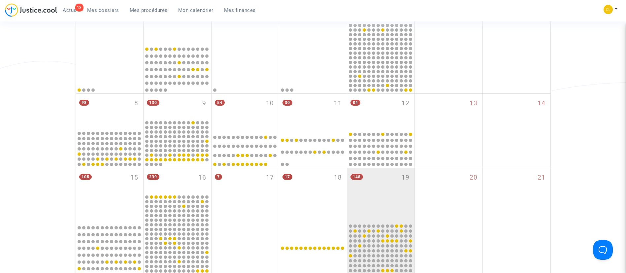
scroll to position [0, 0]
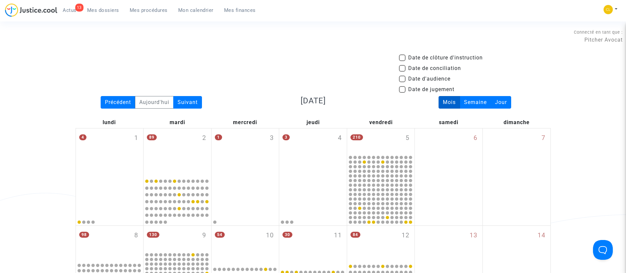
click at [422, 77] on span "Date d'audience" at bounding box center [429, 79] width 42 height 8
click at [402, 82] on input "Date d'audience" at bounding box center [402, 82] width 0 height 0
checkbox input "true"
click at [201, 98] on div "Suivant" at bounding box center [187, 102] width 29 height 13
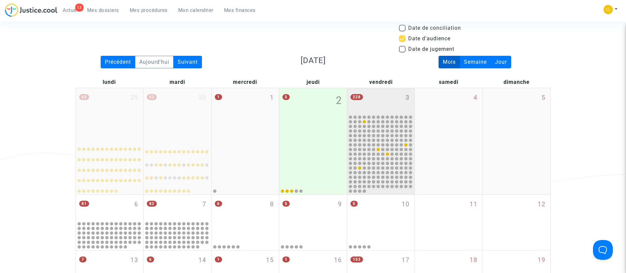
scroll to position [149, 0]
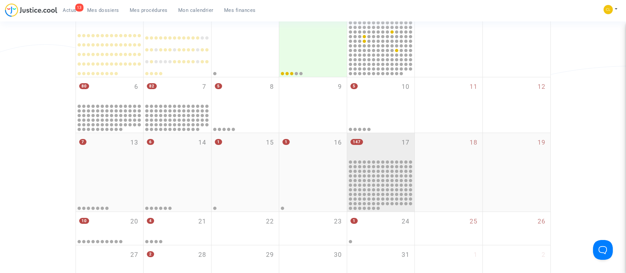
click at [382, 150] on div "147 17" at bounding box center [381, 146] width 68 height 26
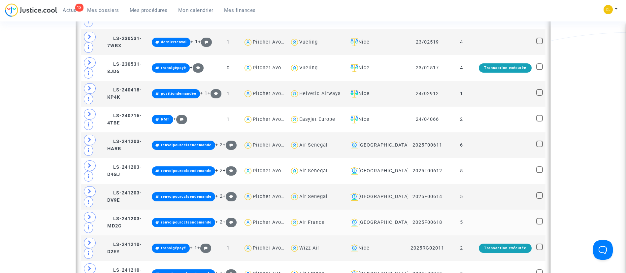
scroll to position [594, 0]
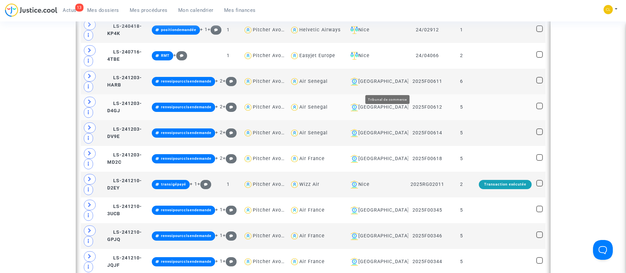
drag, startPoint x: 399, startPoint y: 84, endPoint x: 411, endPoint y: 107, distance: 25.8
click at [399, 94] on td "[GEOGRAPHIC_DATA]" at bounding box center [377, 82] width 63 height 26
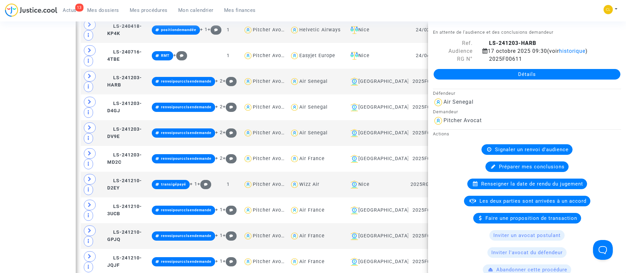
click at [519, 1] on nav "13 Actus Mes dossiers Mes procédures Mon calendrier Mes finances Mon profil Cha…" at bounding box center [313, 10] width 626 height 21
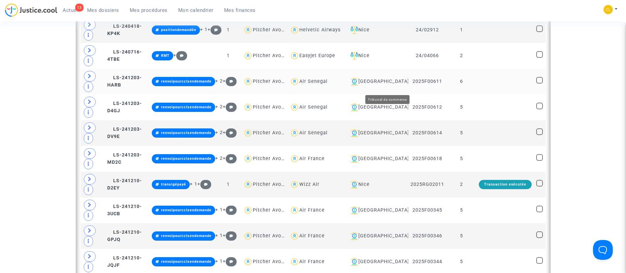
click at [403, 85] on div "[GEOGRAPHIC_DATA]" at bounding box center [377, 82] width 58 height 8
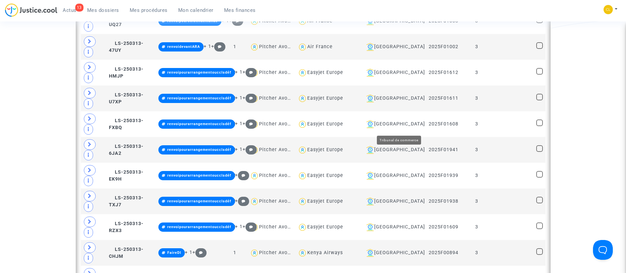
scroll to position [1188, 0]
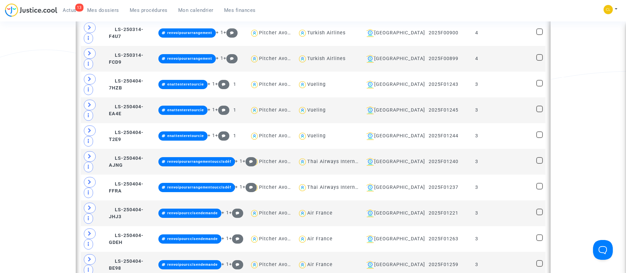
drag, startPoint x: 309, startPoint y: 57, endPoint x: 309, endPoint y: 66, distance: 8.9
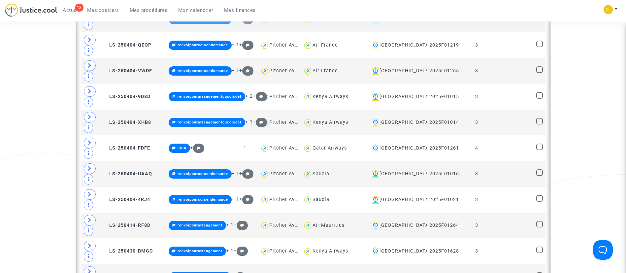
scroll to position [1431, 0]
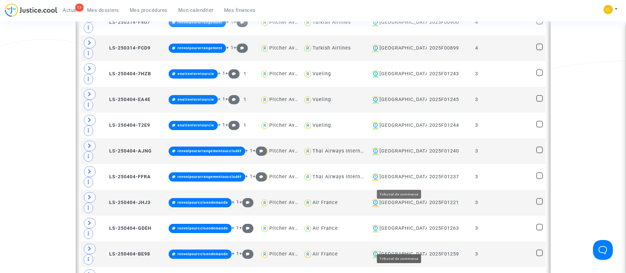
scroll to position [1069, 0]
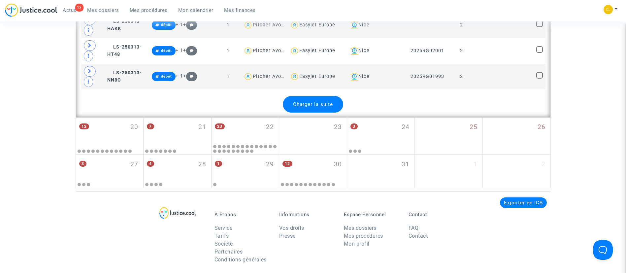
scroll to position [1741, 0]
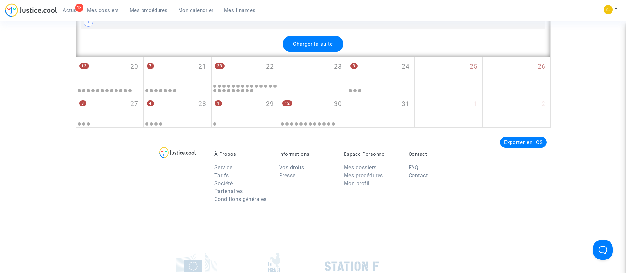
click at [315, 47] on span "Charger la suite" at bounding box center [313, 44] width 40 height 6
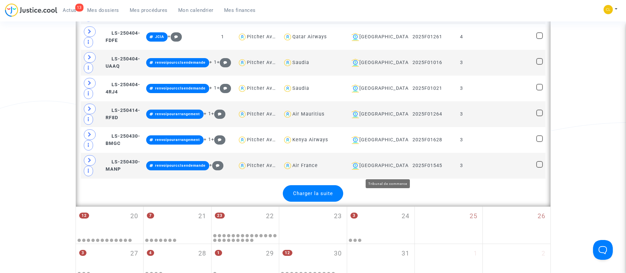
scroll to position [2959, 0]
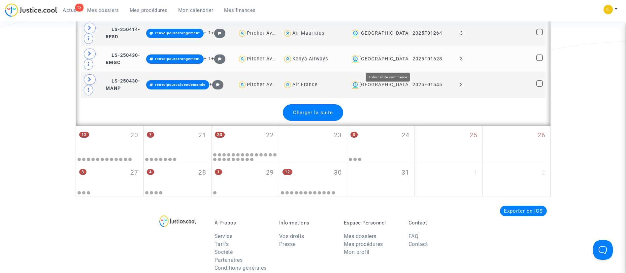
click at [404, 63] on div "[GEOGRAPHIC_DATA]" at bounding box center [377, 59] width 57 height 8
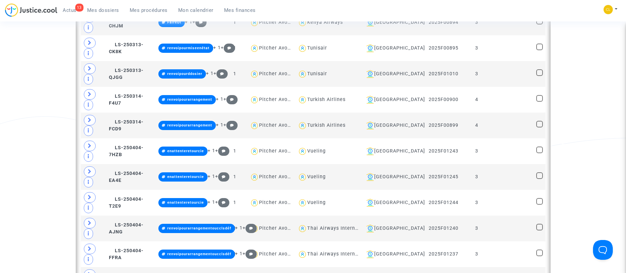
scroll to position [1117, 0]
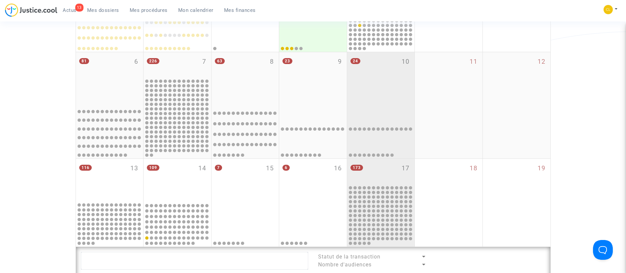
scroll to position [181, 0]
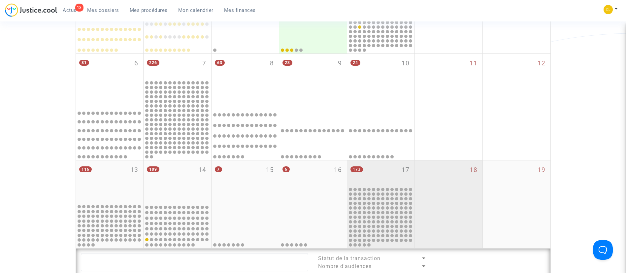
click at [457, 195] on div "18" at bounding box center [449, 204] width 68 height 88
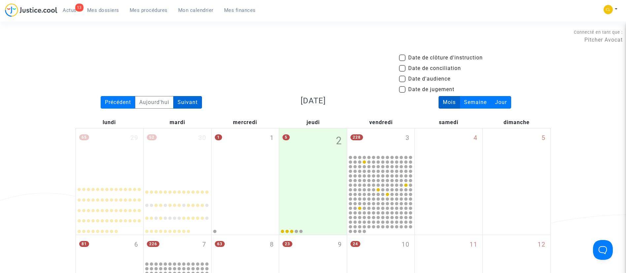
click at [197, 102] on div "Suivant" at bounding box center [187, 102] width 29 height 13
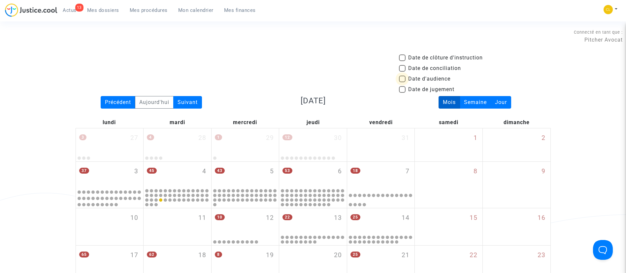
click at [415, 79] on span "Date d'audience" at bounding box center [429, 79] width 42 height 8
click at [402, 82] on input "Date d'audience" at bounding box center [402, 82] width 0 height 0
checkbox input "true"
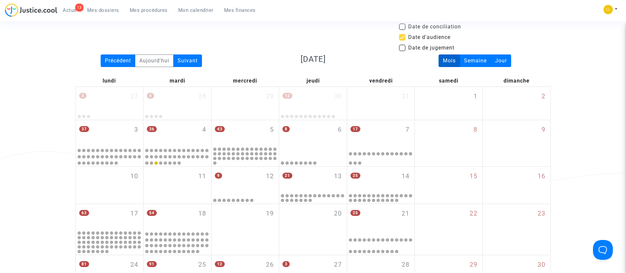
scroll to position [34, 0]
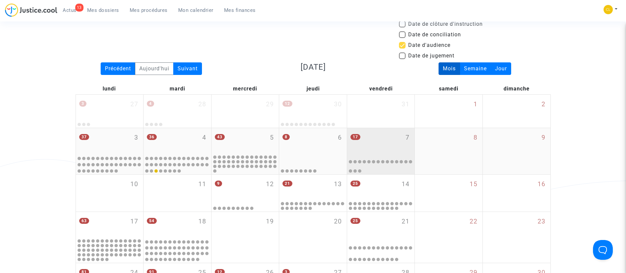
click at [389, 136] on div "17 7" at bounding box center [381, 141] width 68 height 26
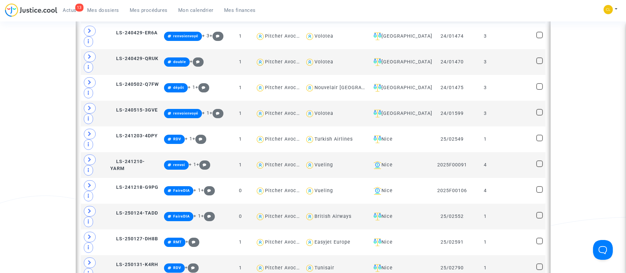
scroll to position [346, 0]
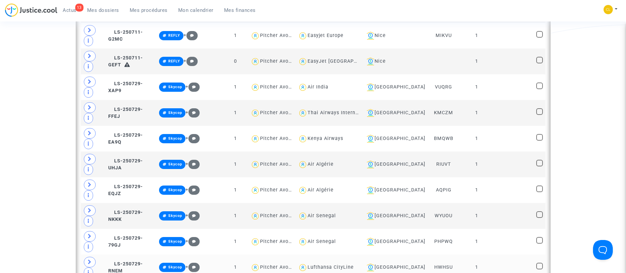
scroll to position [597, 0]
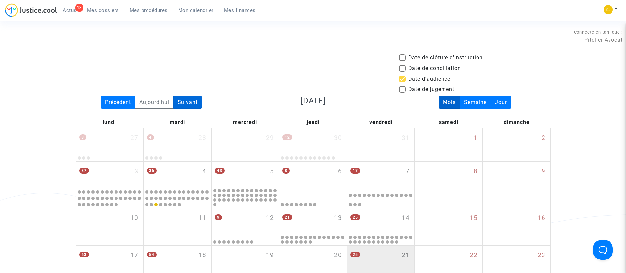
click at [195, 102] on div "Suivant" at bounding box center [187, 102] width 29 height 13
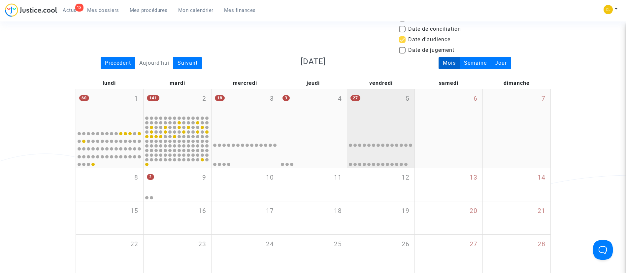
scroll to position [40, 0]
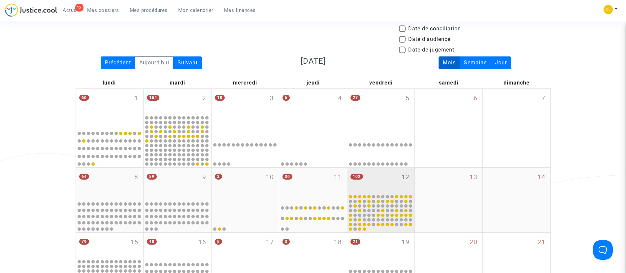
click at [395, 187] on div "102 12" at bounding box center [381, 181] width 68 height 26
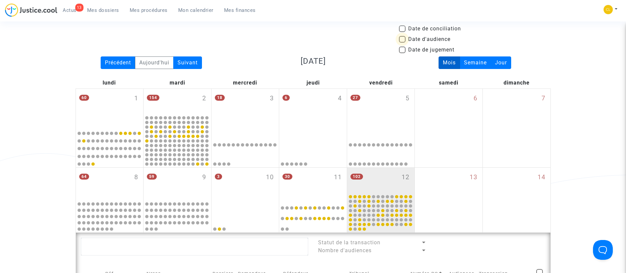
click at [431, 35] on span "Date d'audience" at bounding box center [429, 39] width 42 height 8
click at [402, 43] on input "Date d'audience" at bounding box center [402, 43] width 0 height 0
checkbox input "true"
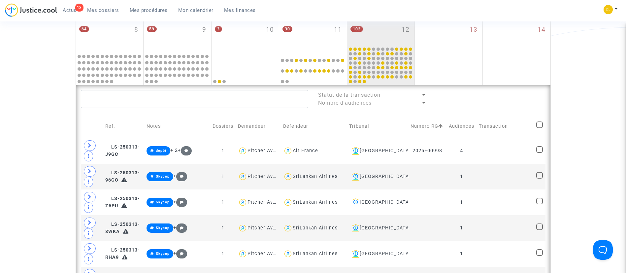
scroll to position [189, 0]
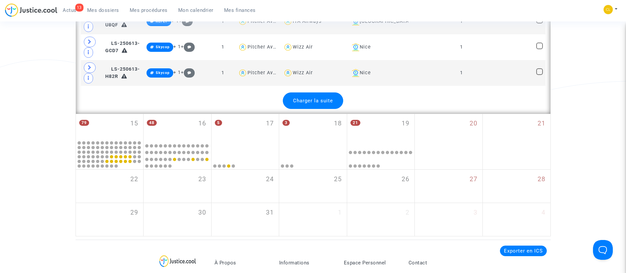
scroll to position [1527, 0]
click at [318, 103] on span "Charger la suite" at bounding box center [313, 100] width 40 height 6
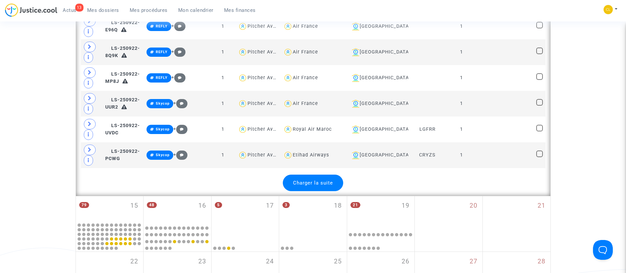
scroll to position [2732, 0]
click at [307, 185] on span "Charger la suite" at bounding box center [313, 183] width 40 height 6
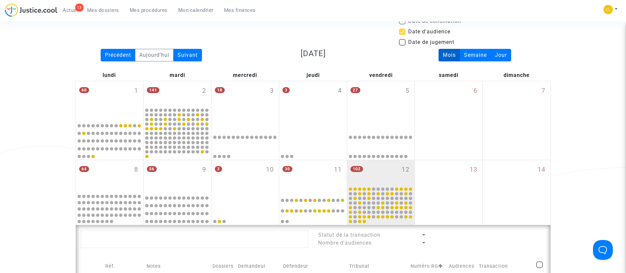
scroll to position [0, 0]
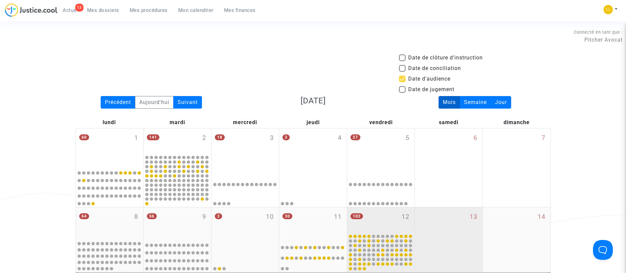
click at [435, 235] on div "13" at bounding box center [449, 239] width 68 height 65
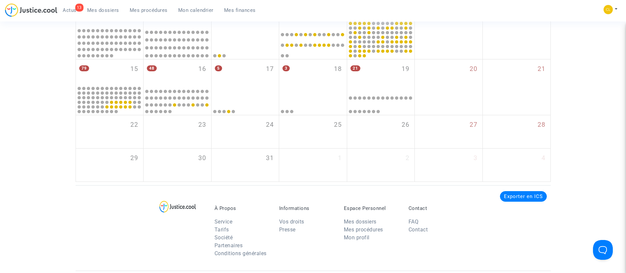
scroll to position [218, 0]
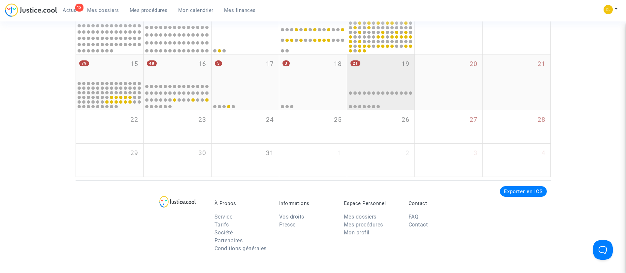
click at [373, 68] on div "21 19" at bounding box center [381, 67] width 68 height 27
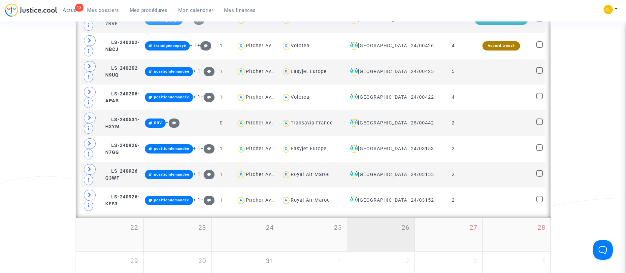
scroll to position [713, 0]
click at [385, 232] on div "26" at bounding box center [381, 234] width 68 height 33
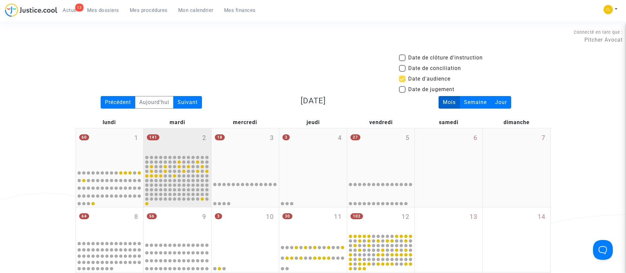
click at [174, 132] on div "141 2" at bounding box center [178, 141] width 68 height 26
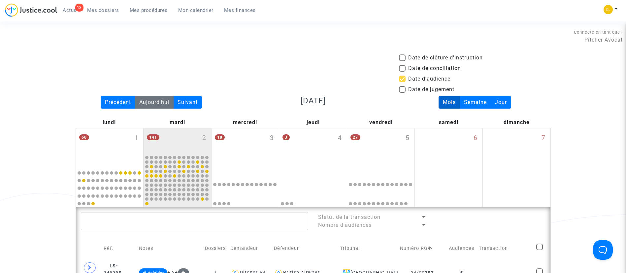
click at [162, 100] on div "Aujourd'hui" at bounding box center [154, 102] width 39 height 13
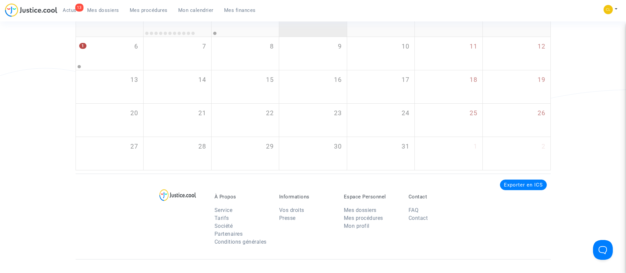
scroll to position [127, 0]
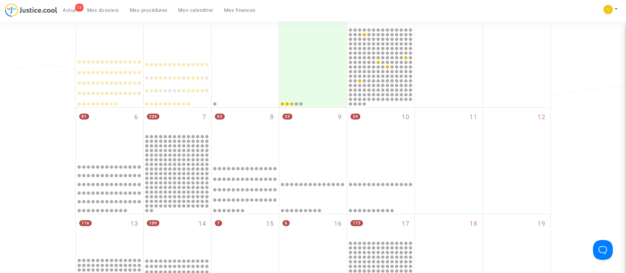
click at [61, 56] on div "Date de clôture d'instruction Date de conciliation Date d'audience Date de juge…" at bounding box center [313, 149] width 626 height 447
